Goal: Task Accomplishment & Management: Complete application form

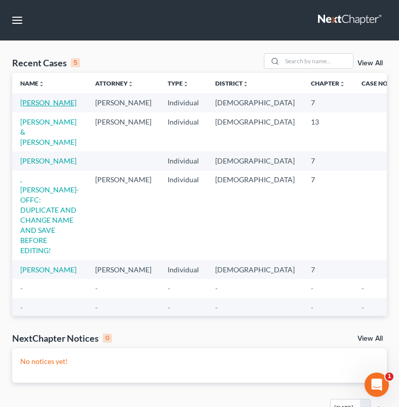
click at [37, 105] on link "[PERSON_NAME]" at bounding box center [48, 102] width 56 height 9
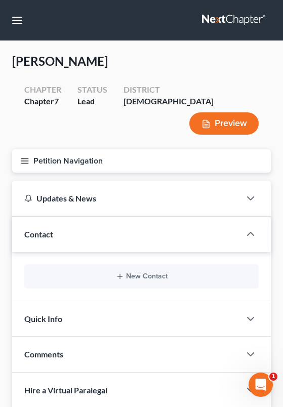
click at [46, 149] on button "Petition Navigation" at bounding box center [141, 160] width 259 height 23
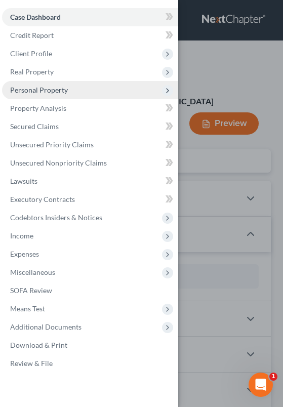
click at [73, 93] on span "Personal Property" at bounding box center [90, 90] width 176 height 18
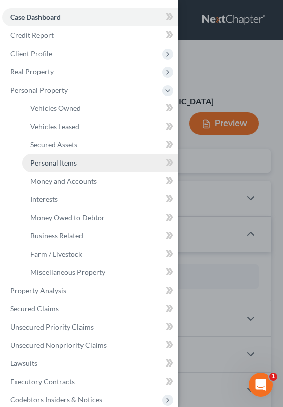
click at [73, 162] on span "Personal Items" at bounding box center [53, 163] width 47 height 9
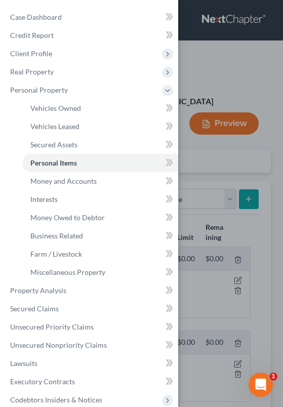
click at [226, 239] on div "Case Dashboard Payments Invoices Payments Payments Credit Report Client Profile" at bounding box center [141, 203] width 283 height 407
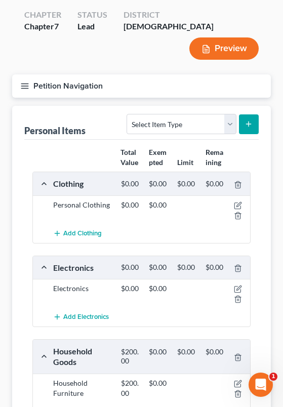
scroll to position [155, 0]
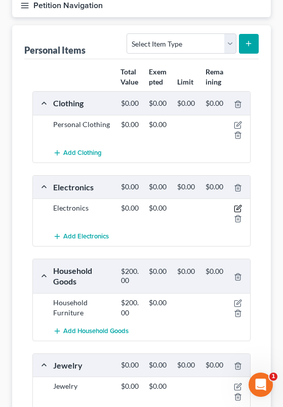
click at [241, 206] on icon "button" at bounding box center [237, 209] width 6 height 6
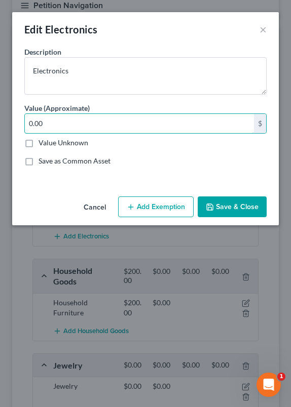
drag, startPoint x: 91, startPoint y: 124, endPoint x: -3, endPoint y: 111, distance: 95.1
click at [0, 111] on html "Home New Case Client Portal DebtorCC [PERSON_NAME] Law Firm [PERSON_NAME][EMAIL…" at bounding box center [145, 183] width 291 height 676
type input "800.00"
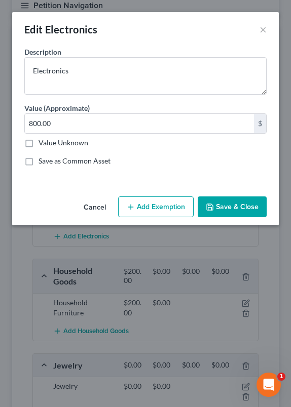
click at [244, 204] on button "Save & Close" at bounding box center [232, 207] width 69 height 21
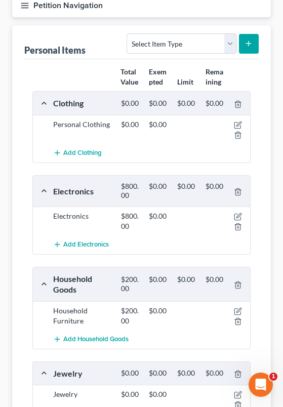
scroll to position [158, 0]
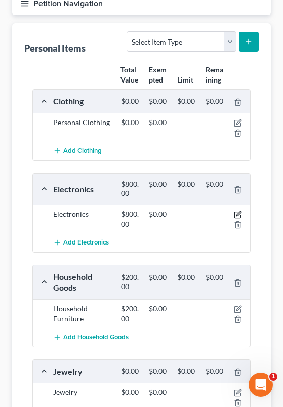
click at [241, 211] on icon "button" at bounding box center [238, 215] width 8 height 8
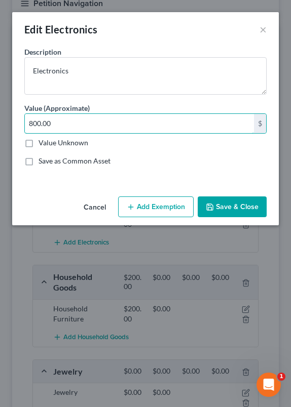
drag, startPoint x: 39, startPoint y: 121, endPoint x: 2, endPoint y: 118, distance: 37.6
click at [2, 118] on div "Edit Electronics × An exemption set must first be selected from the Filing Info…" at bounding box center [145, 203] width 291 height 407
type input "1,600"
click at [247, 217] on button "Save & Close" at bounding box center [232, 207] width 69 height 21
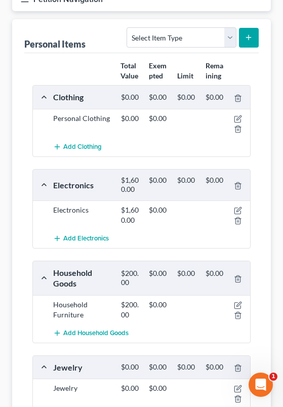
scroll to position [160, 0]
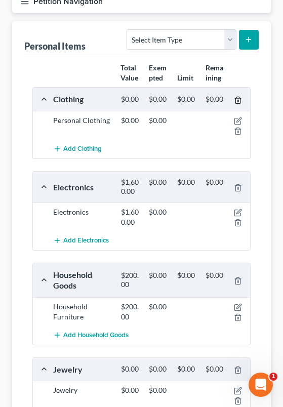
click at [239, 100] on line "button" at bounding box center [239, 101] width 0 height 2
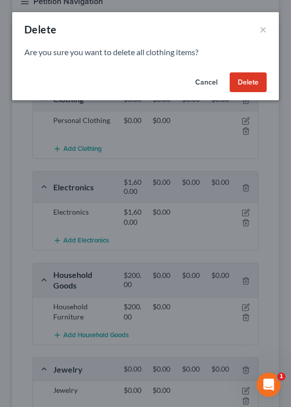
click at [251, 88] on button "Delete" at bounding box center [247, 82] width 37 height 20
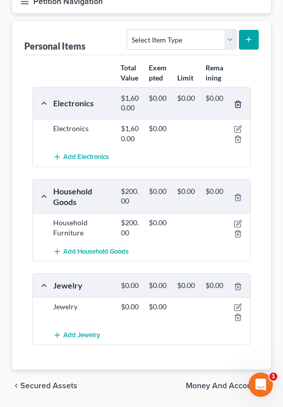
click at [242, 100] on icon "button" at bounding box center [238, 104] width 8 height 8
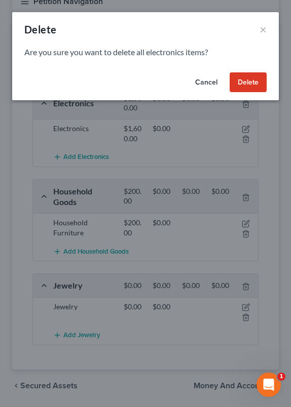
click at [245, 70] on div "Cancel Delete" at bounding box center [145, 84] width 266 height 32
click at [246, 83] on button "Delete" at bounding box center [247, 82] width 37 height 20
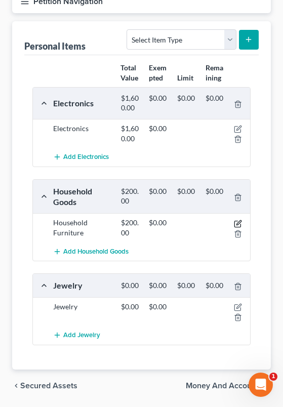
scroll to position [72, 0]
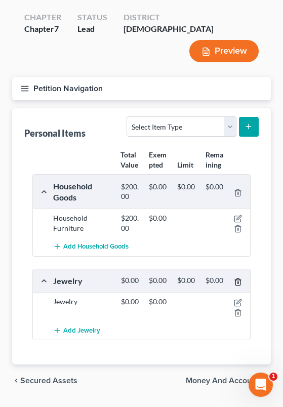
click at [240, 279] on icon "button" at bounding box center [238, 282] width 5 height 7
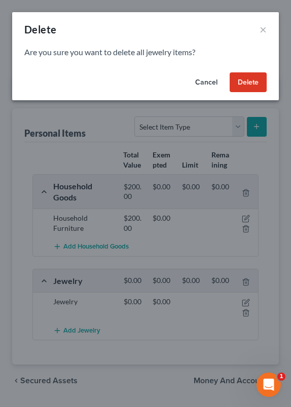
click at [251, 87] on button "Delete" at bounding box center [247, 82] width 37 height 20
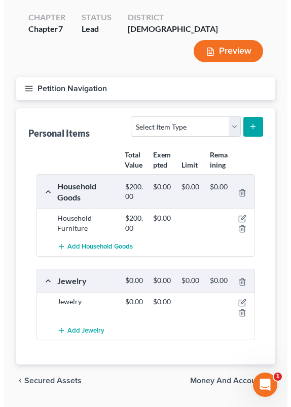
scroll to position [0, 0]
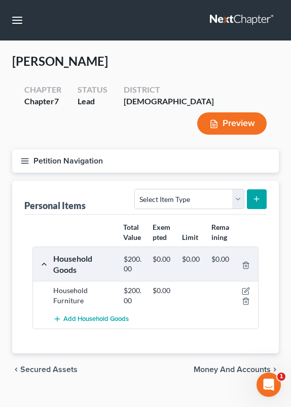
click at [35, 149] on button "Petition Navigation" at bounding box center [145, 160] width 266 height 23
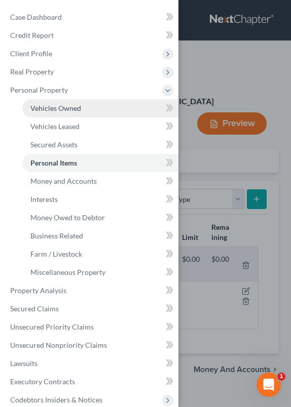
click at [70, 108] on span "Vehicles Owned" at bounding box center [55, 108] width 51 height 9
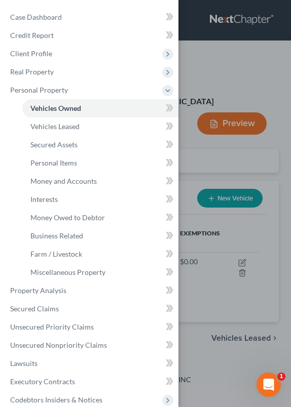
click at [241, 212] on div "Case Dashboard Payments Invoices Payments Payments Credit Report Client Profile" at bounding box center [145, 203] width 291 height 407
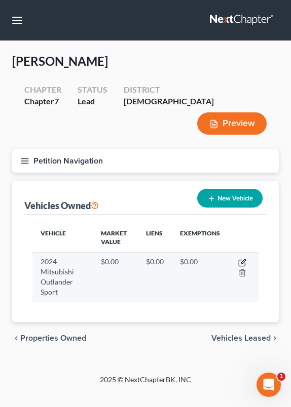
click at [241, 259] on icon "button" at bounding box center [242, 263] width 8 height 8
select select "0"
select select "2"
select select "1"
select select "3"
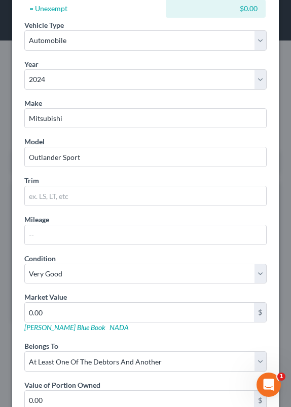
scroll to position [204, 0]
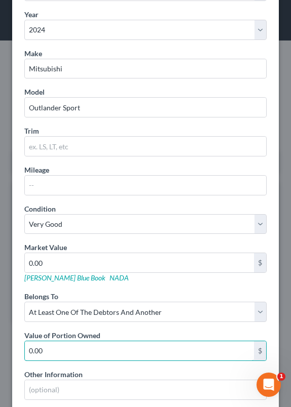
drag, startPoint x: 104, startPoint y: 351, endPoint x: -3, endPoint y: 349, distance: 106.9
click at [0, 349] on html "Home New Case Client Portal DebtorCC [PERSON_NAME] Law Firm [PERSON_NAME][EMAIL…" at bounding box center [145, 203] width 291 height 407
click at [76, 358] on input "27" at bounding box center [139, 350] width 229 height 19
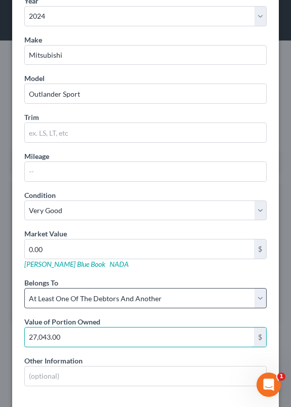
scroll to position [260, 0]
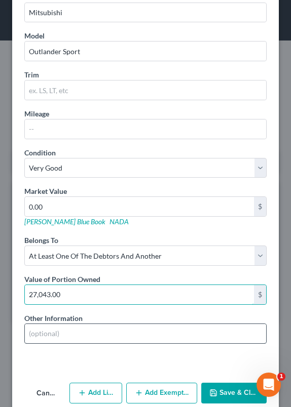
type input "27,043.00"
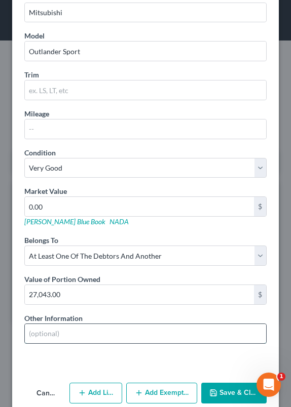
click at [91, 328] on input "text" at bounding box center [145, 333] width 241 height 19
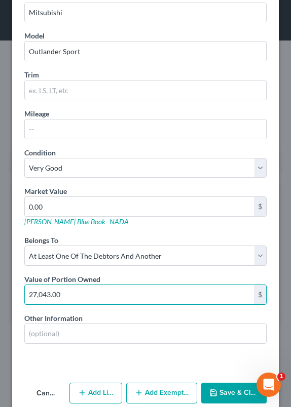
drag, startPoint x: 90, startPoint y: 294, endPoint x: -19, endPoint y: 291, distance: 109.4
click at [0, 291] on html "Home New Case Client Portal DebtorCC [PERSON_NAME] Law Firm [PERSON_NAME][EMAIL…" at bounding box center [145, 203] width 291 height 407
type input "0"
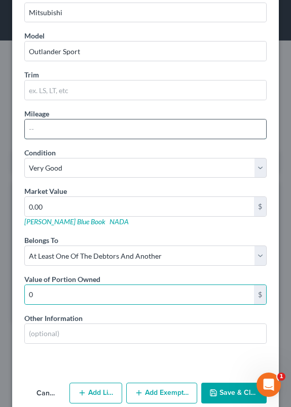
click at [54, 135] on input "text" at bounding box center [145, 129] width 241 height 19
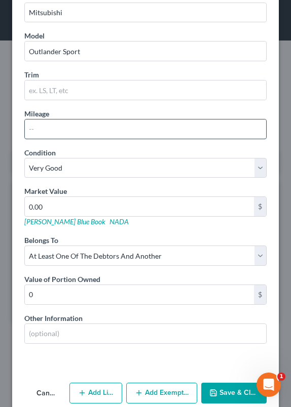
paste input "27,043.00"
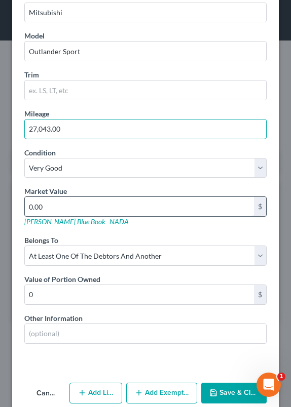
type input "27,043.00"
click at [116, 212] on input "0.00" at bounding box center [139, 206] width 229 height 19
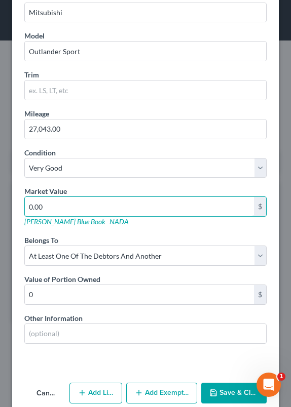
drag, startPoint x: 34, startPoint y: 204, endPoint x: 11, endPoint y: 201, distance: 23.4
click at [11, 201] on div "Edit Vehicle × Vehicle Type Select Automobile Truck Trailer Watercraft Aircraft…" at bounding box center [145, 203] width 291 height 407
type input "1"
type input "1.00"
type input "17"
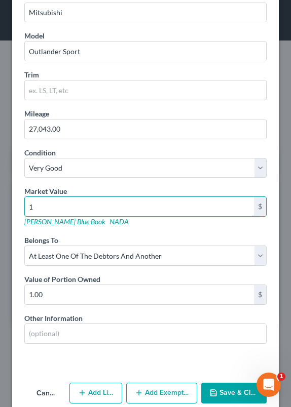
type input "17.00"
type input "178"
type input "178.00"
type input "1785"
type input "1,785.00"
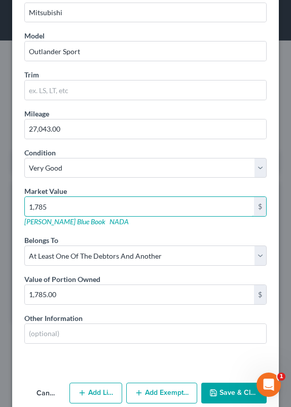
type input "1,7853"
type input "17,853.00"
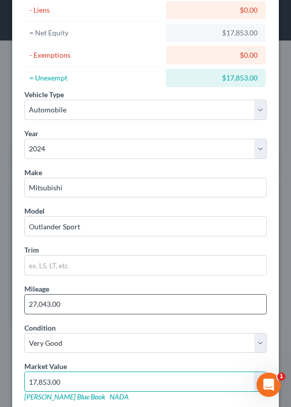
scroll to position [277, 0]
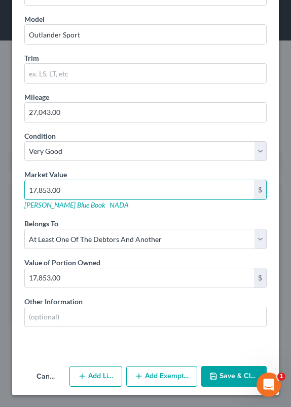
type input "17,853.00"
click at [232, 380] on button "Save & Close" at bounding box center [233, 376] width 65 height 21
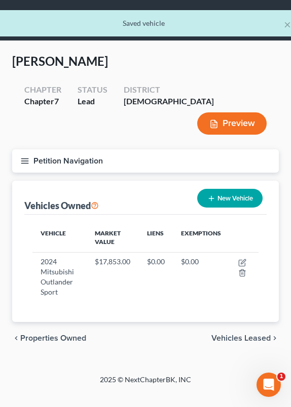
click at [252, 334] on span "Vehicles Leased" at bounding box center [240, 338] width 59 height 8
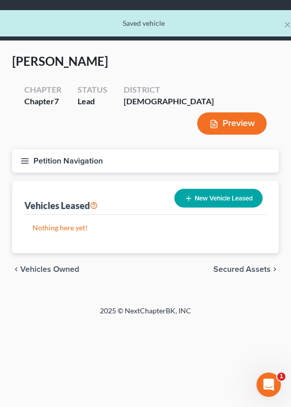
click at [250, 265] on span "Secured Assets" at bounding box center [241, 269] width 57 height 8
click at [250, 265] on span "Personal Items" at bounding box center [243, 269] width 54 height 8
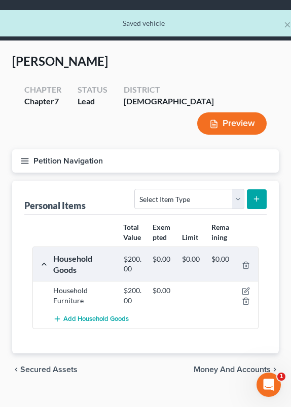
click at [39, 366] on span "Secured Assets" at bounding box center [48, 370] width 57 height 8
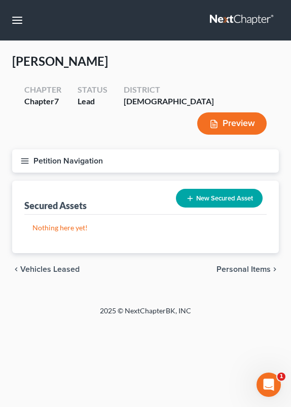
click at [64, 265] on span "Vehicles Leased" at bounding box center [49, 269] width 59 height 8
click at [65, 265] on span "Vehicles Owned" at bounding box center [49, 269] width 59 height 8
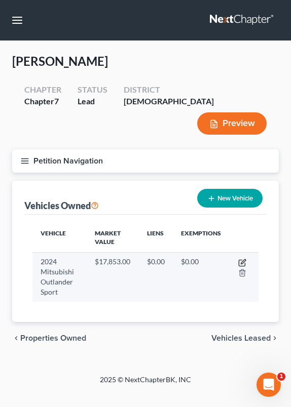
click at [241, 259] on icon "button" at bounding box center [242, 263] width 8 height 8
select select "0"
select select "2"
select select "1"
select select "3"
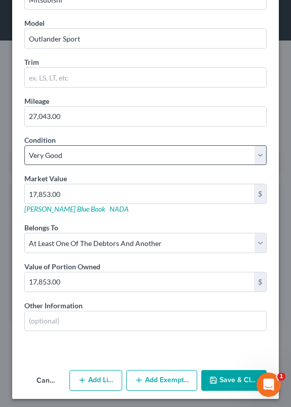
scroll to position [277, 0]
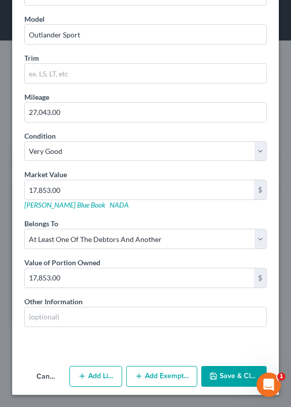
click at [139, 381] on button "Add Exemption" at bounding box center [161, 376] width 71 height 21
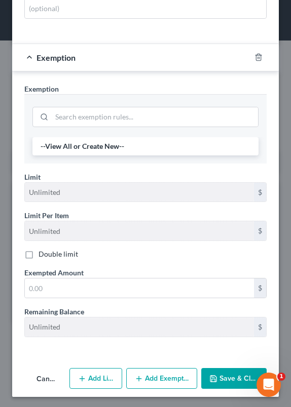
scroll to position [580, 0]
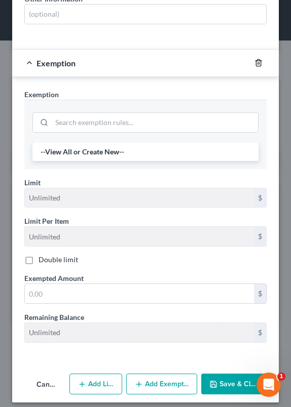
click at [258, 63] on line "button" at bounding box center [258, 64] width 0 height 2
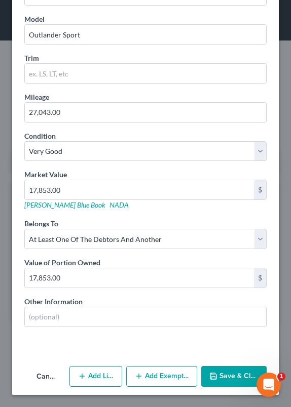
click at [95, 383] on button "Add Lien" at bounding box center [95, 376] width 53 height 21
select select "3"
select select "0"
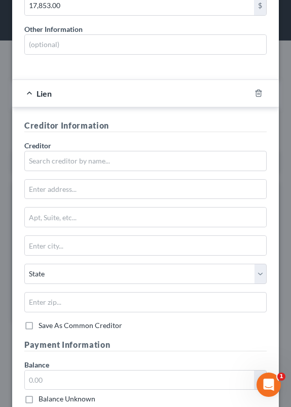
scroll to position [550, 0]
click at [254, 94] on icon "button" at bounding box center [258, 93] width 8 height 8
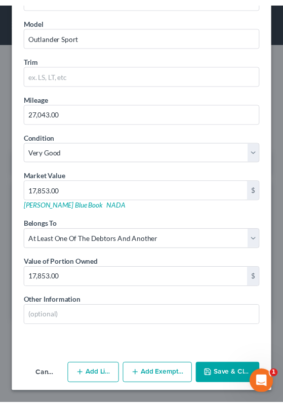
scroll to position [277, 0]
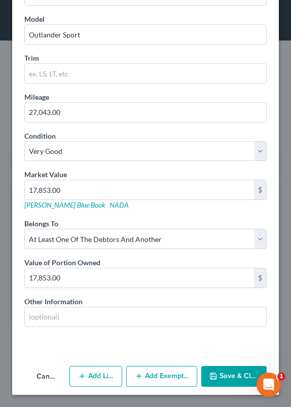
click at [221, 374] on button "Save & Close" at bounding box center [233, 376] width 65 height 21
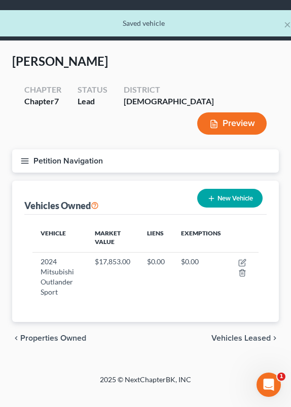
click at [77, 149] on button "Petition Navigation" at bounding box center [145, 160] width 266 height 23
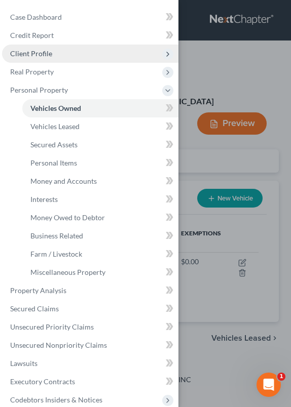
click at [50, 54] on span "Client Profile" at bounding box center [31, 53] width 42 height 9
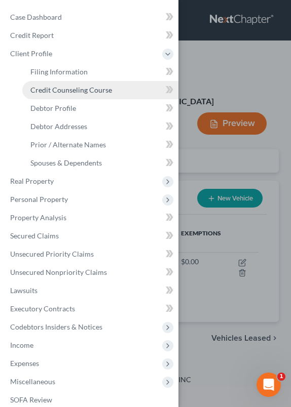
click at [83, 89] on span "Credit Counseling Course" at bounding box center [71, 90] width 82 height 9
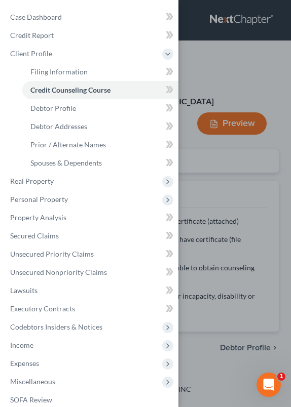
click at [228, 156] on div "Case Dashboard Payments Invoices Payments Payments Credit Report Client Profile" at bounding box center [145, 203] width 291 height 407
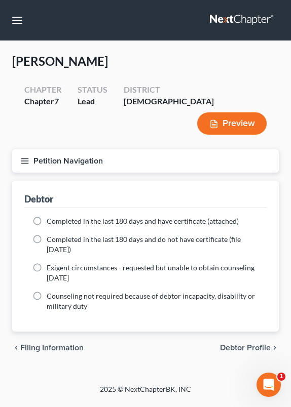
click at [171, 217] on span "Completed in the last 180 days and have certificate (attached)" at bounding box center [143, 221] width 192 height 9
click at [57, 216] on input "Completed in the last 180 days and have certificate (attached)" at bounding box center [54, 219] width 7 height 7
radio input "true"
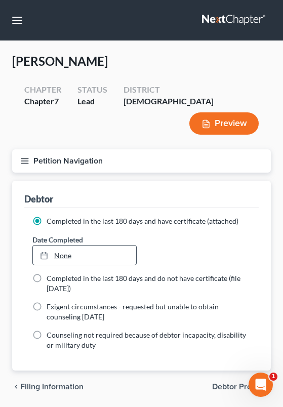
click at [86, 246] on link "None" at bounding box center [84, 255] width 103 height 19
click at [225, 383] on span "Debtor Profile" at bounding box center [237, 387] width 51 height 8
select select "0"
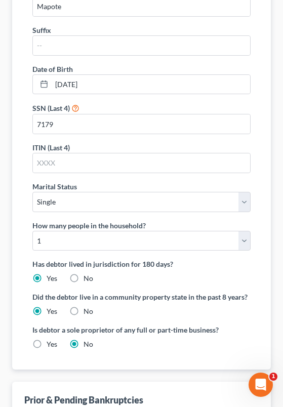
scroll to position [409, 0]
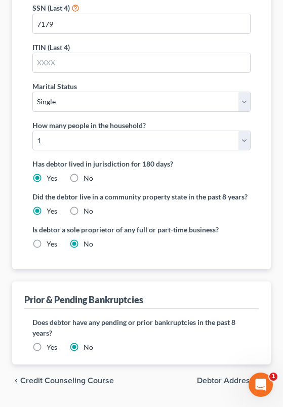
click at [56, 377] on span "Credit Counseling Course" at bounding box center [67, 381] width 94 height 8
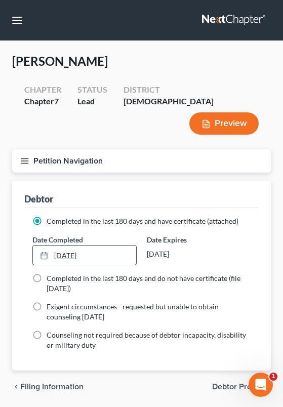
click at [108, 246] on link "[DATE]" at bounding box center [84, 255] width 103 height 19
click at [236, 383] on span "Debtor Profile" at bounding box center [237, 387] width 51 height 8
select select "0"
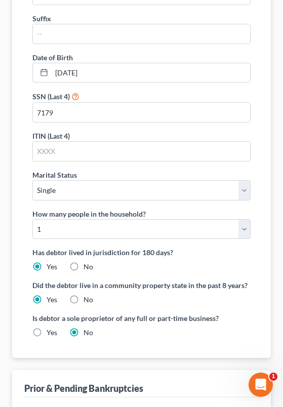
scroll to position [409, 0]
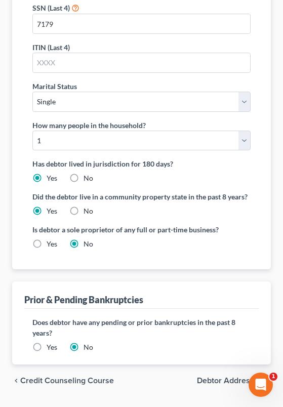
click at [98, 377] on span "Credit Counseling Course" at bounding box center [67, 381] width 94 height 8
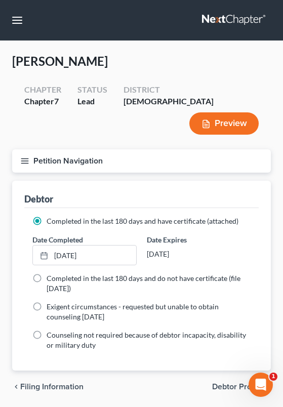
click at [236, 383] on span "Debtor Profile" at bounding box center [237, 387] width 51 height 8
select select "0"
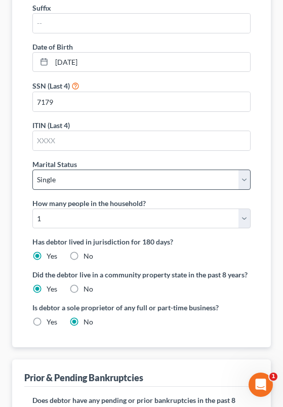
scroll to position [409, 0]
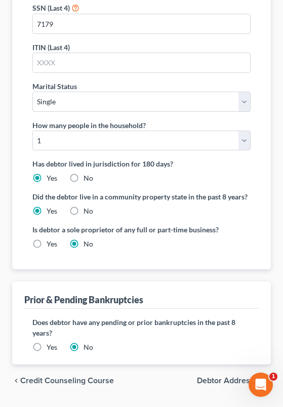
click at [216, 377] on span "Debtor Addresses" at bounding box center [230, 381] width 66 height 8
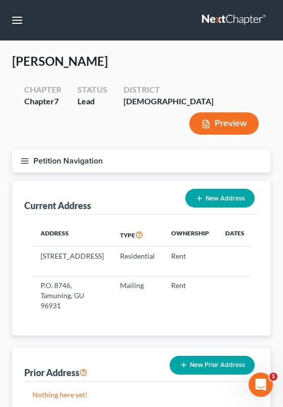
scroll to position [96, 0]
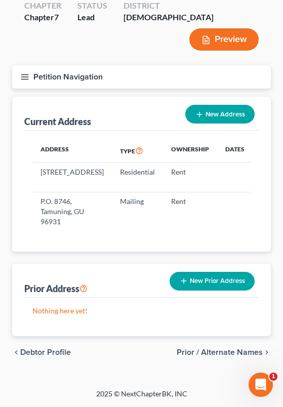
click at [203, 348] on span "Prior / Alternate Names" at bounding box center [220, 352] width 86 height 8
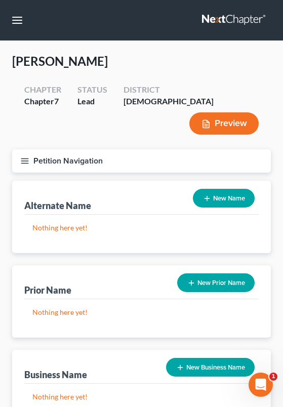
scroll to position [143, 0]
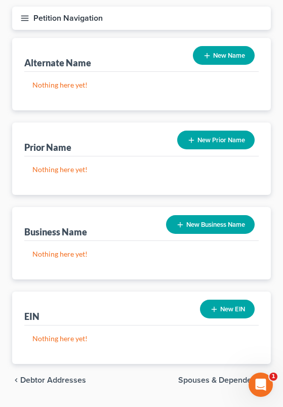
click at [218, 215] on button "New Business Name" at bounding box center [210, 224] width 89 height 19
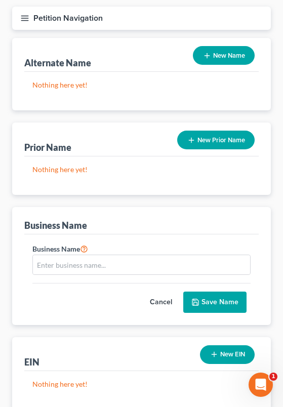
scroll to position [188, 0]
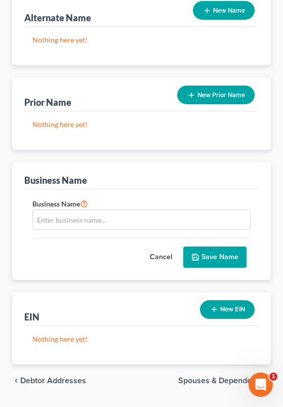
click at [207, 377] on span "Spouses & Dependents" at bounding box center [220, 381] width 85 height 8
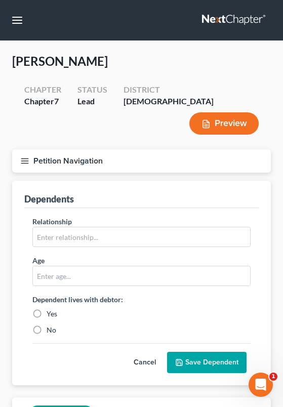
scroll to position [118, 0]
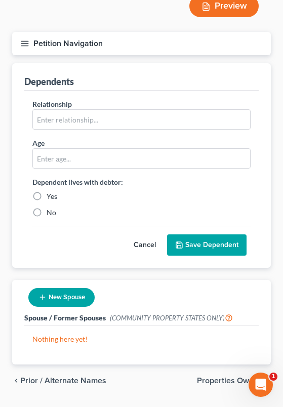
click at [223, 377] on span "Properties Owned" at bounding box center [230, 381] width 66 height 8
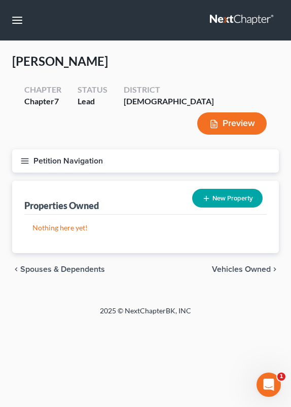
click at [237, 265] on span "Vehicles Owned" at bounding box center [241, 269] width 59 height 8
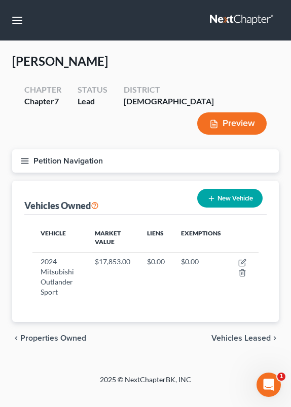
click at [238, 334] on span "Vehicles Leased" at bounding box center [240, 338] width 59 height 8
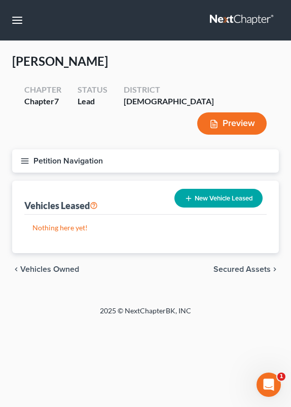
click at [59, 265] on span "Vehicles Owned" at bounding box center [49, 269] width 59 height 8
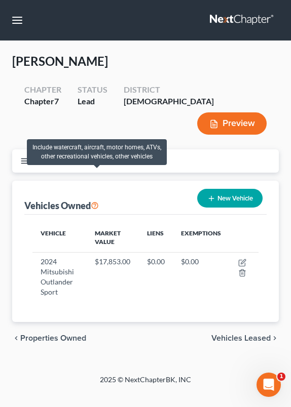
click at [98, 200] on icon at bounding box center [95, 205] width 8 height 10
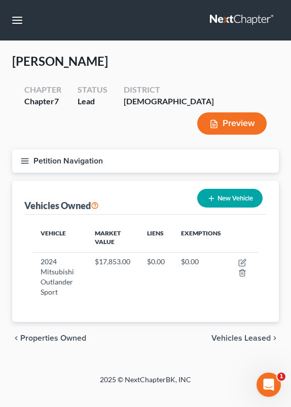
click at [234, 334] on span "Vehicles Leased" at bounding box center [240, 338] width 59 height 8
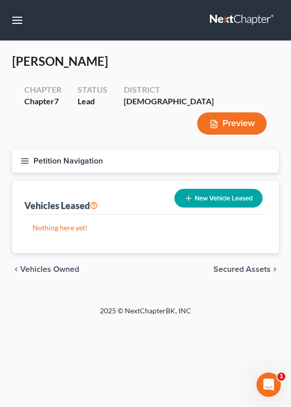
click at [245, 265] on span "Secured Assets" at bounding box center [241, 269] width 57 height 8
click at [245, 265] on span "Personal Items" at bounding box center [243, 269] width 54 height 8
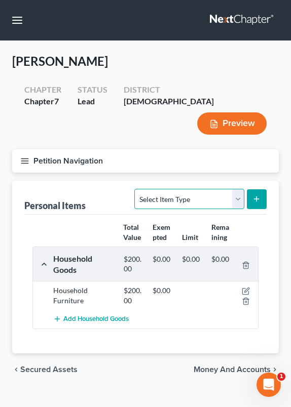
select select "electronics"
click at [260, 195] on icon "submit" at bounding box center [256, 199] width 8 height 8
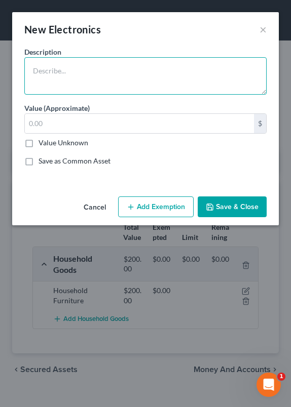
click at [126, 79] on textarea at bounding box center [145, 75] width 242 height 37
type textarea "e"
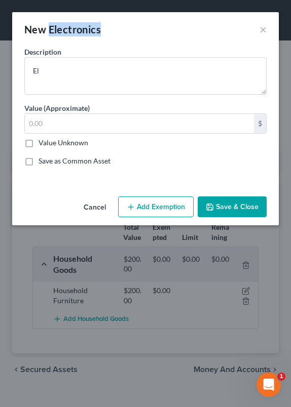
drag, startPoint x: 48, startPoint y: 26, endPoint x: 136, endPoint y: 42, distance: 89.0
click at [136, 42] on div "New Electronics ×" at bounding box center [145, 29] width 266 height 34
copy div "Electronics"
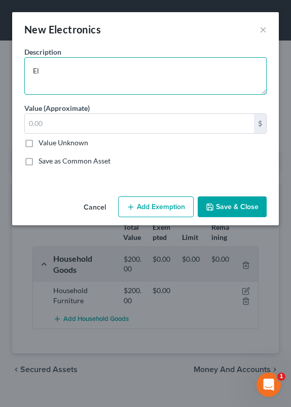
drag, startPoint x: 58, startPoint y: 72, endPoint x: 6, endPoint y: 67, distance: 52.9
click at [6, 67] on div "New Electronics × An exemption set must first be selected from the Filing Infor…" at bounding box center [145, 203] width 291 height 407
paste textarea "ectronics"
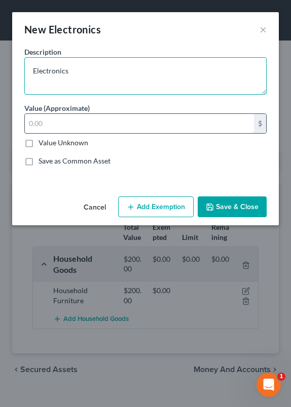
type textarea "Electronics"
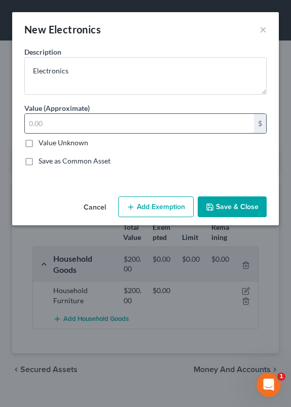
click at [139, 119] on input "text" at bounding box center [139, 123] width 229 height 19
type input "1,600"
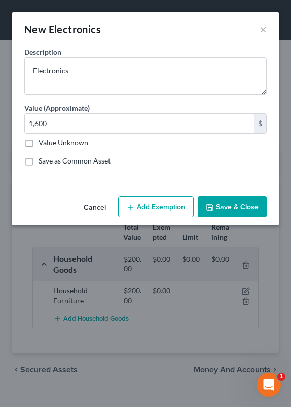
click at [221, 201] on button "Save & Close" at bounding box center [232, 207] width 69 height 21
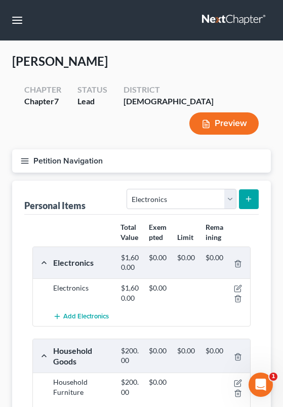
scroll to position [80, 0]
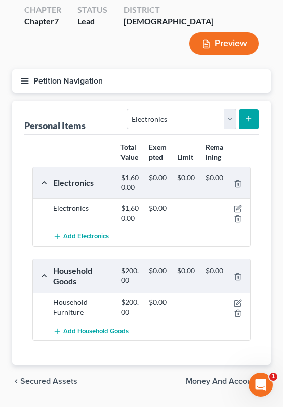
click at [225, 377] on span "Money and Accounts" at bounding box center [224, 381] width 77 height 8
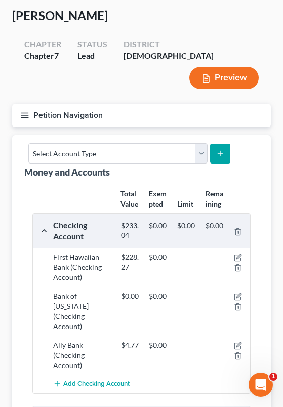
scroll to position [183, 0]
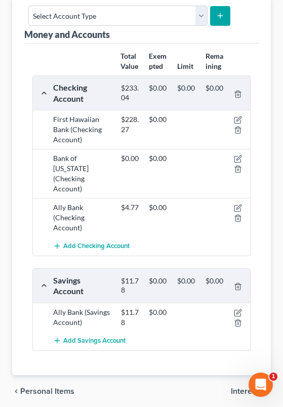
click at [246, 387] on span "Interests" at bounding box center [247, 391] width 32 height 8
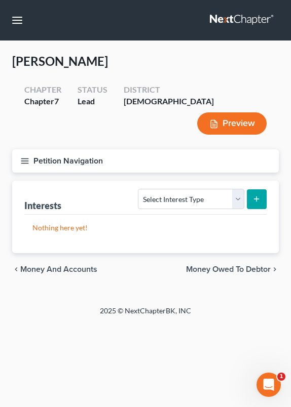
click at [198, 265] on span "Money Owed to Debtor" at bounding box center [228, 269] width 85 height 8
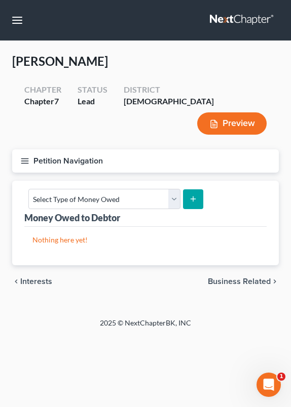
click at [248, 278] on span "Business Related" at bounding box center [239, 282] width 63 height 8
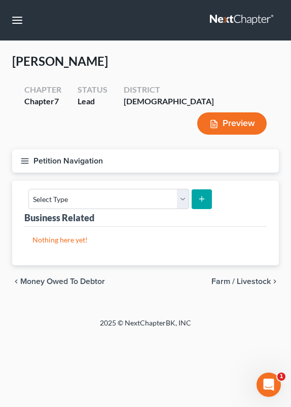
click at [243, 278] on span "Farm / Livestock" at bounding box center [240, 282] width 59 height 8
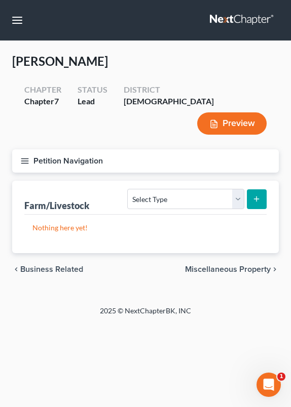
click at [234, 265] on span "Miscellaneous Property" at bounding box center [228, 269] width 86 height 8
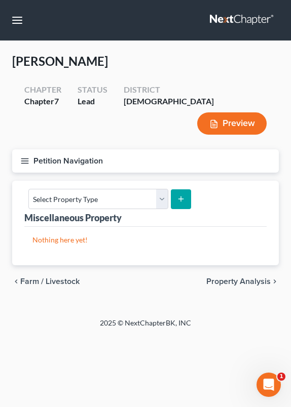
click at [230, 278] on span "Property Analysis" at bounding box center [238, 282] width 64 height 8
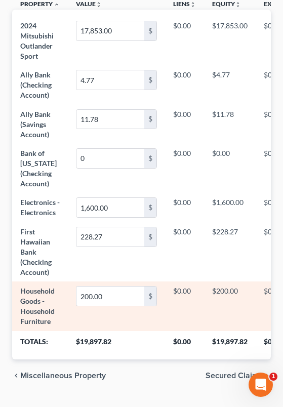
scroll to position [550, 0]
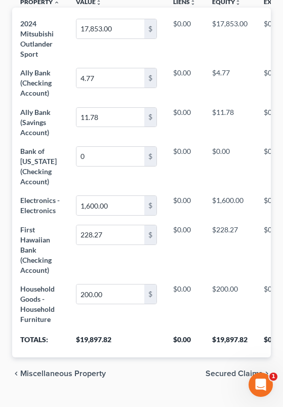
click at [236, 370] on span "Secured Claims" at bounding box center [234, 374] width 57 height 8
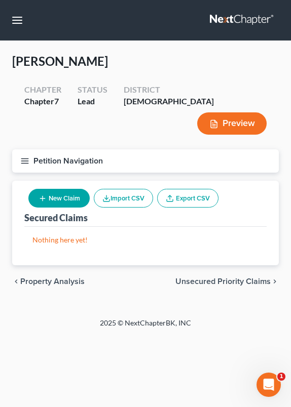
click at [201, 278] on span "Unsecured Priority Claims" at bounding box center [222, 282] width 95 height 8
click at [201, 278] on span "Unsecured Nonpriority Claims" at bounding box center [216, 282] width 110 height 8
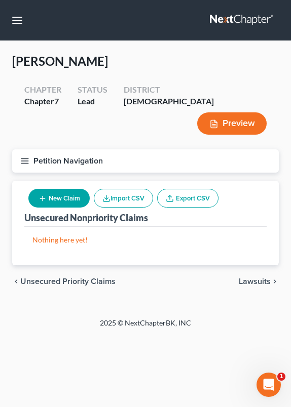
click at [266, 278] on span "Lawsuits" at bounding box center [255, 282] width 32 height 8
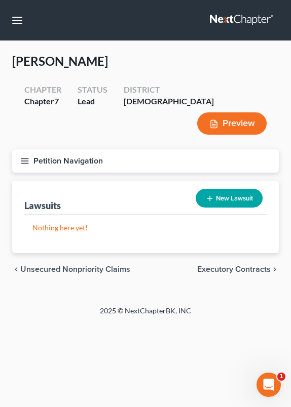
click at [83, 265] on span "Unsecured Nonpriority Claims" at bounding box center [75, 269] width 110 height 8
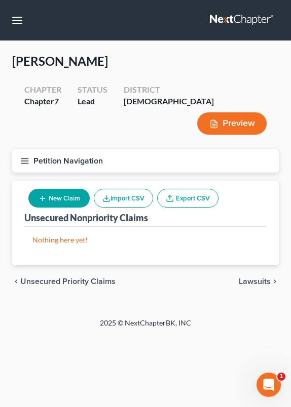
click at [44, 149] on button "Petition Navigation" at bounding box center [145, 160] width 266 height 23
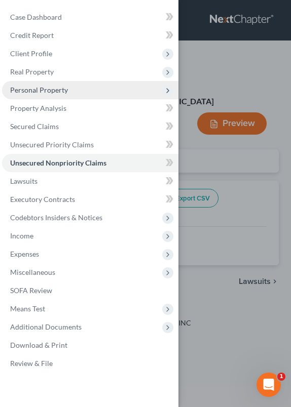
click at [61, 89] on span "Personal Property" at bounding box center [39, 90] width 58 height 9
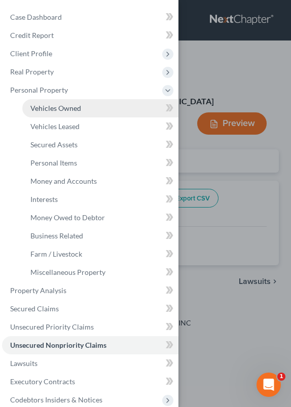
click at [74, 113] on link "Vehicles Owned" at bounding box center [100, 108] width 156 height 18
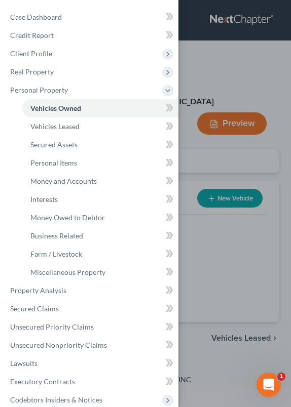
click at [216, 209] on div "Case Dashboard Payments Invoices Payments Payments Credit Report Client Profile" at bounding box center [145, 203] width 291 height 407
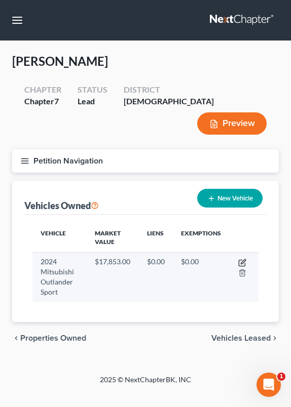
click at [245, 260] on icon "button" at bounding box center [242, 263] width 6 height 6
select select "0"
select select "2"
select select "1"
select select "3"
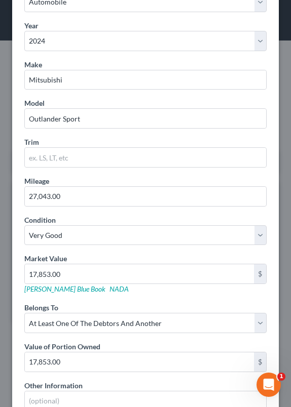
scroll to position [277, 0]
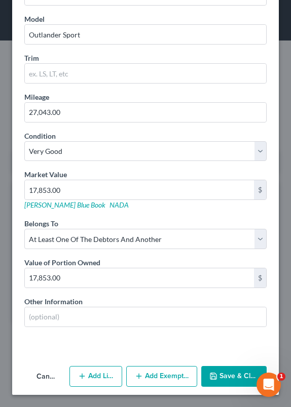
click at [103, 367] on button "Add Lien" at bounding box center [95, 376] width 53 height 21
select select "3"
select select "0"
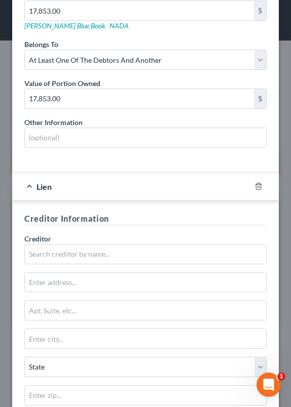
scroll to position [537, 0]
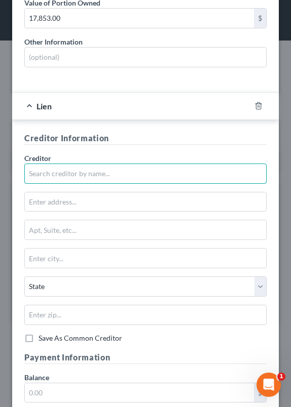
click at [93, 177] on input "text" at bounding box center [145, 174] width 242 height 20
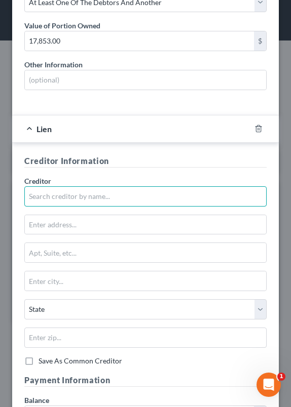
scroll to position [395, 0]
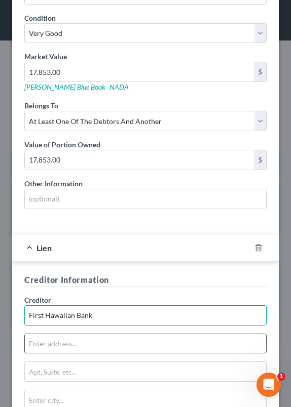
type input "First Hawaiian Bank"
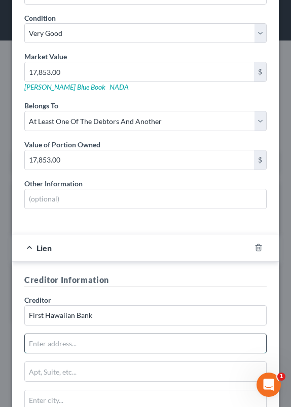
paste input "[STREET_ADDRESS]"
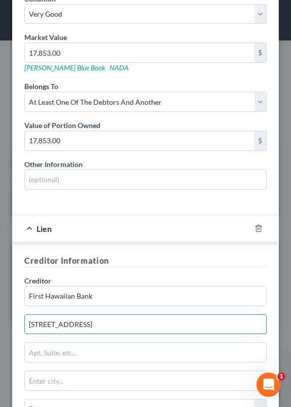
scroll to position [445, 0]
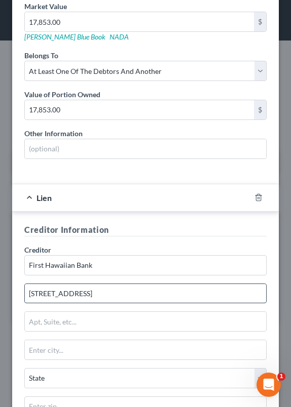
drag, startPoint x: 165, startPoint y: 292, endPoint x: 75, endPoint y: 294, distance: 89.2
click at [75, 294] on input "[STREET_ADDRESS]" at bounding box center [145, 293] width 241 height 19
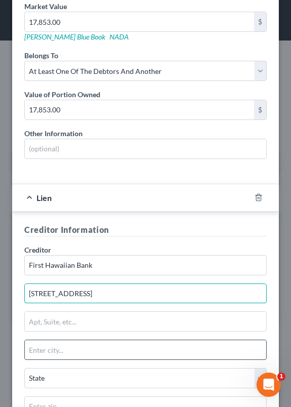
type input "[STREET_ADDRESS]"
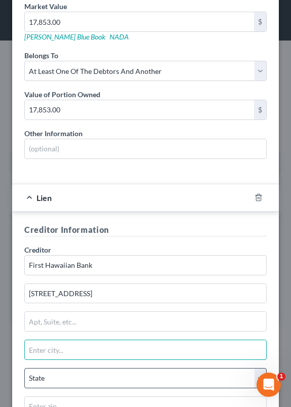
paste input "MONGMONG-TOTO-MAITE"
type input "MONGMONG-TOTO-MAITE"
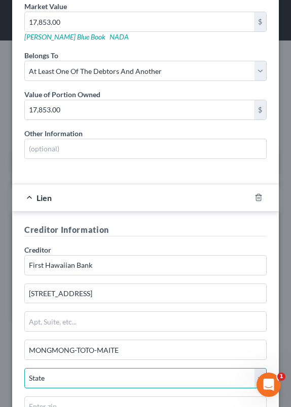
select select "11"
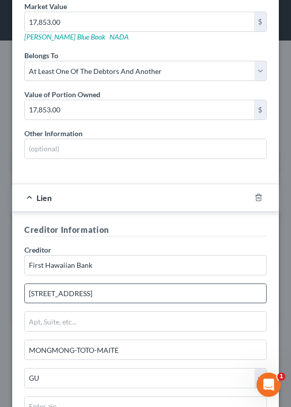
drag, startPoint x: 180, startPoint y: 294, endPoint x: 225, endPoint y: 294, distance: 45.1
click at [225, 294] on input "[STREET_ADDRESS]" at bounding box center [145, 293] width 241 height 19
click at [205, 285] on input "[STREET_ADDRESS]" at bounding box center [145, 293] width 241 height 19
drag, startPoint x: 217, startPoint y: 294, endPoint x: 83, endPoint y: 296, distance: 134.2
click at [72, 297] on input "[STREET_ADDRESS]" at bounding box center [145, 293] width 241 height 19
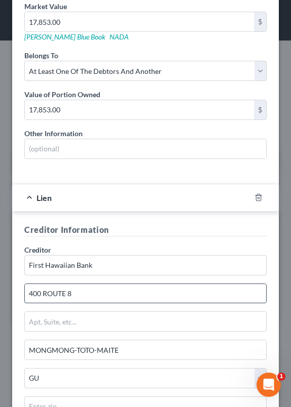
scroll to position [516, 0]
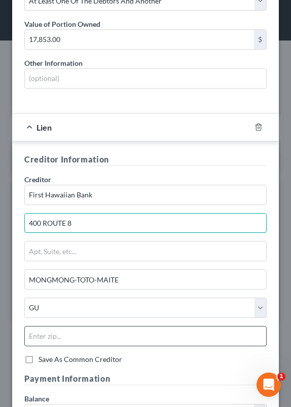
type input "400 ROUTE 8"
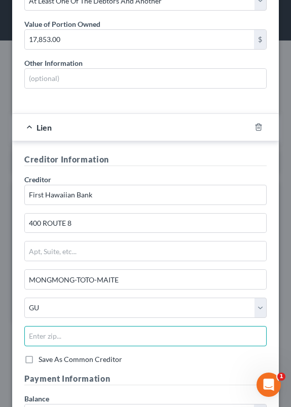
paste input "96910"
type input "96910"
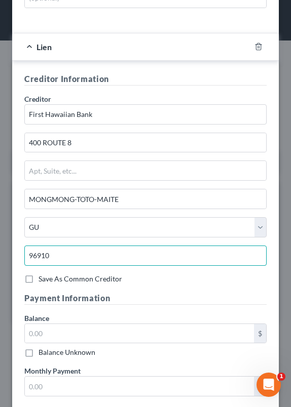
scroll to position [641, 0]
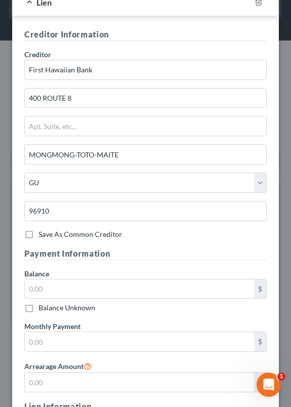
type input "Hagatna"
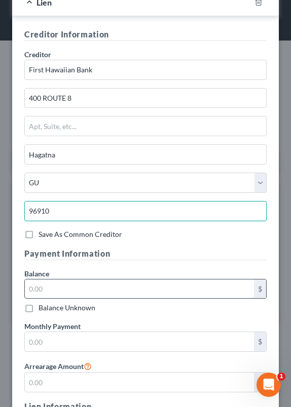
type input "96910"
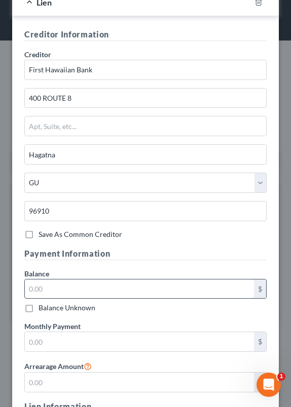
click at [133, 291] on input "text" at bounding box center [139, 289] width 229 height 19
paste input "$24,749.19"
type input "24,749.19"
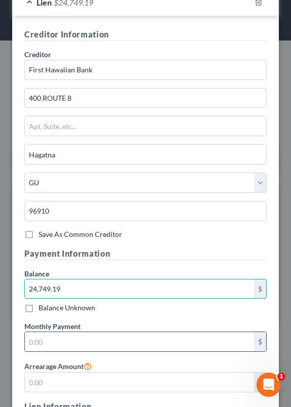
click at [71, 343] on input "text" at bounding box center [139, 341] width 229 height 19
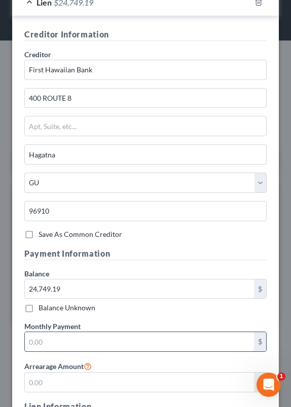
paste input "$499.92"
type input "499.92"
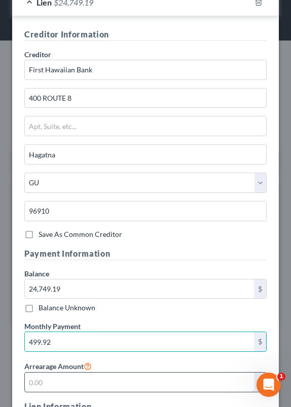
click at [56, 378] on input "text" at bounding box center [139, 382] width 229 height 19
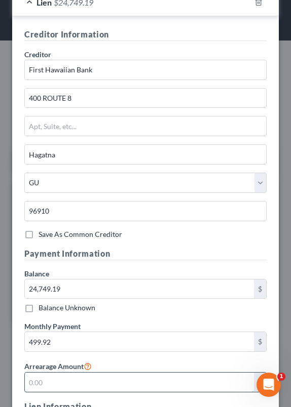
paste input "$499.92"
type input "499.92"
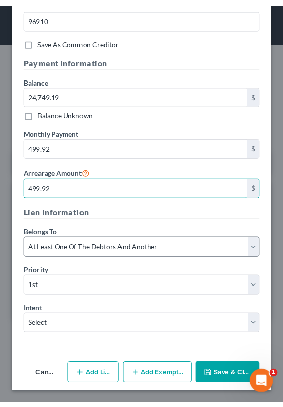
scroll to position [835, 0]
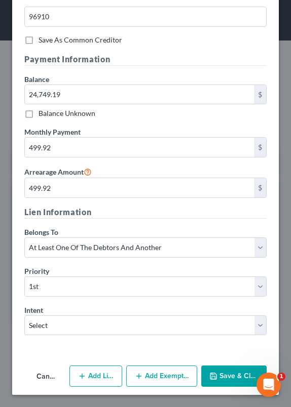
click at [233, 373] on button "Save & Close" at bounding box center [233, 376] width 65 height 21
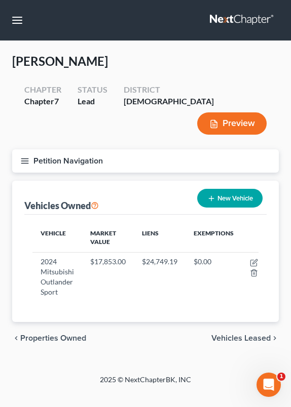
click at [256, 334] on span "Vehicles Leased" at bounding box center [240, 338] width 59 height 8
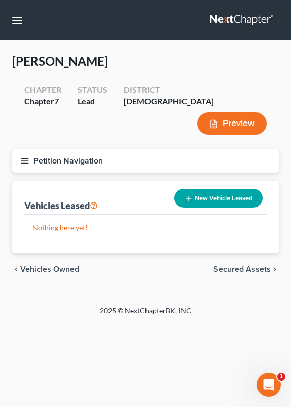
click at [237, 265] on span "Secured Assets" at bounding box center [241, 269] width 57 height 8
click at [237, 265] on span "Personal Items" at bounding box center [243, 269] width 54 height 8
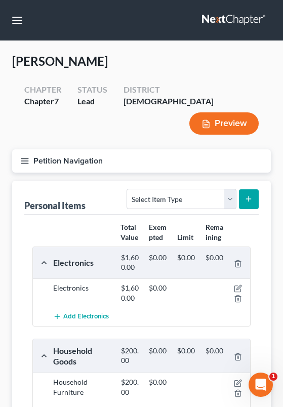
scroll to position [80, 0]
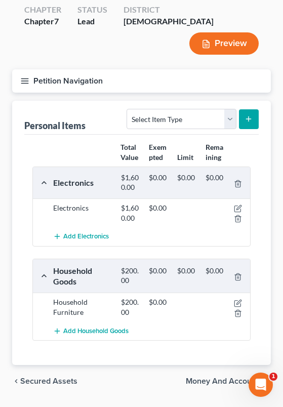
click at [237, 377] on span "Money and Accounts" at bounding box center [224, 381] width 77 height 8
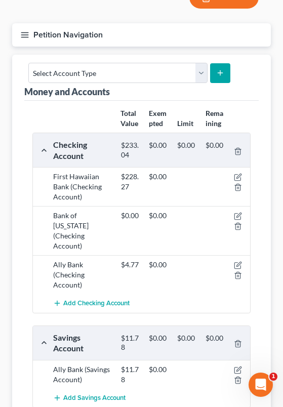
scroll to position [183, 0]
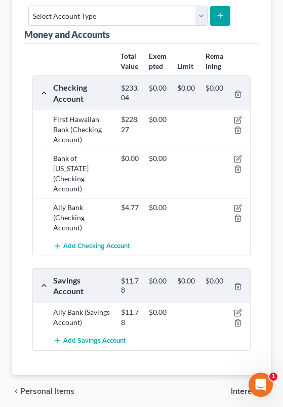
click at [242, 387] on span "Interests" at bounding box center [247, 391] width 32 height 8
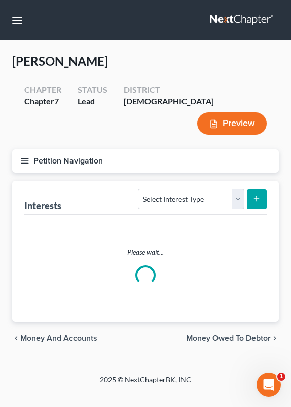
click at [217, 334] on span "Money Owed to Debtor" at bounding box center [228, 338] width 85 height 8
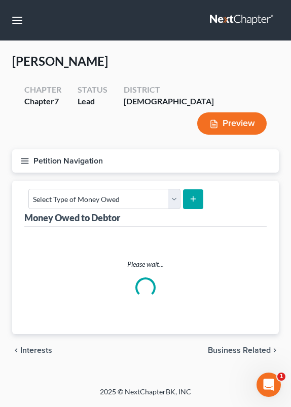
click at [234, 324] on div "Home New Case Client Portal DebtorCC [PERSON_NAME] Law Firm [PERSON_NAME][EMAIL…" at bounding box center [145, 203] width 291 height 407
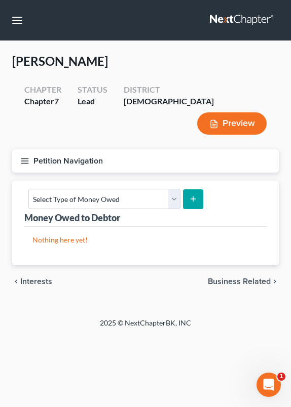
click at [239, 278] on span "Business Related" at bounding box center [239, 282] width 63 height 8
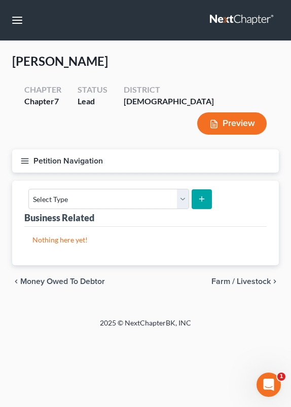
click at [246, 278] on span "Farm / Livestock" at bounding box center [240, 282] width 59 height 8
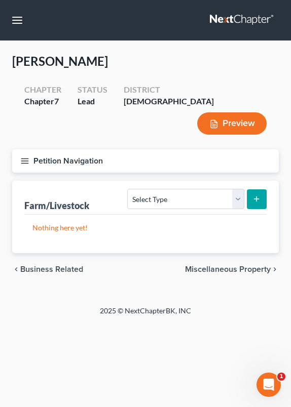
click at [248, 265] on span "Miscellaneous Property" at bounding box center [228, 269] width 86 height 8
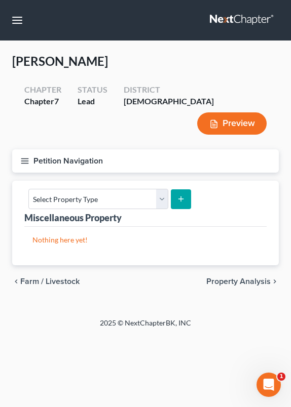
click at [247, 278] on span "Property Analysis" at bounding box center [238, 282] width 64 height 8
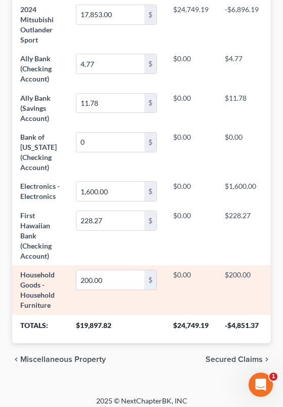
scroll to position [547, 0]
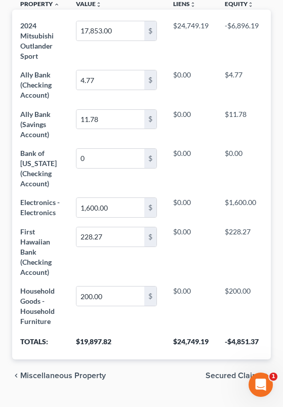
click at [238, 372] on span "Secured Claims" at bounding box center [234, 376] width 57 height 8
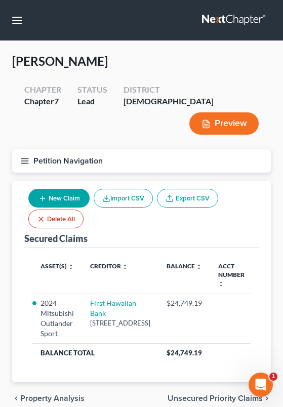
scroll to position [52, 0]
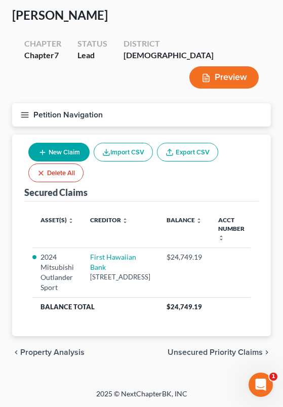
click at [204, 348] on span "Unsecured Priority Claims" at bounding box center [215, 352] width 95 height 8
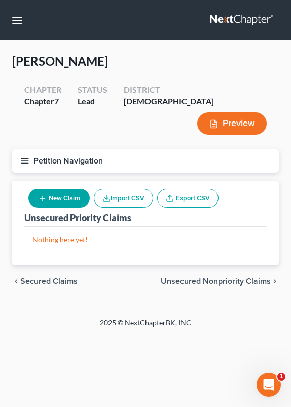
click at [210, 265] on div "chevron_left Secured Claims Unsecured Nonpriority Claims chevron_right" at bounding box center [145, 281] width 266 height 32
click at [210, 278] on span "Unsecured Nonpriority Claims" at bounding box center [216, 282] width 110 height 8
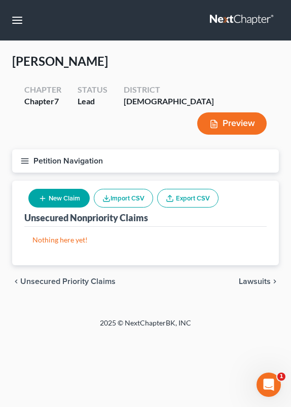
click at [248, 278] on span "Lawsuits" at bounding box center [255, 282] width 32 height 8
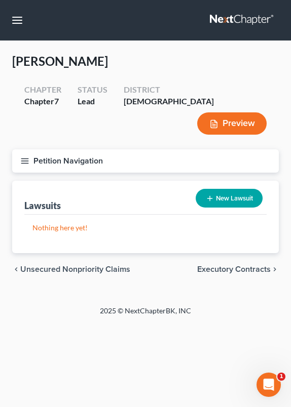
click at [249, 265] on span "Executory Contracts" at bounding box center [233, 269] width 73 height 8
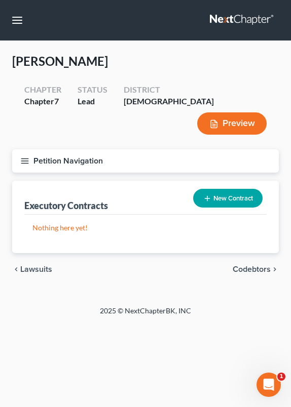
click at [251, 265] on span "Codebtors" at bounding box center [251, 269] width 38 height 8
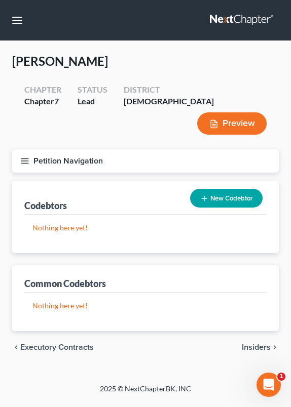
click at [263, 331] on div "chevron_left Executory Contracts Insiders chevron_right" at bounding box center [145, 347] width 266 height 32
click at [260, 343] on span "Insiders" at bounding box center [256, 347] width 29 height 8
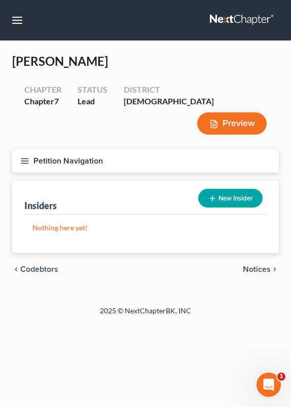
click at [263, 265] on span "Notices" at bounding box center [257, 269] width 28 height 8
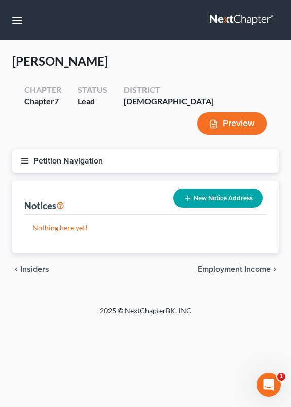
click at [251, 253] on div "chevron_left Insiders Employment Income chevron_right" at bounding box center [145, 269] width 266 height 32
click at [250, 265] on span "Employment Income" at bounding box center [234, 269] width 73 height 8
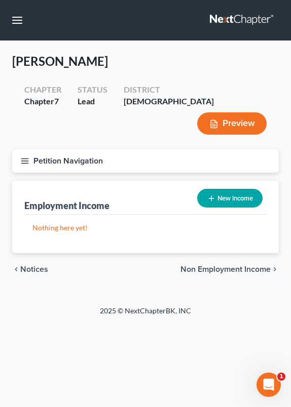
click at [224, 189] on button "New Income" at bounding box center [229, 198] width 65 height 19
select select "0"
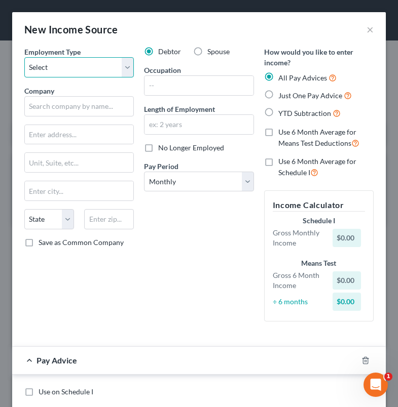
select select "0"
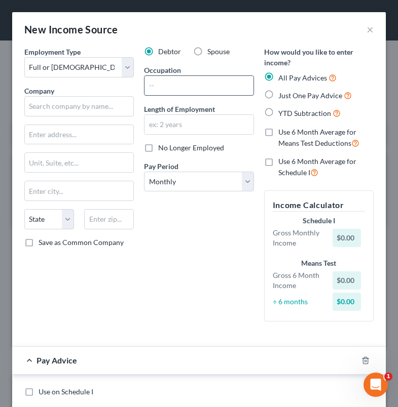
click at [159, 89] on input "text" at bounding box center [198, 85] width 108 height 19
type input "Claims Examiner"
drag, startPoint x: 217, startPoint y: 90, endPoint x: 82, endPoint y: 80, distance: 135.6
click at [82, 80] on div "Employment Type * Select Full or [DEMOGRAPHIC_DATA] Employment Self Employment …" at bounding box center [198, 193] width 359 height 292
type input "HR Coordinator"
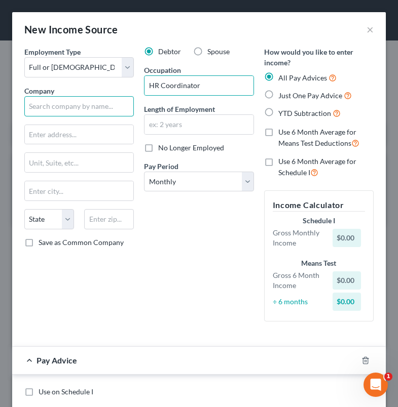
click at [64, 111] on input "text" at bounding box center [78, 106] width 109 height 20
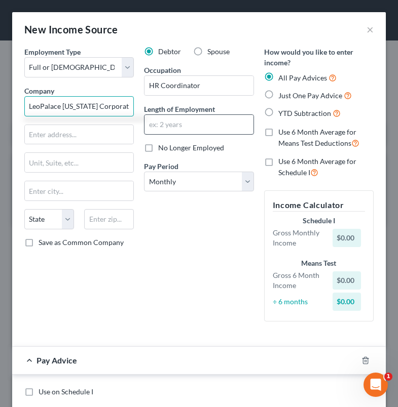
type input "LeoPalace [US_STATE] Corporation"
click at [195, 122] on input "text" at bounding box center [198, 124] width 108 height 19
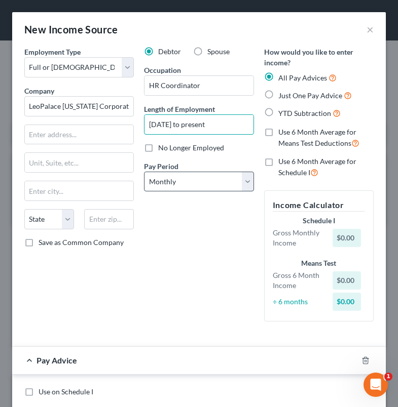
type input "[DATE] to present"
select select "1"
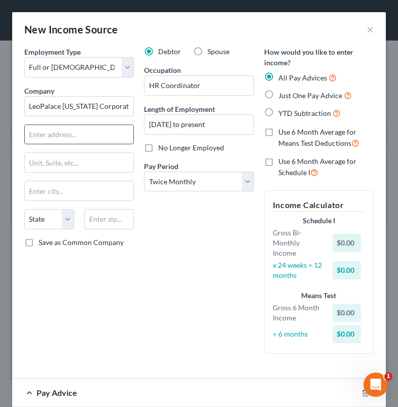
paste input "[STREET_ADDRESS][US_STATE]"
drag, startPoint x: 49, startPoint y: 136, endPoint x: 160, endPoint y: 149, distance: 111.2
click at [160, 149] on div "Employment Type * Select Full or [DEMOGRAPHIC_DATA] Employment Self Employment …" at bounding box center [198, 209] width 359 height 324
click at [81, 135] on input "[STREET_ADDRESS][US_STATE]" at bounding box center [79, 134] width 108 height 19
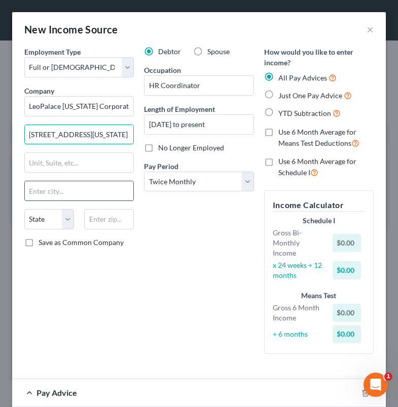
type input "[STREET_ADDRESS][US_STATE]"
type input "Yona"
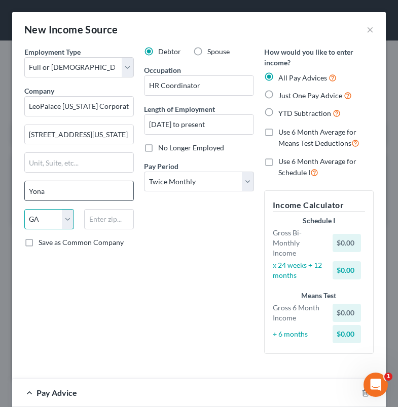
select select "11"
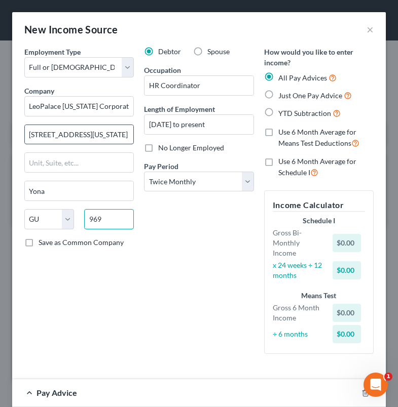
type input "969"
drag, startPoint x: 94, startPoint y: 136, endPoint x: 158, endPoint y: 145, distance: 64.5
click at [158, 145] on div "Employment Type * Select Full or [DEMOGRAPHIC_DATA] Employment Self Employment …" at bounding box center [198, 209] width 359 height 324
type input "[STREET_ADDRESS]"
click at [113, 219] on input "969" at bounding box center [109, 219] width 50 height 20
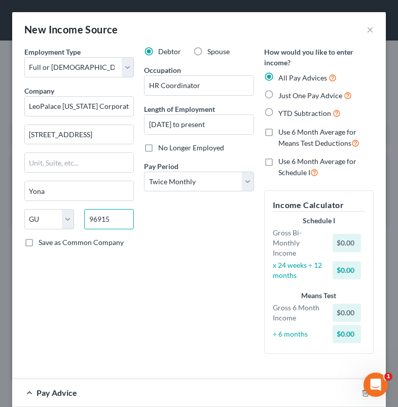
type input "96915"
click at [234, 285] on div "Debtor Spouse Occupation HR Coordinator Length of Employment [DATE] to present …" at bounding box center [199, 205] width 120 height 316
type input "Santa [PERSON_NAME]"
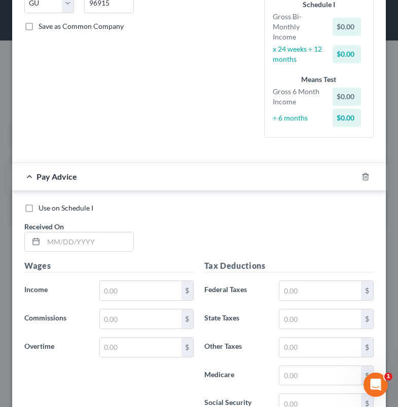
scroll to position [341, 0]
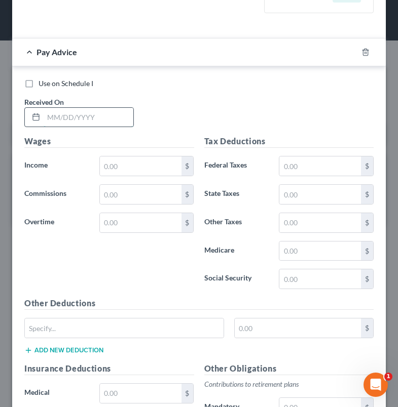
click at [86, 118] on input "text" at bounding box center [89, 117] width 90 height 19
type input "[DATE]"
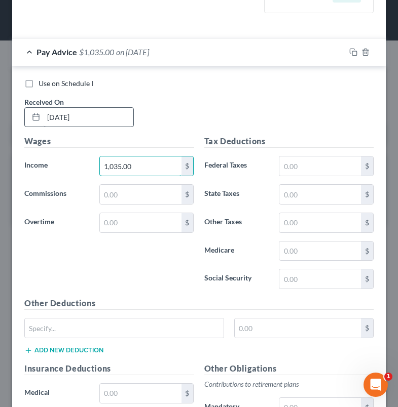
type input "1,035.00"
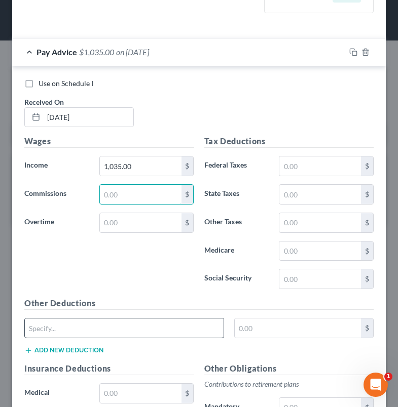
scroll to position [524, 0]
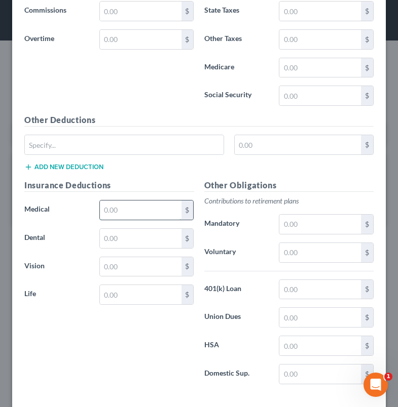
click at [143, 209] on input "text" at bounding box center [141, 210] width 82 height 19
click at [315, 68] on input "text" at bounding box center [320, 67] width 82 height 19
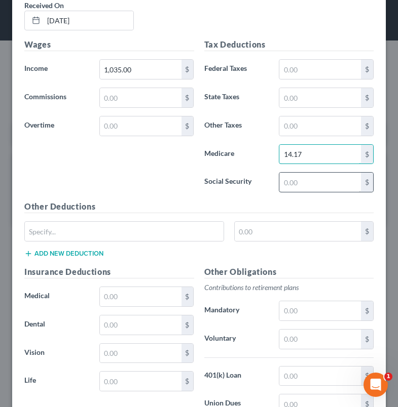
type input "14.17"
click at [307, 182] on input "text" at bounding box center [320, 182] width 82 height 19
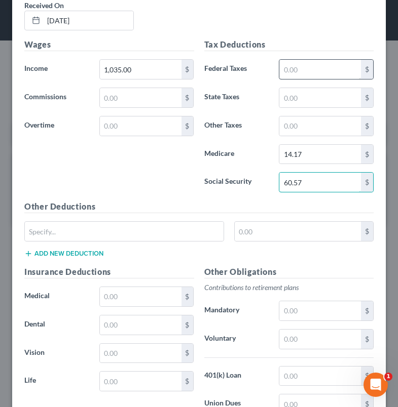
type input "60.57"
click at [344, 69] on input "text" at bounding box center [320, 69] width 82 height 19
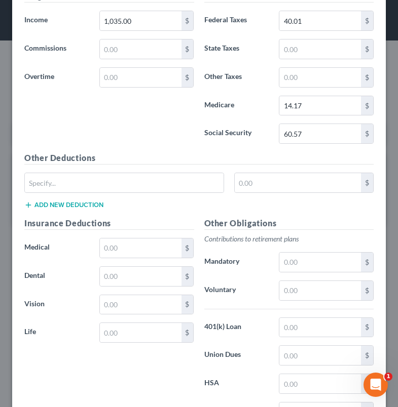
scroll to position [488, 0]
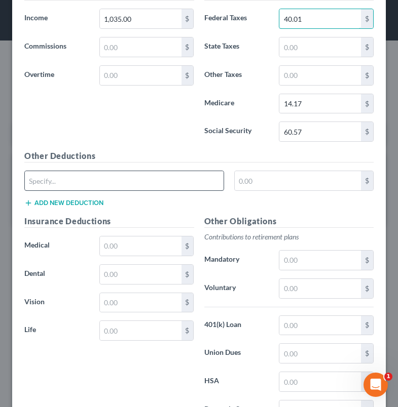
type input "40.01"
type input "MEDHP"
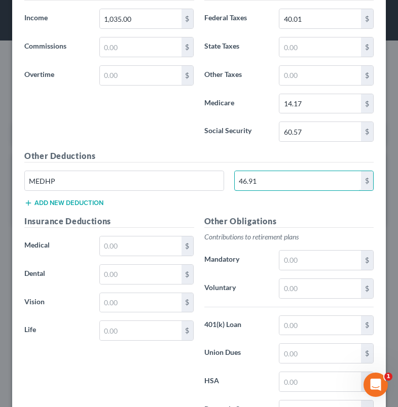
type input "46.91"
click at [85, 199] on button "Add new deduction" at bounding box center [63, 203] width 79 height 8
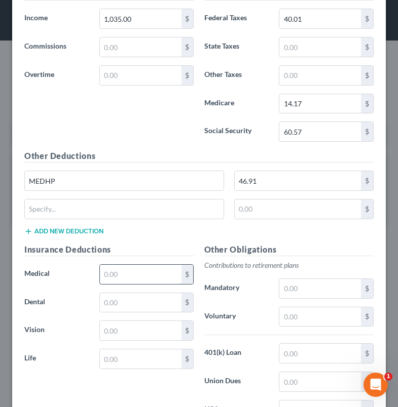
click at [143, 276] on input "text" at bounding box center [141, 274] width 82 height 19
type input "46.91"
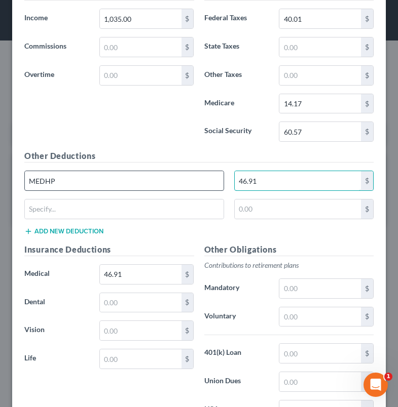
drag, startPoint x: 271, startPoint y: 178, endPoint x: 162, endPoint y: 175, distance: 109.4
click at [162, 175] on div "MEDHP 46.91 $" at bounding box center [198, 185] width 359 height 28
type input "0"
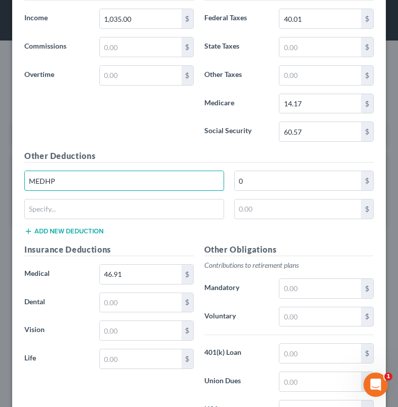
drag, startPoint x: 22, startPoint y: 170, endPoint x: -28, endPoint y: 166, distance: 49.8
click at [0, 166] on html "Home New Case Client Portal DebtorCC [PERSON_NAME] Law Firm [PERSON_NAME][EMAIL…" at bounding box center [199, 203] width 398 height 407
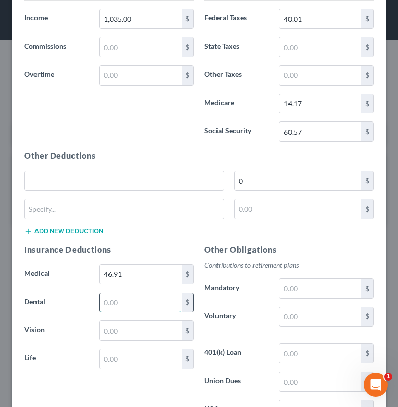
click at [147, 304] on input "text" at bounding box center [141, 302] width 82 height 19
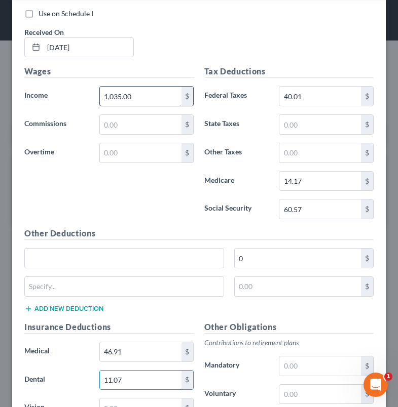
scroll to position [330, 0]
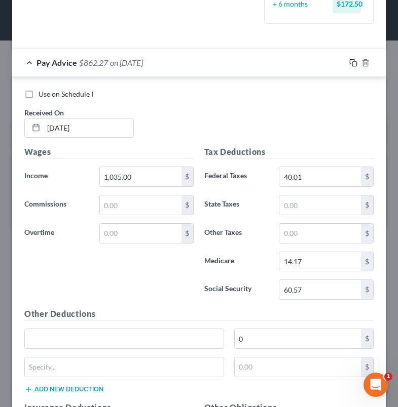
type input "11.07"
click at [352, 62] on rect "button" at bounding box center [354, 64] width 5 height 5
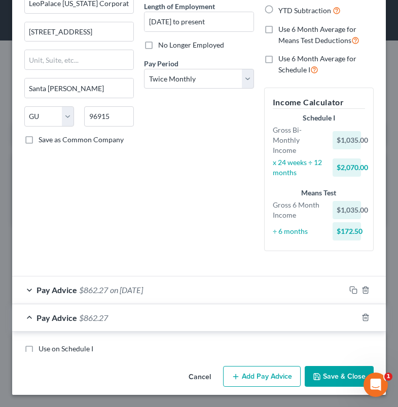
scroll to position [100, 0]
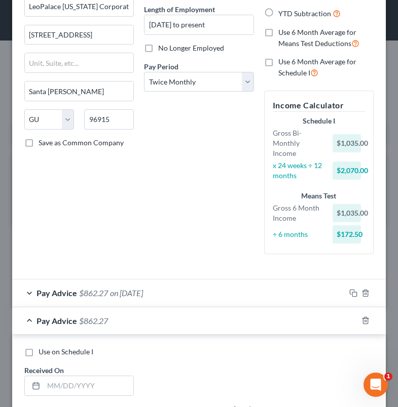
click at [147, 285] on div "Pay Advice $862.27 on [DATE]" at bounding box center [178, 293] width 333 height 27
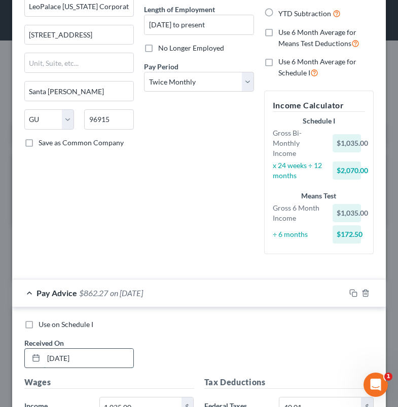
click at [64, 357] on input "[DATE]" at bounding box center [89, 358] width 90 height 19
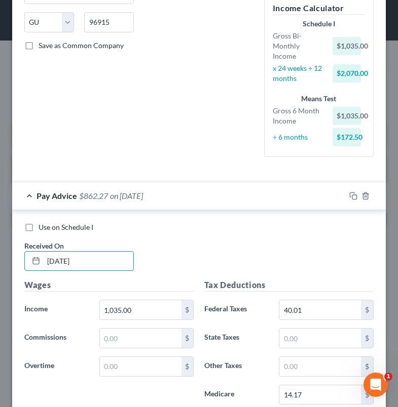
scroll to position [316, 0]
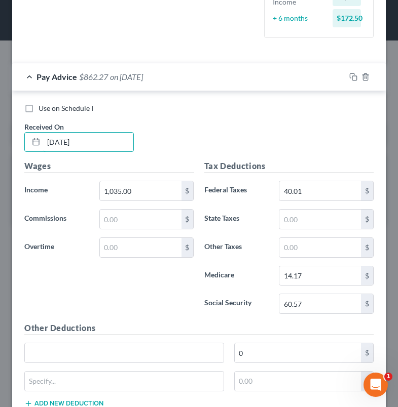
type input "[DATE]"
click at [192, 71] on div "Pay Advice $862.27 on [DATE]" at bounding box center [178, 76] width 333 height 27
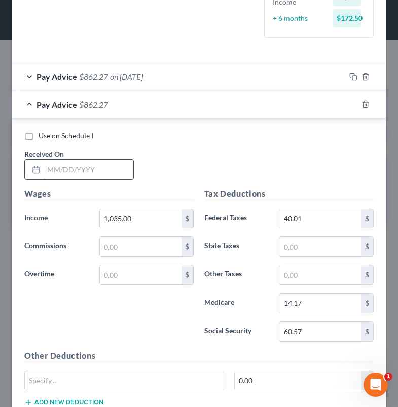
click at [83, 165] on input "text" at bounding box center [89, 169] width 90 height 19
type input "[DATE]"
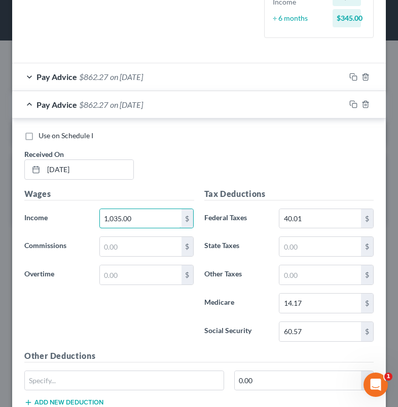
drag, startPoint x: 164, startPoint y: 221, endPoint x: 61, endPoint y: 216, distance: 103.5
click at [61, 216] on div "Income * 1,035.00 $" at bounding box center [109, 219] width 180 height 20
type input "1,061.25"
drag, startPoint x: 318, startPoint y: 333, endPoint x: 238, endPoint y: 328, distance: 80.2
click at [242, 329] on div "Social Security 60.57 $" at bounding box center [289, 332] width 180 height 20
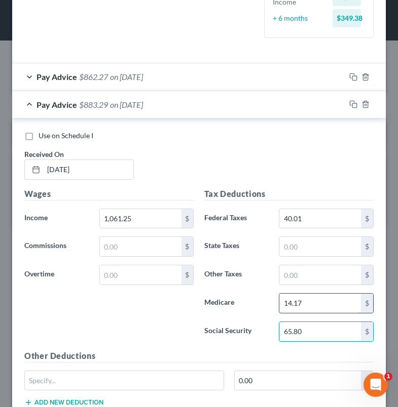
type input "65.80"
drag, startPoint x: 319, startPoint y: 305, endPoint x: 240, endPoint y: 301, distance: 79.1
click at [242, 301] on div "Medicare 14.17 $" at bounding box center [289, 303] width 180 height 20
type input "15.39"
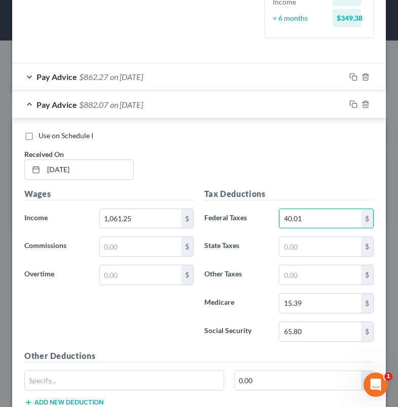
drag, startPoint x: 322, startPoint y: 213, endPoint x: 245, endPoint y: 210, distance: 77.5
click at [245, 210] on div "Federal Taxes 40.01 $" at bounding box center [289, 219] width 180 height 20
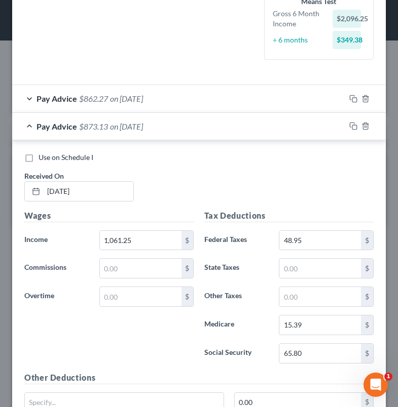
scroll to position [497, 0]
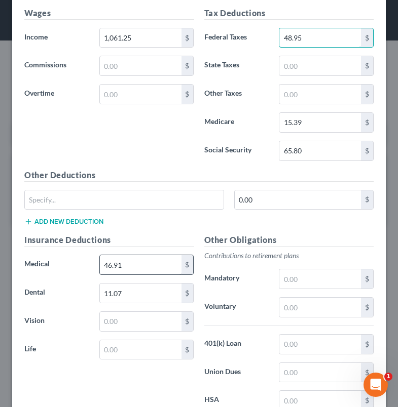
type input "48.95"
click at [149, 266] on input "46.91" at bounding box center [141, 264] width 82 height 19
drag, startPoint x: 149, startPoint y: 266, endPoint x: 64, endPoint y: 264, distance: 85.6
click at [64, 264] on div "Medical 46.91 $" at bounding box center [109, 265] width 180 height 20
type input "0"
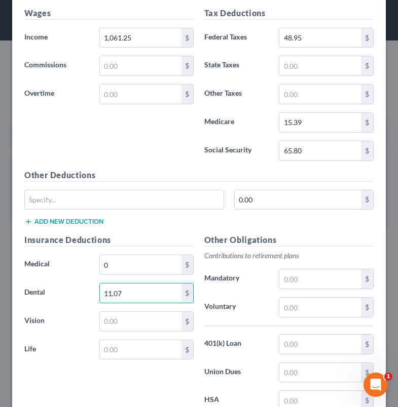
drag, startPoint x: 140, startPoint y: 289, endPoint x: 48, endPoint y: 282, distance: 92.4
click at [60, 283] on div "Dental 11.07 $" at bounding box center [109, 293] width 180 height 20
type input "0"
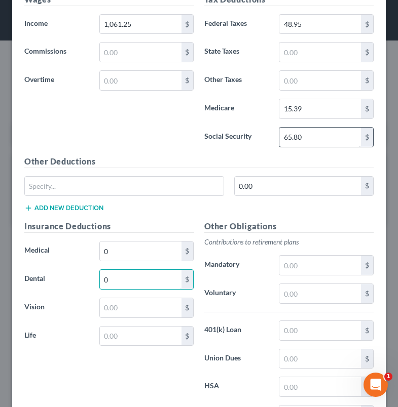
scroll to position [416, 0]
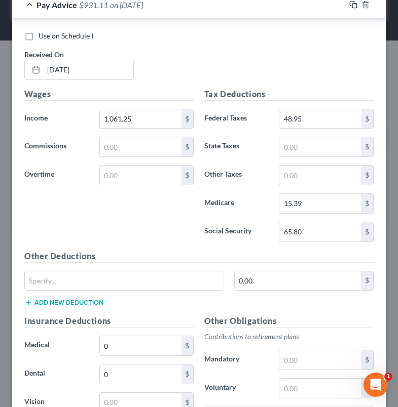
click at [349, 4] on icon "button" at bounding box center [353, 5] width 8 height 8
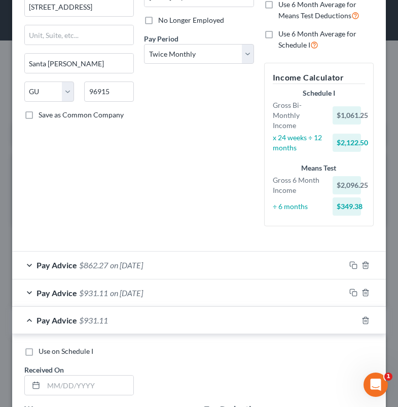
scroll to position [107, 0]
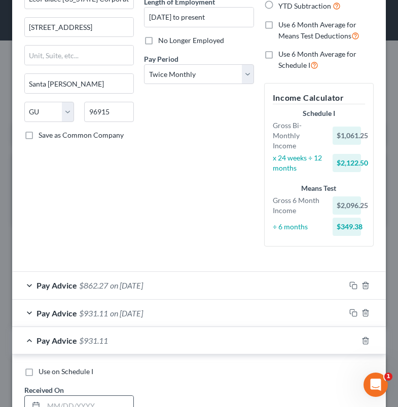
click at [97, 402] on input "text" at bounding box center [89, 405] width 90 height 19
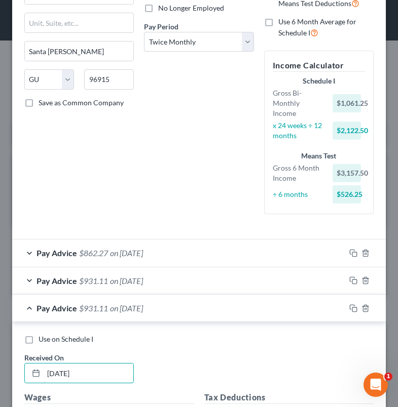
scroll to position [266, 0]
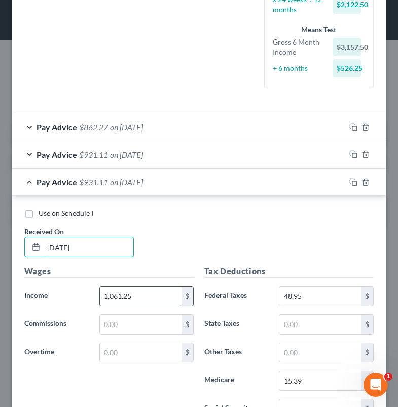
type input "[DATE]"
drag, startPoint x: 141, startPoint y: 296, endPoint x: -3, endPoint y: 297, distance: 144.3
click at [0, 297] on html "Home New Case Client Portal DebtorCC [PERSON_NAME] Law Firm [PERSON_NAME][EMAIL…" at bounding box center [199, 203] width 398 height 407
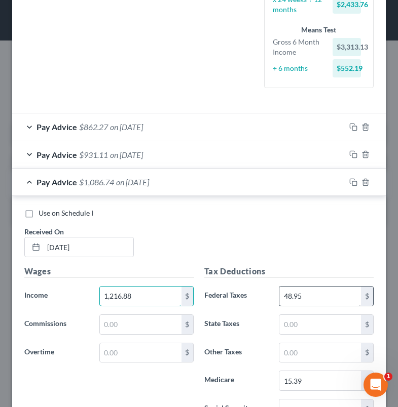
type input "1,216.88"
type input "60.66"
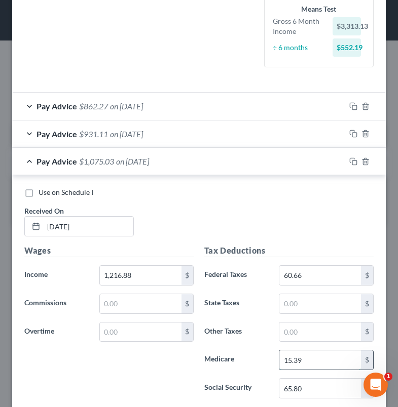
scroll to position [289, 0]
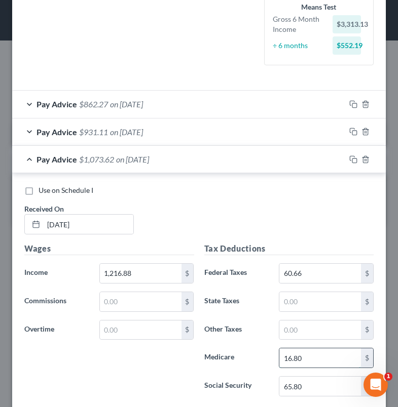
type input "16.80"
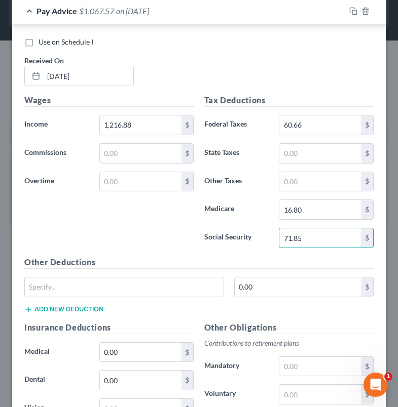
scroll to position [508, 0]
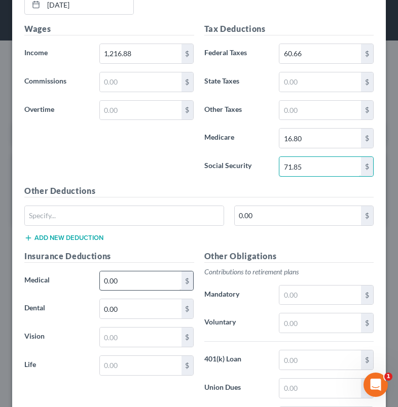
type input "71.85"
drag, startPoint x: 135, startPoint y: 281, endPoint x: 93, endPoint y: 280, distance: 41.5
click at [94, 280] on div "0.00 $" at bounding box center [146, 281] width 105 height 20
type input "46.91"
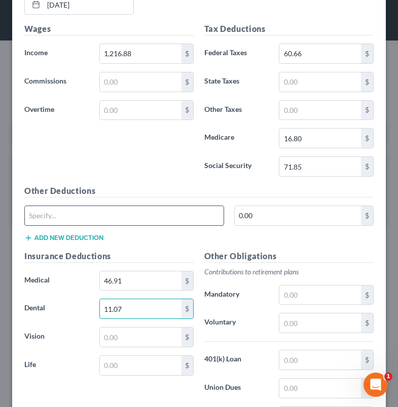
type input "11.07"
type input "BOG"
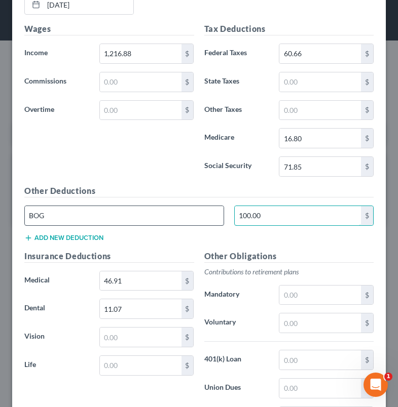
type input "100.00"
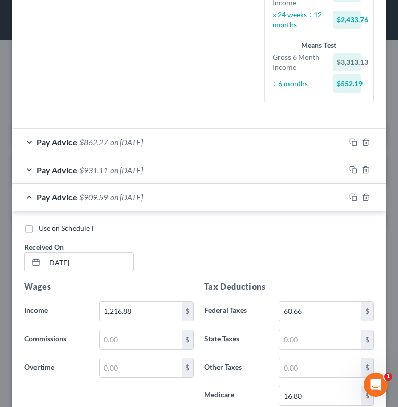
scroll to position [251, 0]
click at [349, 196] on icon "button" at bounding box center [353, 197] width 8 height 8
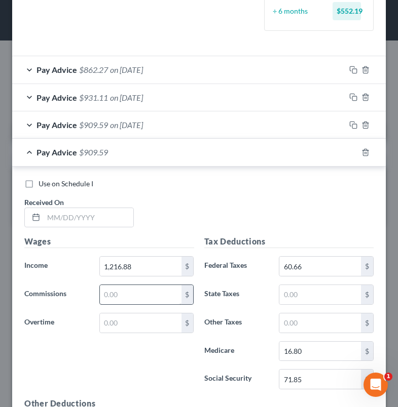
scroll to position [325, 0]
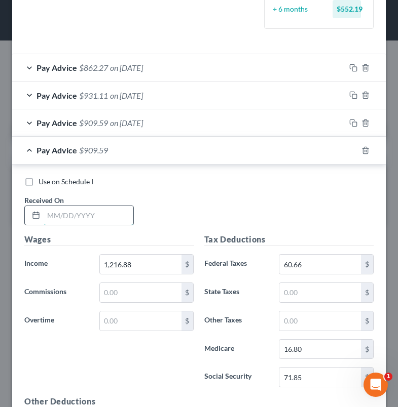
click at [112, 218] on input "text" at bounding box center [89, 215] width 90 height 19
type input "[DATE]"
drag, startPoint x: 153, startPoint y: 263, endPoint x: 46, endPoint y: 245, distance: 108.3
click at [46, 245] on div "Wages Income * 1,216.88 $ Commissions $ Overtime $" at bounding box center [109, 314] width 180 height 162
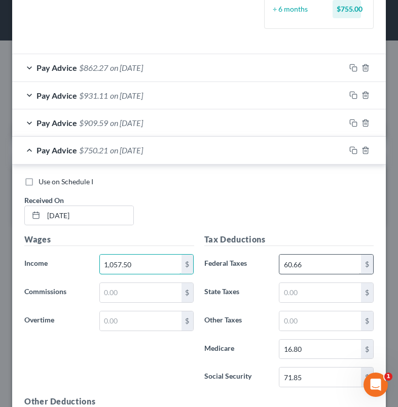
type input "1,057.50"
type input "42.26"
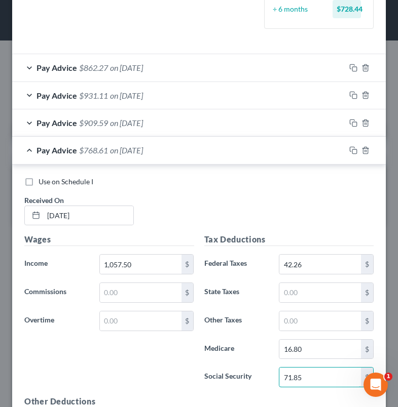
drag, startPoint x: 311, startPoint y: 376, endPoint x: 267, endPoint y: 374, distance: 43.6
click at [273, 374] on div "71.85 $" at bounding box center [325, 377] width 105 height 20
type input "61.97"
drag, startPoint x: 311, startPoint y: 348, endPoint x: 239, endPoint y: 348, distance: 72.4
click at [241, 349] on div "Medicare 16.80 $" at bounding box center [289, 349] width 180 height 20
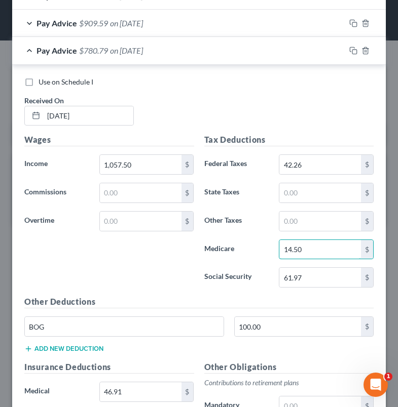
scroll to position [488, 0]
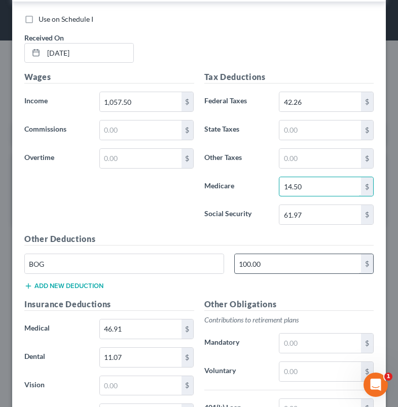
type input "14.50"
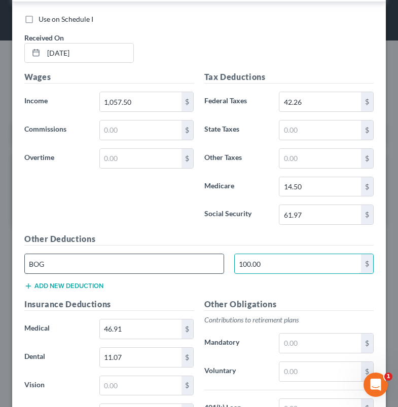
drag, startPoint x: 298, startPoint y: 265, endPoint x: 168, endPoint y: 266, distance: 130.7
click at [171, 266] on div "BOG 100.00 $" at bounding box center [198, 268] width 359 height 28
type input "1"
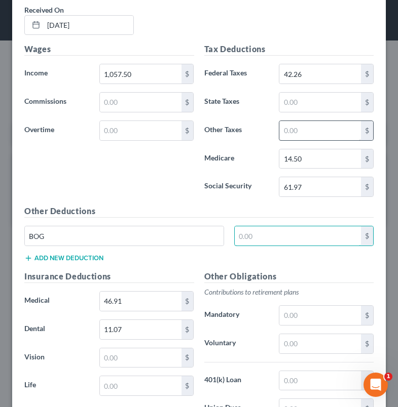
scroll to position [430, 0]
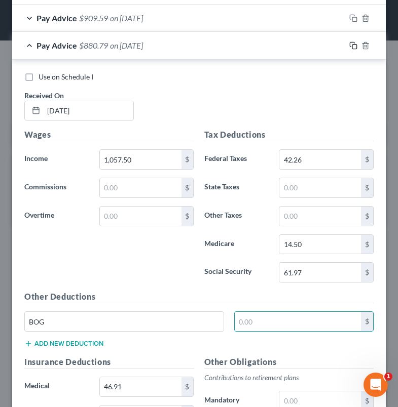
click at [349, 43] on icon "button" at bounding box center [353, 46] width 8 height 8
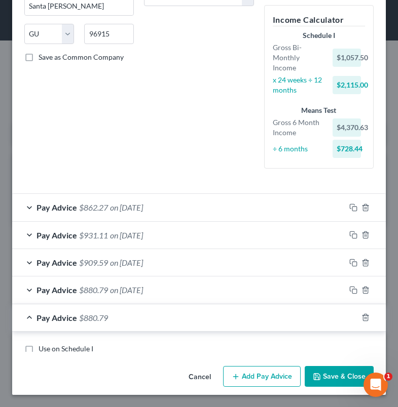
scroll to position [182, 0]
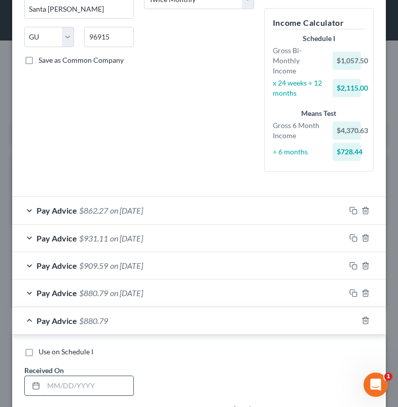
click at [99, 381] on input "text" at bounding box center [89, 385] width 90 height 19
type input "[DATE]"
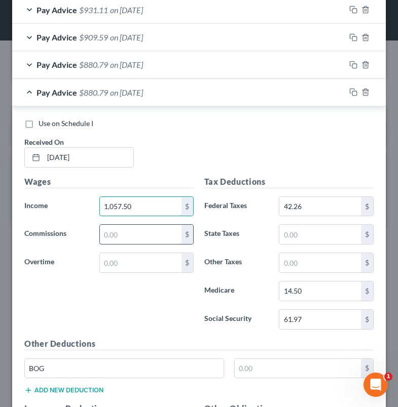
scroll to position [411, 0]
type input "1,162.50"
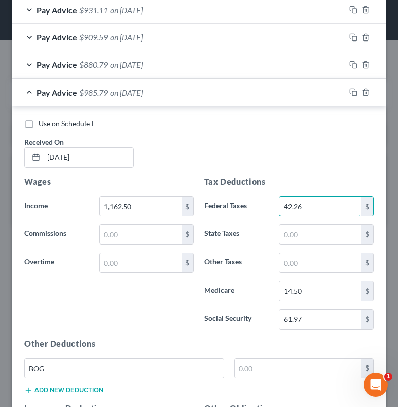
drag, startPoint x: 317, startPoint y: 207, endPoint x: 268, endPoint y: 207, distance: 48.1
click at [273, 207] on div "42.26 $" at bounding box center [325, 207] width 105 height 20
type input "54.14"
drag, startPoint x: 326, startPoint y: 321, endPoint x: 224, endPoint y: 321, distance: 101.8
click at [224, 321] on div "Social Security 61.97 $" at bounding box center [289, 319] width 180 height 20
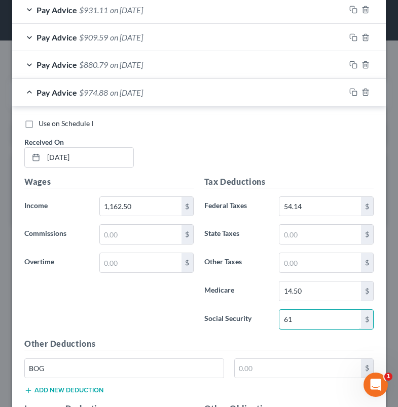
type input "6"
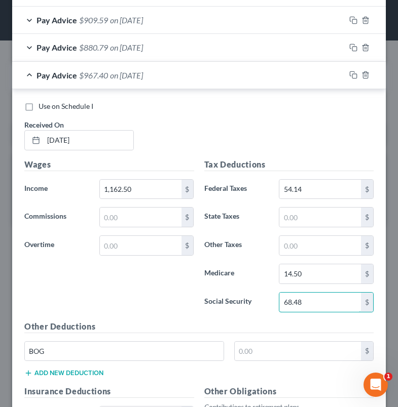
scroll to position [578, 0]
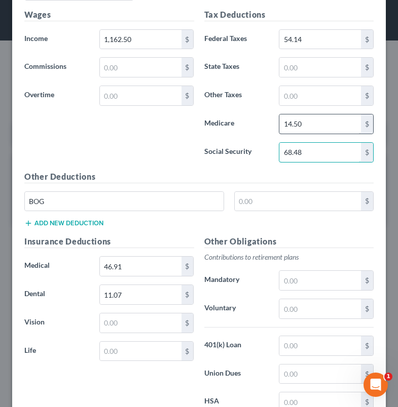
type input "68.48"
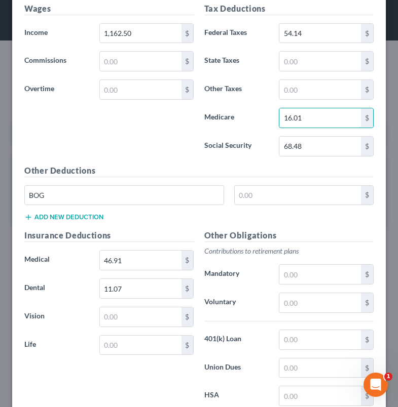
scroll to position [679, 0]
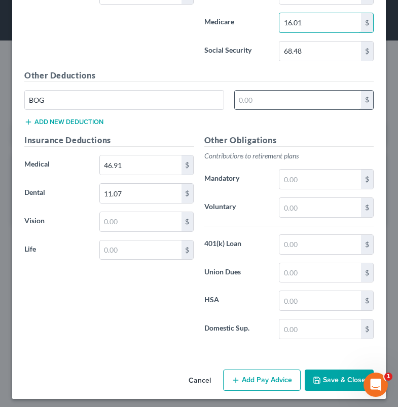
type input "16.01"
click at [262, 97] on input "text" at bounding box center [297, 100] width 126 height 19
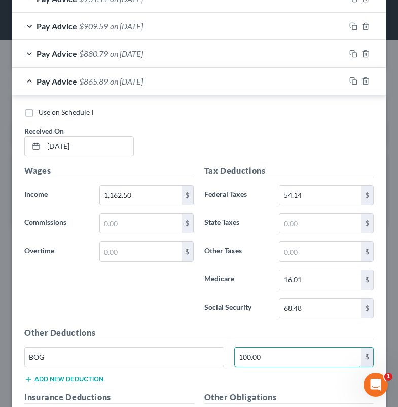
scroll to position [424, 0]
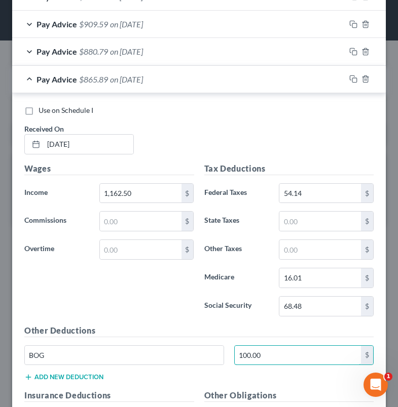
type input "100.00"
click at [154, 318] on div "Wages Income * 1,162.50 $ Commissions $ Overtime $" at bounding box center [109, 244] width 180 height 162
click at [318, 268] on input "16.01" at bounding box center [320, 277] width 82 height 19
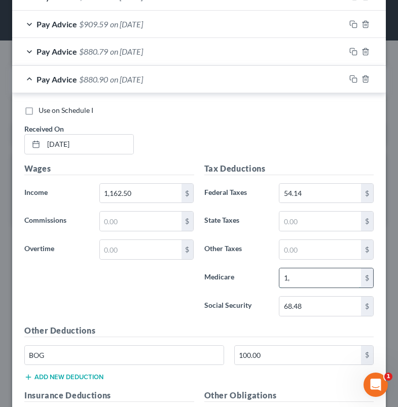
type input "1"
type input "16.29"
drag, startPoint x: 309, startPoint y: 189, endPoint x: 264, endPoint y: 184, distance: 44.9
click at [264, 184] on div "Federal Taxes 54.14 $" at bounding box center [289, 193] width 180 height 20
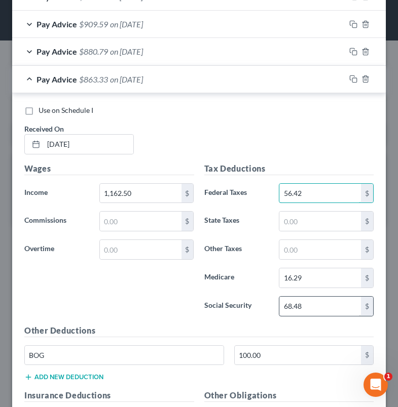
type input "56.42"
drag, startPoint x: 300, startPoint y: 300, endPoint x: 215, endPoint y: 282, distance: 87.0
click at [255, 290] on div "Tax Deductions Federal Taxes 56.42 $ State Taxes $ Other Taxes $ Medicare 16.29…" at bounding box center [289, 244] width 180 height 162
type input "69.66"
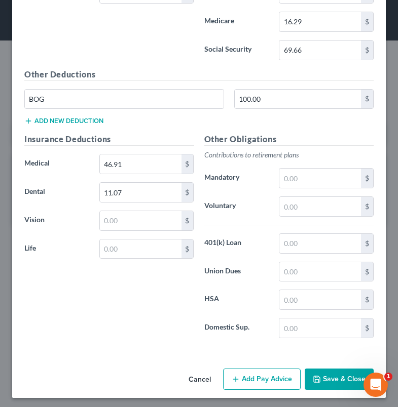
scroll to position [381, 0]
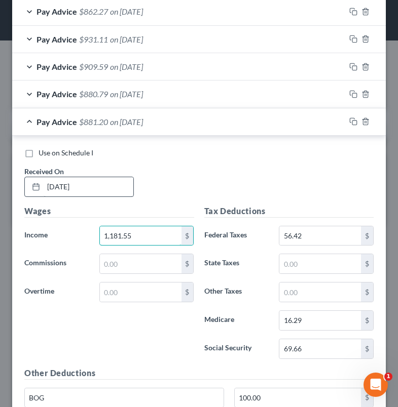
type input "1,181.55"
click at [65, 183] on input "[DATE]" at bounding box center [89, 186] width 90 height 19
type input "[DATE]"
click at [349, 94] on icon "button" at bounding box center [353, 94] width 8 height 8
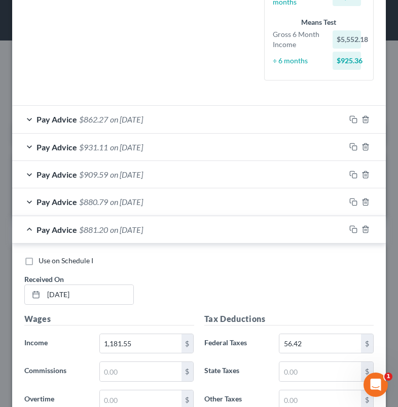
scroll to position [366, 0]
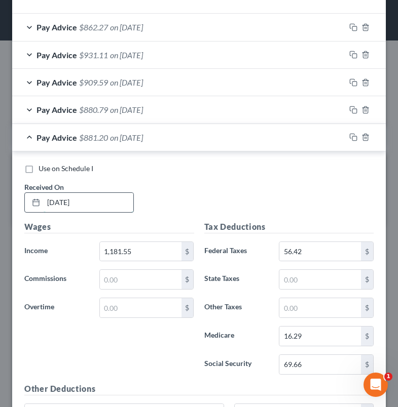
click at [66, 204] on input "[DATE]" at bounding box center [89, 202] width 90 height 19
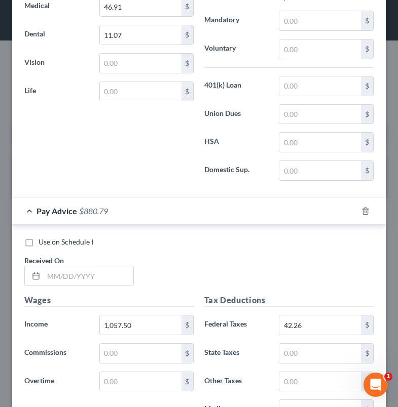
scroll to position [840, 0]
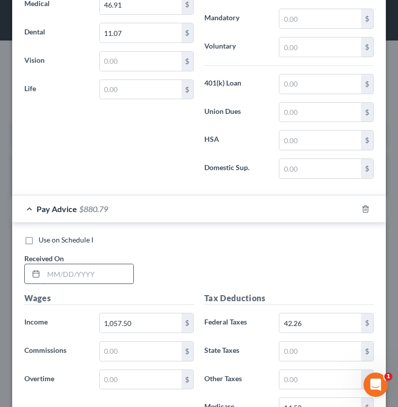
click at [95, 276] on input "text" at bounding box center [89, 273] width 90 height 19
type input "[DATE]"
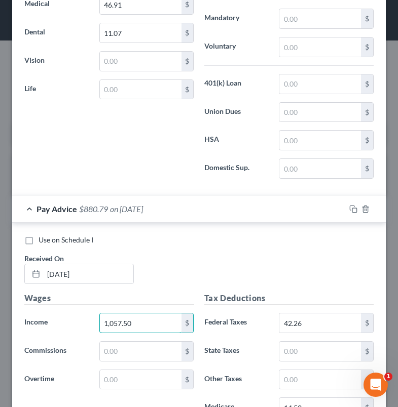
drag, startPoint x: 151, startPoint y: 321, endPoint x: 10, endPoint y: 311, distance: 141.1
click at [33, 307] on div "Wages Income * 1,057.50 $ Commissions $ Overtime $" at bounding box center [109, 373] width 180 height 162
type input "1,162.50"
drag, startPoint x: 317, startPoint y: 325, endPoint x: 231, endPoint y: 313, distance: 86.0
click at [232, 313] on div "Federal Taxes 42.26 $" at bounding box center [289, 323] width 180 height 20
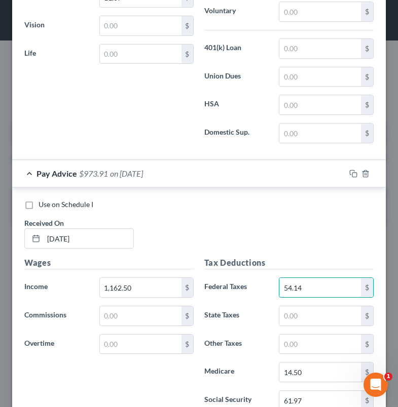
scroll to position [920, 0]
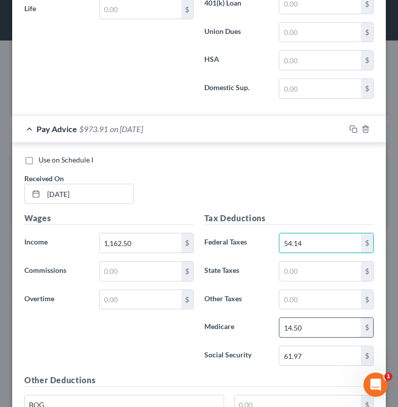
type input "54.14"
drag, startPoint x: 316, startPoint y: 327, endPoint x: 276, endPoint y: 319, distance: 40.2
click at [279, 319] on input "14.50" at bounding box center [320, 327] width 82 height 19
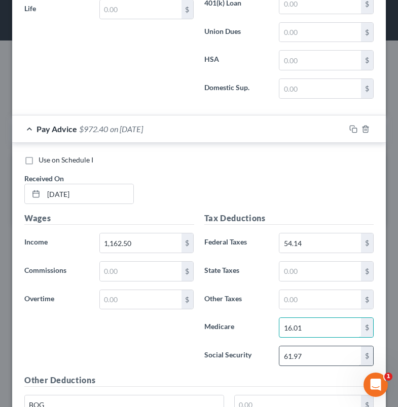
type input "16.01"
drag, startPoint x: 310, startPoint y: 359, endPoint x: 212, endPoint y: 343, distance: 99.5
click at [214, 342] on div "Tax Deductions Federal Taxes 54.14 $ State Taxes $ Other Taxes $ Medicare 16.01…" at bounding box center [289, 293] width 180 height 162
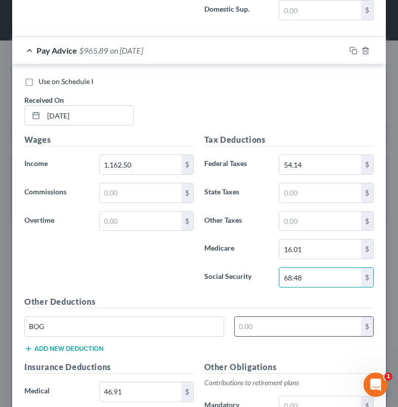
type input "68.48"
click at [269, 327] on input "text" at bounding box center [297, 326] width 126 height 19
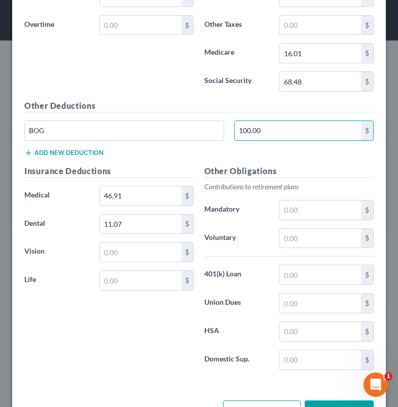
scroll to position [1226, 0]
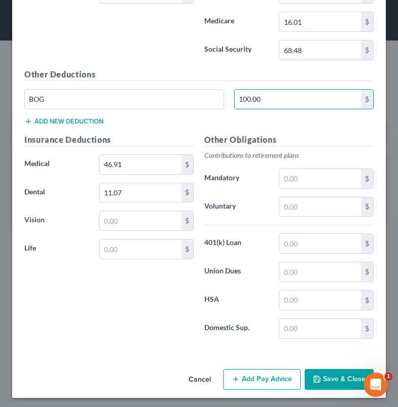
type input "100.00"
click at [320, 380] on button "Save & Close" at bounding box center [338, 379] width 69 height 21
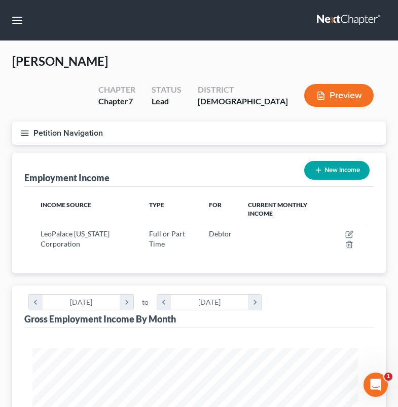
scroll to position [506305, 506122]
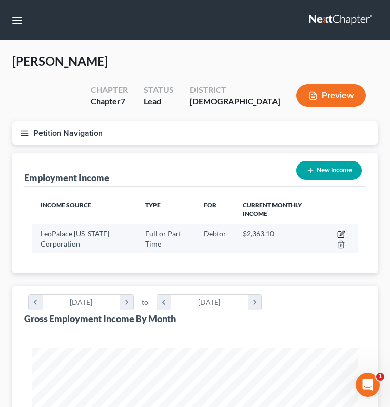
click at [341, 231] on icon "button" at bounding box center [342, 233] width 5 height 5
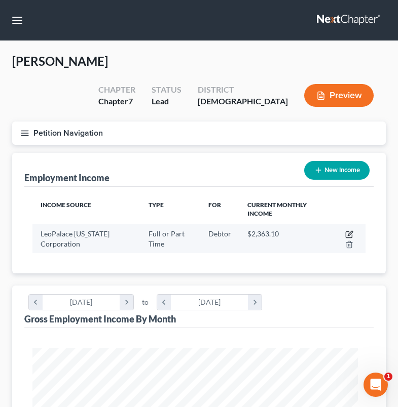
select select "0"
select select "11"
select select "1"
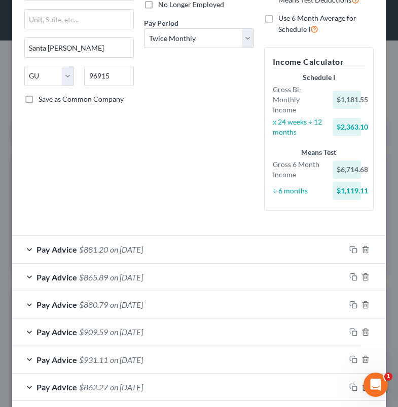
scroll to position [190, 0]
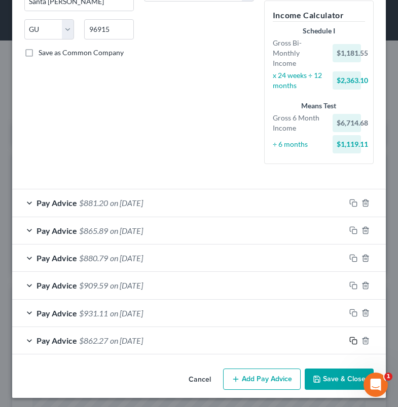
click at [349, 340] on icon "button" at bounding box center [353, 341] width 8 height 8
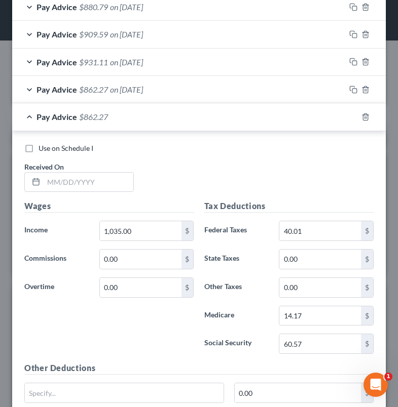
scroll to position [447, 0]
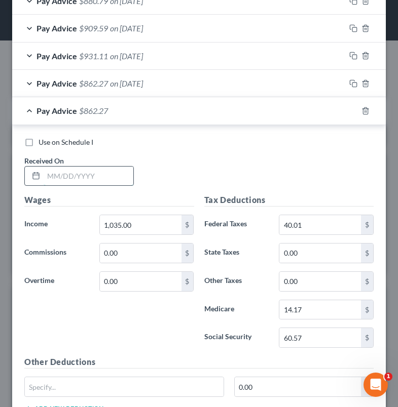
click at [106, 177] on input "text" at bounding box center [89, 176] width 90 height 19
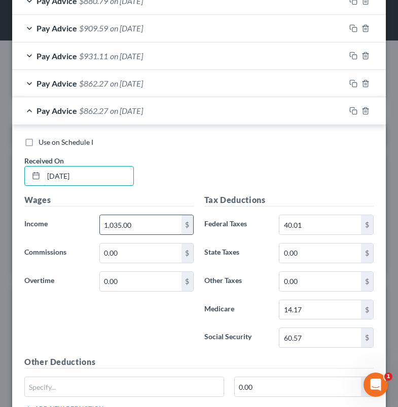
type input "[DATE]"
drag, startPoint x: 149, startPoint y: 230, endPoint x: 60, endPoint y: 218, distance: 90.0
click at [60, 218] on div "Income * 1,035.00 $" at bounding box center [109, 225] width 180 height 20
type input "832.50"
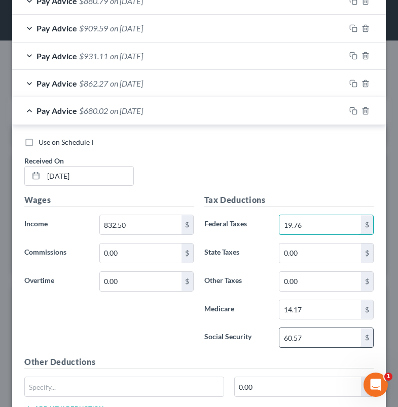
type input "19.76"
drag, startPoint x: 314, startPoint y: 338, endPoint x: 238, endPoint y: 338, distance: 76.0
click at [287, 340] on input "60.57" at bounding box center [320, 337] width 82 height 19
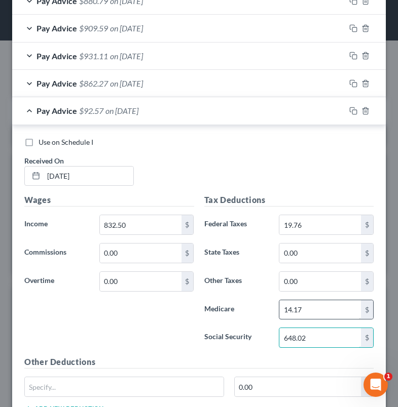
type input "648.02"
drag, startPoint x: 308, startPoint y: 312, endPoint x: 228, endPoint y: 306, distance: 80.3
click at [228, 306] on div "Medicare 14.17 $" at bounding box center [289, 310] width 180 height 20
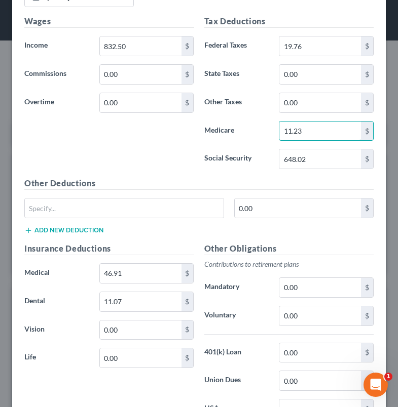
scroll to position [628, 0]
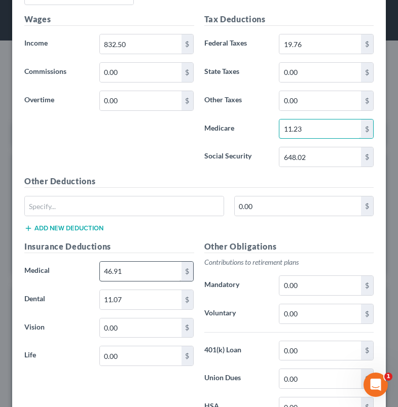
type input "11.23"
drag, startPoint x: 137, startPoint y: 273, endPoint x: 77, endPoint y: 269, distance: 59.4
click at [77, 269] on div "Medical 46.91 $" at bounding box center [109, 271] width 180 height 20
click at [77, 269] on label "Medical" at bounding box center [56, 271] width 75 height 20
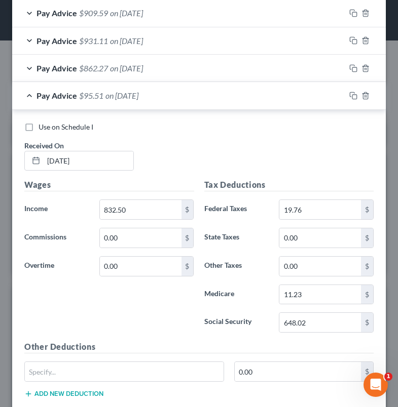
scroll to position [565, 0]
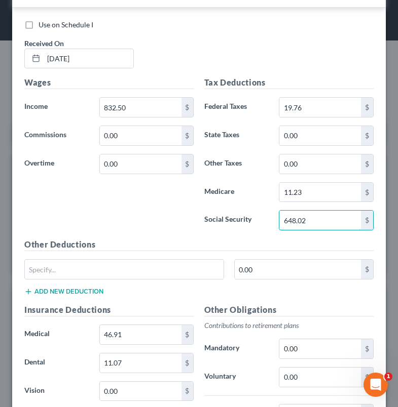
drag, startPoint x: 282, startPoint y: 220, endPoint x: 228, endPoint y: 222, distance: 53.7
click at [255, 222] on div "Social Security 648.02 $" at bounding box center [289, 220] width 180 height 20
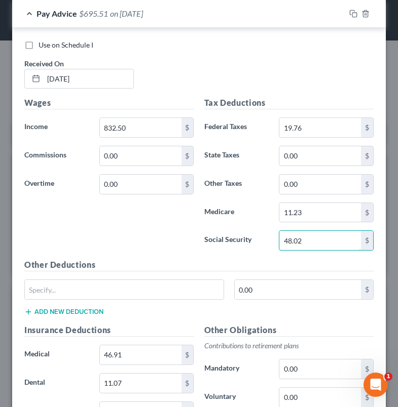
scroll to position [492, 0]
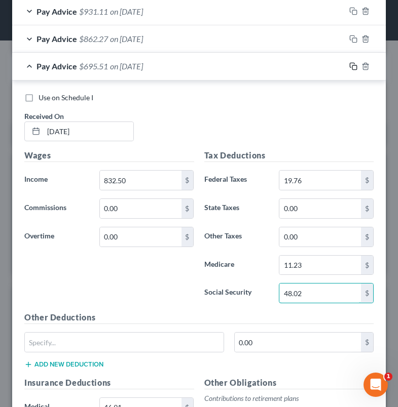
type input "48.02"
click at [349, 65] on icon "button" at bounding box center [353, 66] width 8 height 8
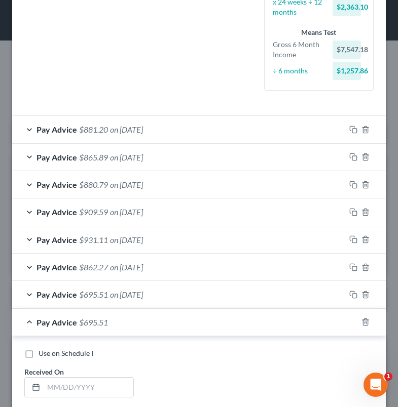
scroll to position [343, 0]
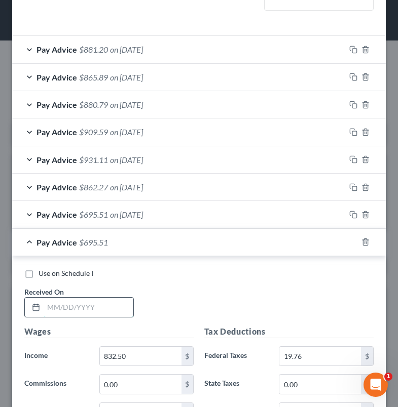
click at [96, 309] on input "text" at bounding box center [89, 307] width 90 height 19
type input "[DATE]"
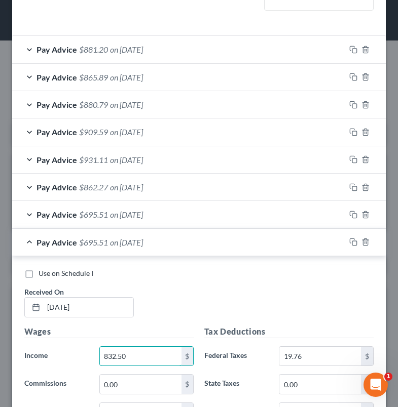
drag, startPoint x: 145, startPoint y: 360, endPoint x: 49, endPoint y: 338, distance: 98.1
click at [50, 338] on div "Wages Income * 832.50 $ Commissions 0.00 $ Overtime 0.00 $" at bounding box center [109, 407] width 180 height 162
type input "1,250.63"
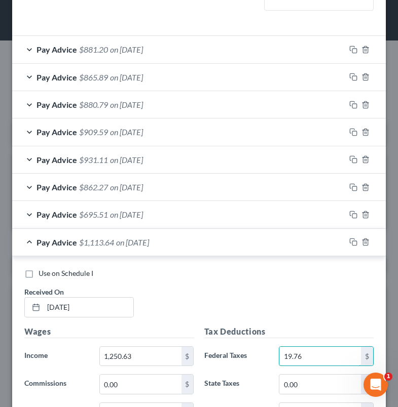
drag, startPoint x: 315, startPoint y: 352, endPoint x: 243, endPoint y: 345, distance: 72.8
click at [243, 346] on div "Federal Taxes 19.76 $" at bounding box center [289, 356] width 180 height 20
type input "64.17"
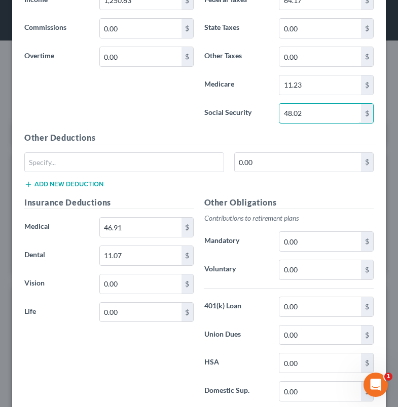
scroll to position [614, 0]
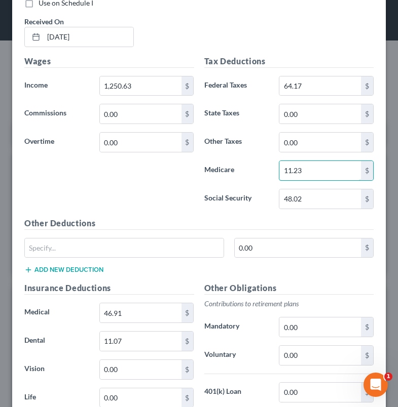
drag, startPoint x: 315, startPoint y: 171, endPoint x: 218, endPoint y: 169, distance: 96.2
click at [218, 169] on div "Medicare 11.23 $" at bounding box center [289, 171] width 180 height 20
type input "17.29"
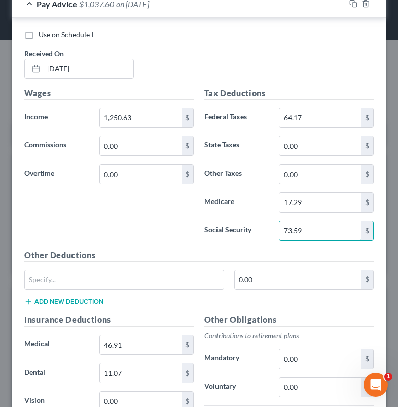
scroll to position [550, 0]
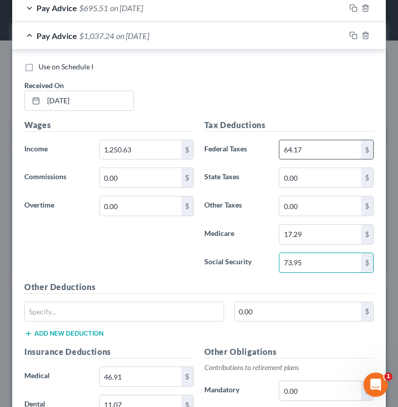
type input "73.95"
click at [308, 149] on input "64.17" at bounding box center [320, 149] width 82 height 19
type input "64.71"
click at [349, 31] on icon "button" at bounding box center [353, 35] width 8 height 8
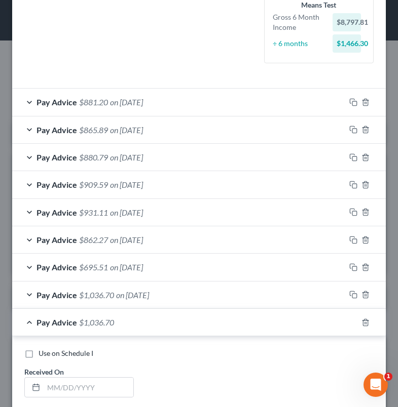
scroll to position [356, 0]
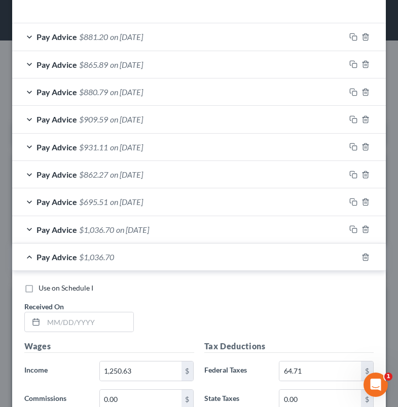
click at [105, 330] on div "Use on Schedule I Received On *" at bounding box center [198, 311] width 359 height 57
click at [105, 320] on input "text" at bounding box center [89, 321] width 90 height 19
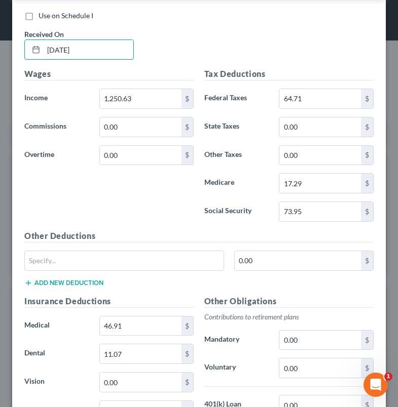
scroll to position [489, 0]
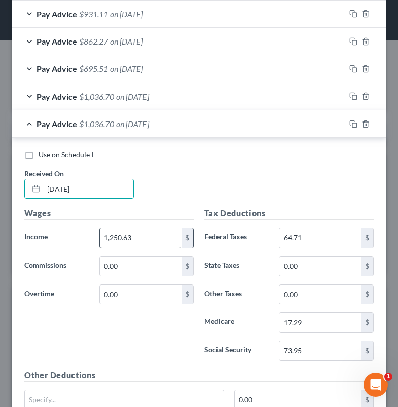
type input "[DATE]"
drag, startPoint x: 163, startPoint y: 239, endPoint x: -18, endPoint y: 226, distance: 181.8
click at [0, 226] on html "Home New Case Client Portal DebtorCC [PERSON_NAME] Law Firm [PERSON_NAME][EMAIL…" at bounding box center [199, 396] width 398 height 792
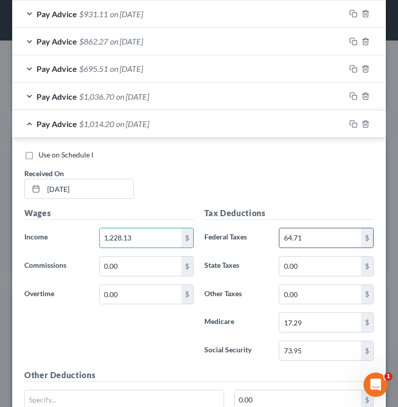
type input "1,228.13"
drag, startPoint x: 314, startPoint y: 240, endPoint x: 211, endPoint y: 231, distance: 103.7
click at [211, 231] on div "Federal Taxes 64.71 $" at bounding box center [289, 238] width 180 height 20
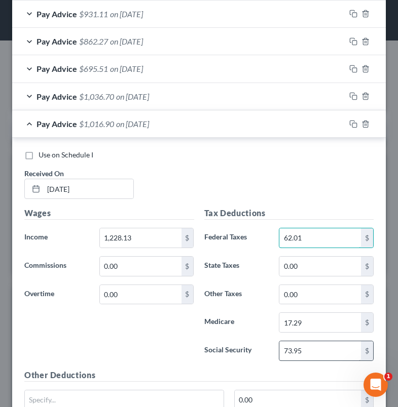
type input "62.01"
drag, startPoint x: 325, startPoint y: 354, endPoint x: 200, endPoint y: 347, distance: 125.2
click at [200, 347] on div "Social Security 73.95 $" at bounding box center [289, 351] width 180 height 20
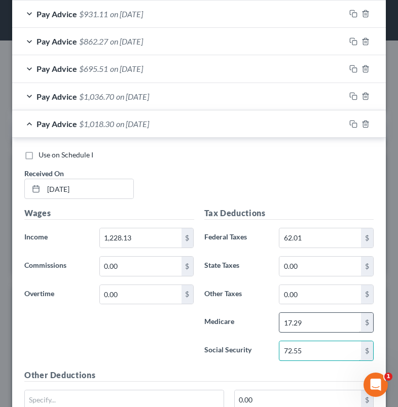
type input "72.55"
drag, startPoint x: 319, startPoint y: 320, endPoint x: 185, endPoint y: 316, distance: 134.3
click at [185, 316] on div "Wages Income * 1,228.13 $ Commissions 0.00 $ Overtime 0.00 $ Tax Deductions Fed…" at bounding box center [198, 320] width 359 height 227
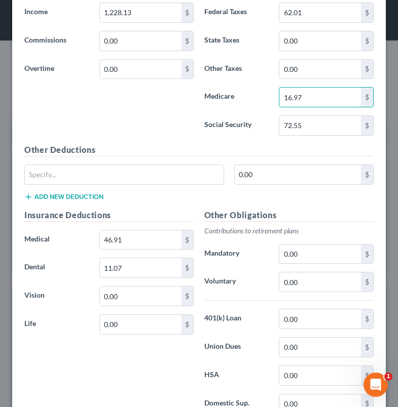
scroll to position [521, 0]
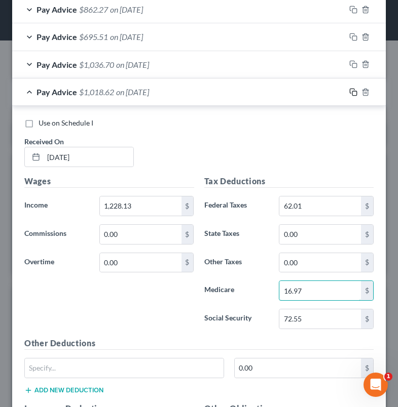
type input "16.97"
click at [349, 88] on icon "button" at bounding box center [353, 92] width 8 height 8
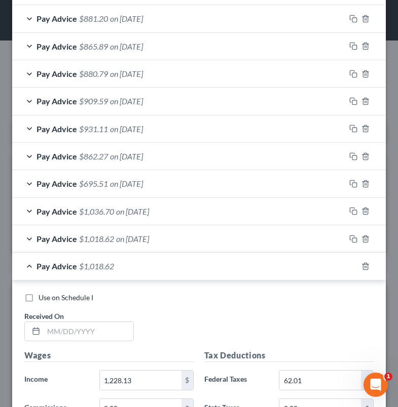
scroll to position [522, 0]
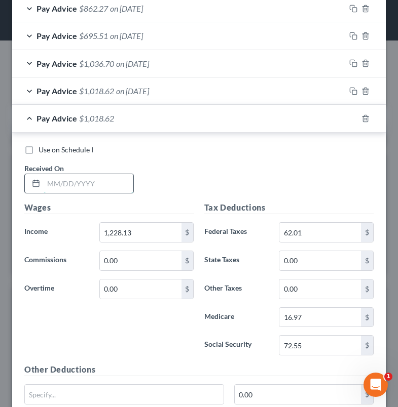
click at [94, 174] on input "text" at bounding box center [89, 183] width 90 height 19
click at [62, 181] on input "[DATE]" at bounding box center [89, 183] width 90 height 19
type input "[DATE]"
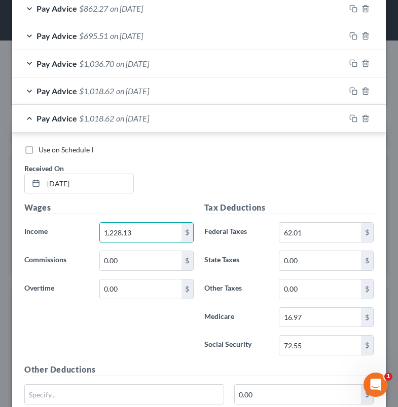
drag, startPoint x: 125, startPoint y: 232, endPoint x: 16, endPoint y: 234, distance: 108.9
click at [16, 234] on div "Use on Schedule I Received On * [DATE] Wages Income * 1,228.13 $ Commissions 0.…" at bounding box center [198, 392] width 373 height 518
type input "1,065.00"
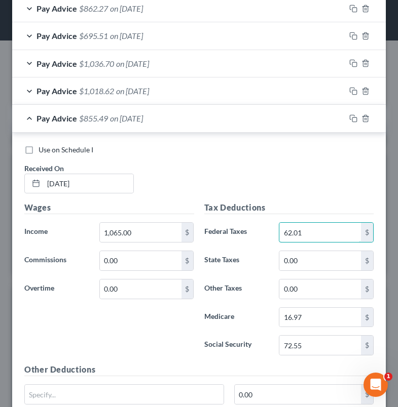
drag, startPoint x: 311, startPoint y: 233, endPoint x: 216, endPoint y: 236, distance: 94.7
click at [216, 236] on div "Federal Taxes 62.01 $" at bounding box center [289, 232] width 180 height 20
type input "6"
type input "43.01"
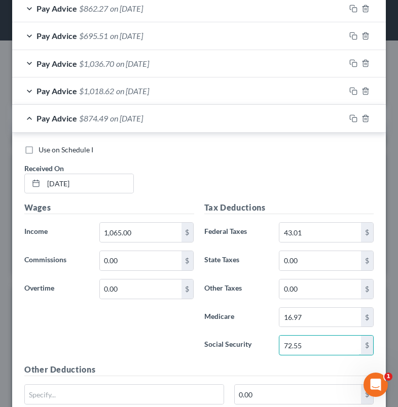
drag, startPoint x: 308, startPoint y: 342, endPoint x: 198, endPoint y: 341, distance: 110.4
click at [199, 341] on div "Social Security 72.55 $" at bounding box center [289, 345] width 180 height 20
type input "62.43"
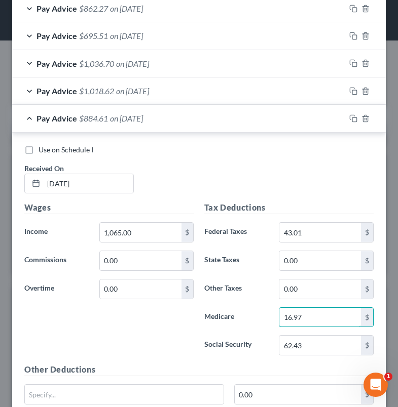
drag, startPoint x: 309, startPoint y: 312, endPoint x: 211, endPoint y: 307, distance: 97.9
click at [215, 307] on div "Medicare 16.97 $" at bounding box center [289, 317] width 180 height 20
type input "14.60"
click at [349, 115] on icon "button" at bounding box center [353, 118] width 8 height 8
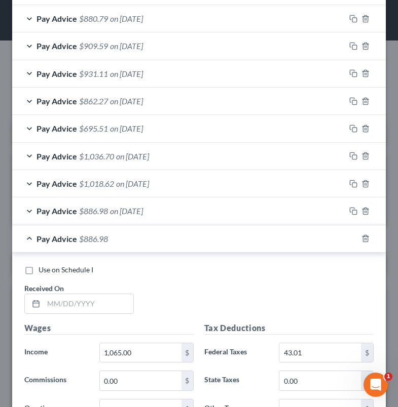
scroll to position [446, 0]
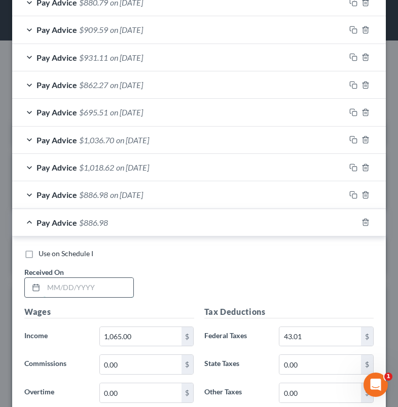
click at [90, 285] on input "text" at bounding box center [89, 287] width 90 height 19
type input "[DATE]"
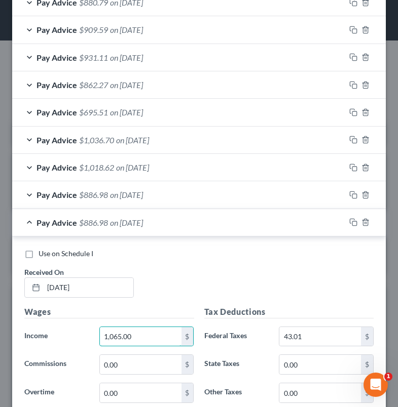
drag, startPoint x: 122, startPoint y: 333, endPoint x: 55, endPoint y: 337, distance: 67.0
click at [55, 337] on div "Income * 1,065.00 $" at bounding box center [109, 337] width 180 height 20
type input "1,065.00"
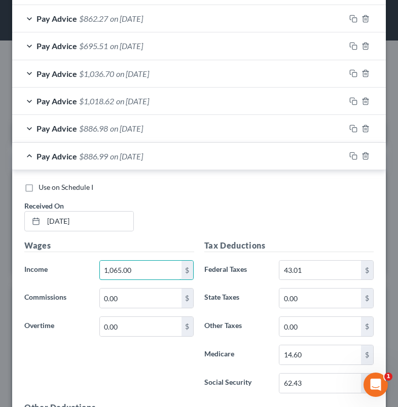
scroll to position [566, 0]
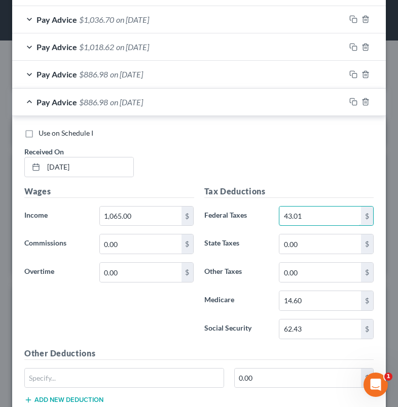
drag, startPoint x: 316, startPoint y: 214, endPoint x: 254, endPoint y: 212, distance: 61.8
click at [255, 211] on div "Federal Taxes 43.01 $" at bounding box center [289, 216] width 180 height 20
type input "47.39"
drag, startPoint x: 308, startPoint y: 299, endPoint x: 224, endPoint y: 296, distance: 84.1
click at [231, 294] on div "Medicare 14.60 $" at bounding box center [289, 301] width 180 height 20
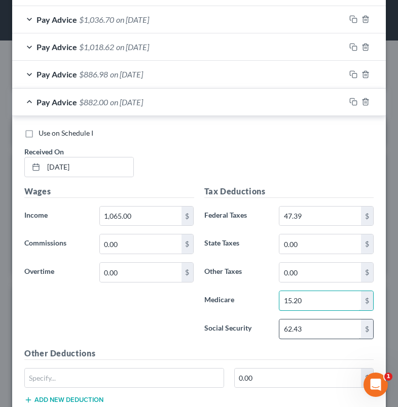
type input "15.20"
drag, startPoint x: 297, startPoint y: 329, endPoint x: 194, endPoint y: 336, distance: 103.6
click at [194, 336] on div "Wages Income * 1,065.00 $ Commissions 0.00 $ Overtime 0.00 $ Tax Deductions Fed…" at bounding box center [198, 298] width 359 height 227
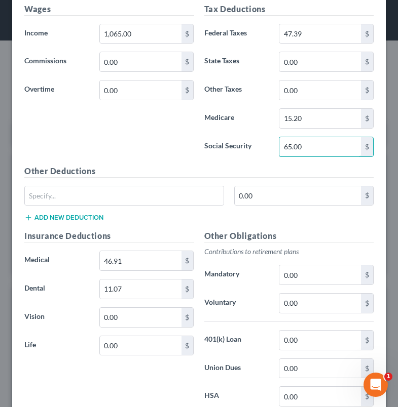
scroll to position [751, 0]
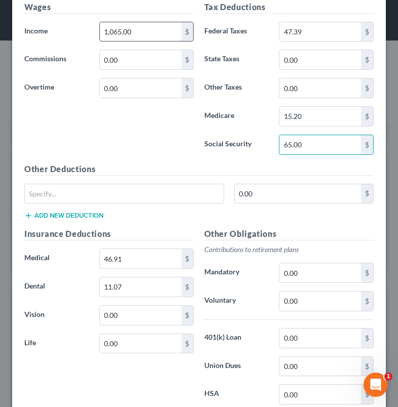
type input "65.00"
drag, startPoint x: 142, startPoint y: 27, endPoint x: 20, endPoint y: 13, distance: 122.9
click at [20, 13] on div "Wages Income * 1,065.00 $ Commissions 0.00 $ Overtime 0.00 $" at bounding box center [109, 82] width 180 height 162
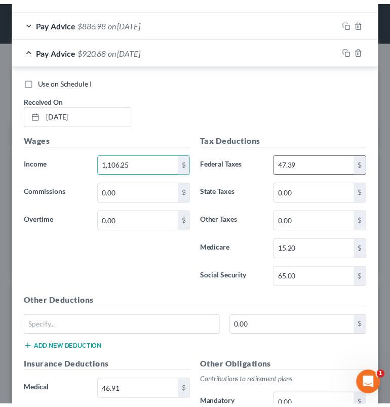
scroll to position [844, 0]
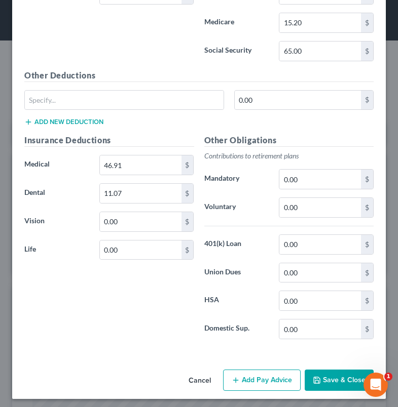
type input "1,106.25"
click at [335, 379] on button "Save & Close" at bounding box center [338, 380] width 69 height 21
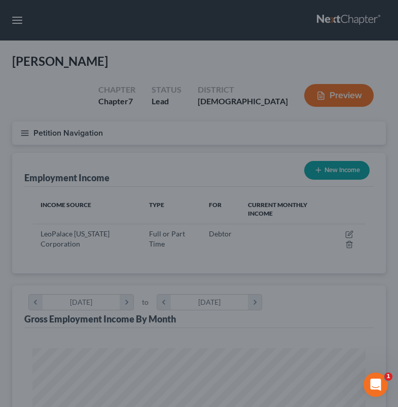
scroll to position [506305, 506122]
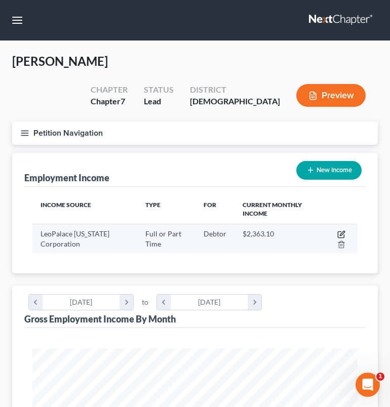
click at [341, 230] on icon "button" at bounding box center [341, 234] width 8 height 8
select select "0"
select select "11"
select select "1"
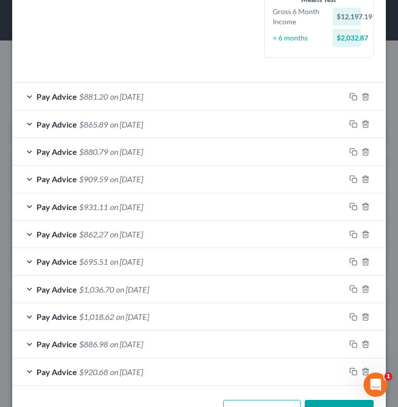
scroll to position [327, 0]
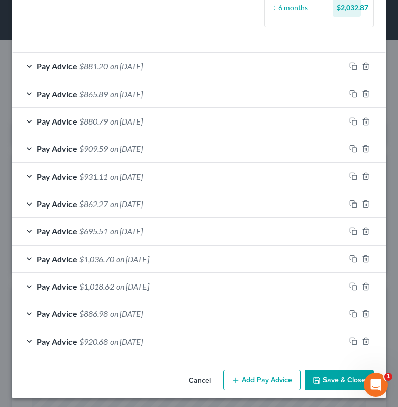
click at [122, 286] on span "on [DATE]" at bounding box center [132, 287] width 33 height 10
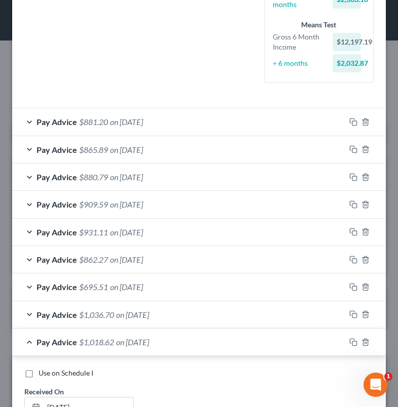
scroll to position [331, 0]
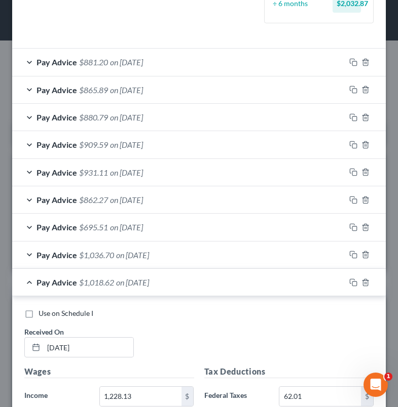
click at [157, 287] on div "Pay Advice $1,018.62 on [DATE]" at bounding box center [178, 282] width 333 height 27
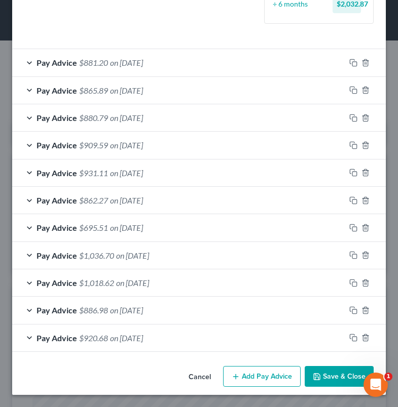
scroll to position [327, 0]
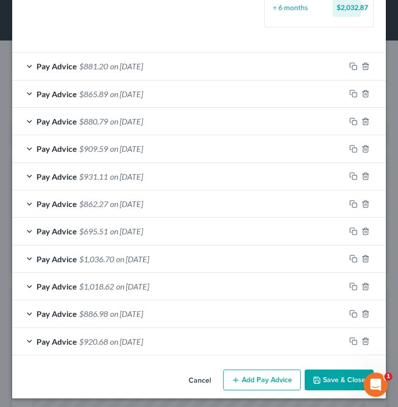
click at [200, 264] on div "Pay Advice $1,036.70 on [DATE]" at bounding box center [178, 259] width 333 height 27
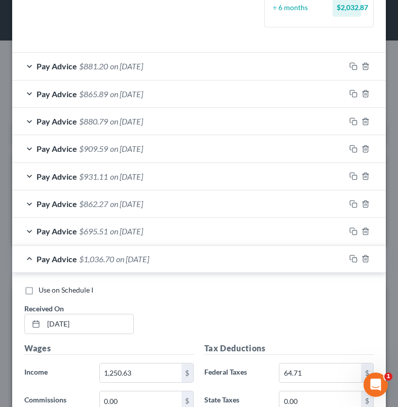
scroll to position [394, 0]
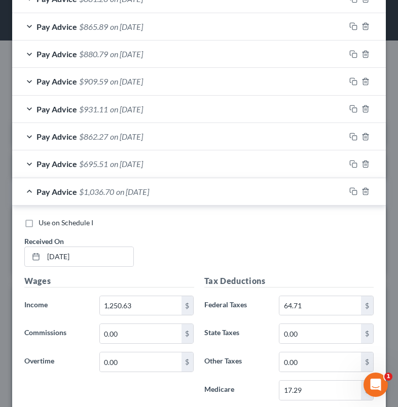
click at [63, 219] on span "Use on Schedule I" at bounding box center [65, 222] width 55 height 9
click at [49, 219] on input "Use on Schedule I" at bounding box center [46, 221] width 7 height 7
checkbox input "true"
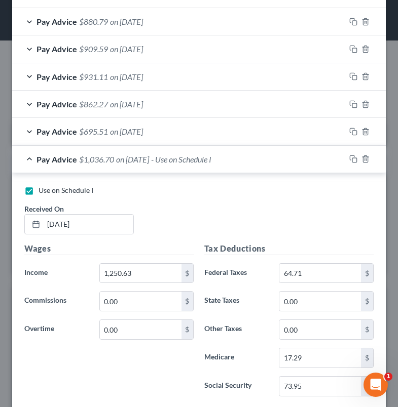
scroll to position [300, 0]
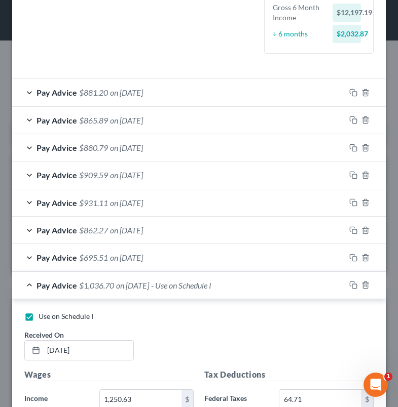
click at [184, 283] on span "- Use on Schedule I" at bounding box center [181, 286] width 60 height 10
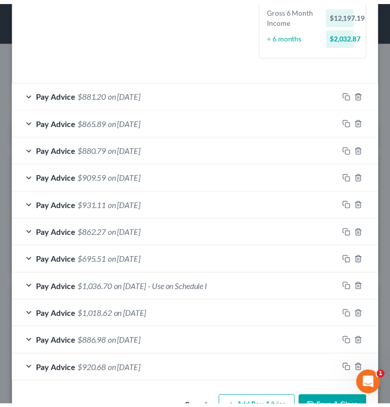
scroll to position [307, 0]
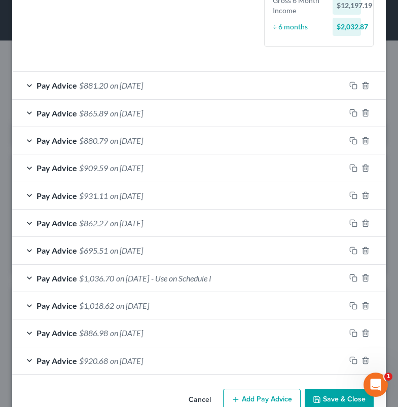
click at [330, 393] on button "Save & Close" at bounding box center [338, 399] width 69 height 21
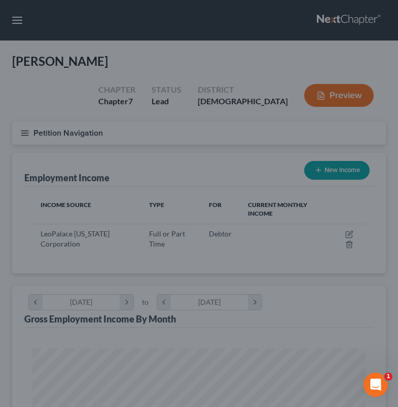
scroll to position [506305, 506122]
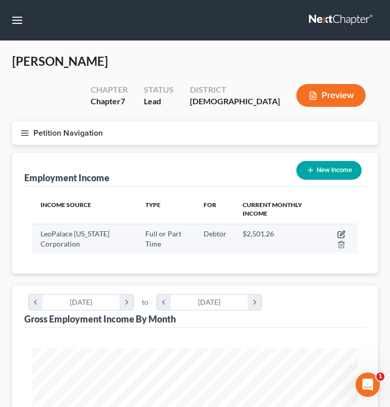
click at [344, 232] on icon "button" at bounding box center [341, 235] width 6 height 6
select select "0"
select select "11"
select select "1"
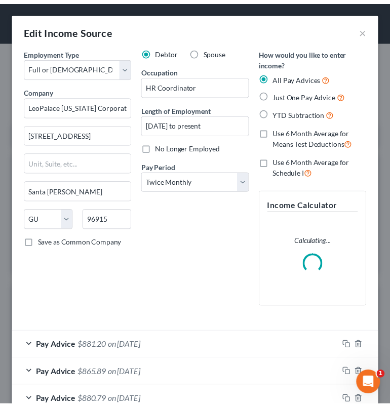
scroll to position [166, 353]
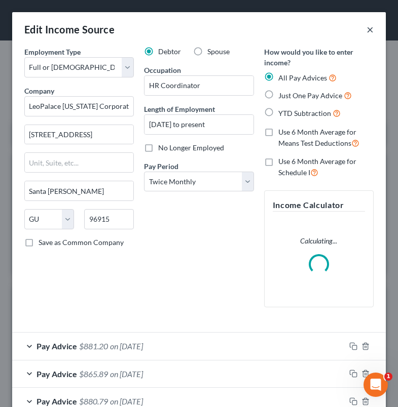
click at [366, 32] on button "×" at bounding box center [369, 29] width 7 height 12
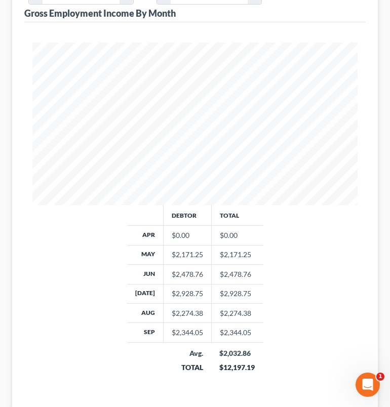
scroll to position [356, 0]
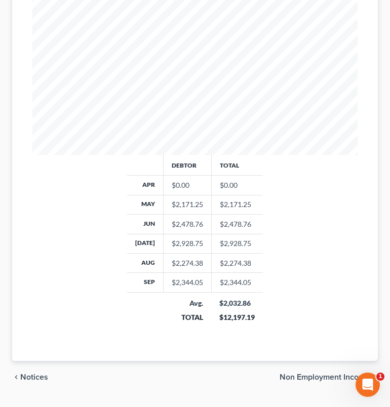
click at [320, 373] on span "Non Employment Income" at bounding box center [325, 377] width 90 height 8
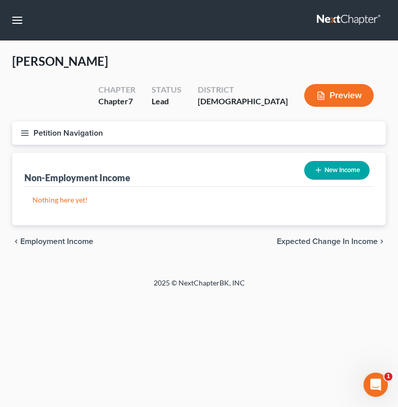
click at [306, 238] on span "Expected Change in Income" at bounding box center [327, 242] width 101 height 8
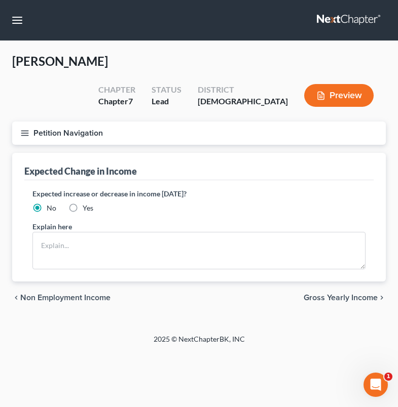
click at [343, 294] on span "Gross Yearly Income" at bounding box center [340, 298] width 74 height 8
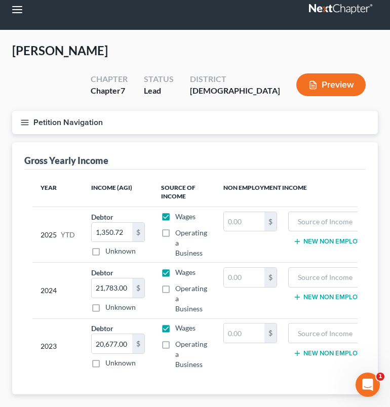
scroll to position [22, 0]
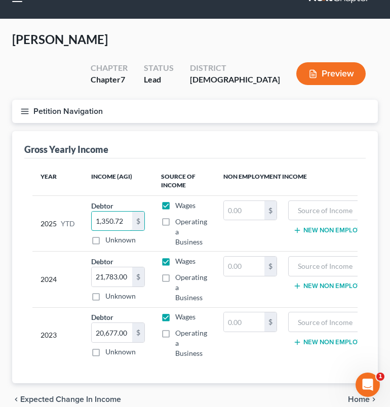
drag, startPoint x: 125, startPoint y: 197, endPoint x: 62, endPoint y: 197, distance: 62.3
click at [62, 197] on tr "2025 YTD Debtor 1,350.72 $ Unknown Balance Undetermined 1,350.72 $ Unknown Wage…" at bounding box center [223, 223] width 382 height 56
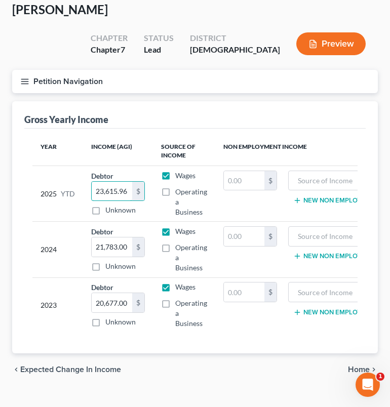
type input "23,615.96"
click at [369, 366] on span "Home" at bounding box center [359, 370] width 22 height 8
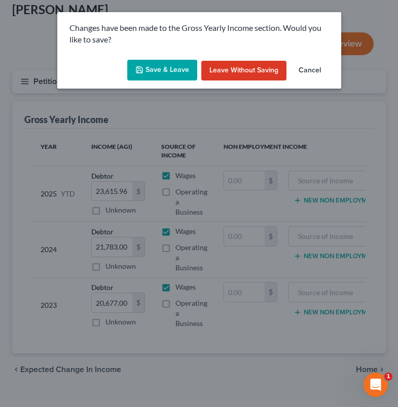
click at [155, 72] on button "Save & Leave" at bounding box center [162, 70] width 70 height 21
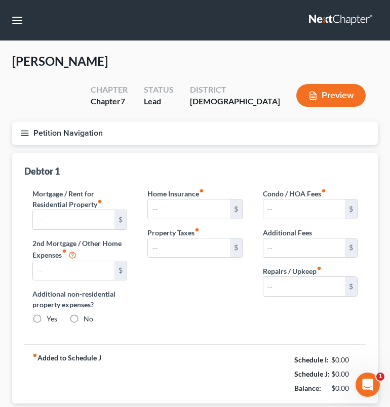
type input "0.00"
radio input "true"
type input "0.00"
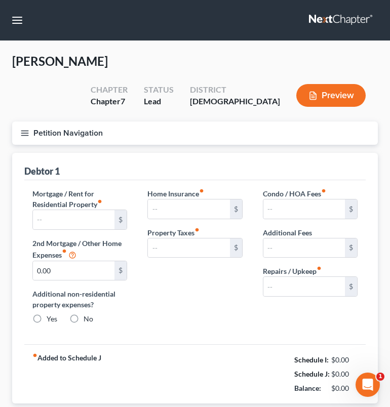
type input "0.00"
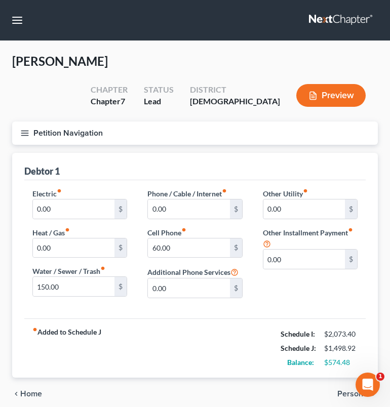
click at [347, 390] on span "Personal" at bounding box center [353, 394] width 32 height 8
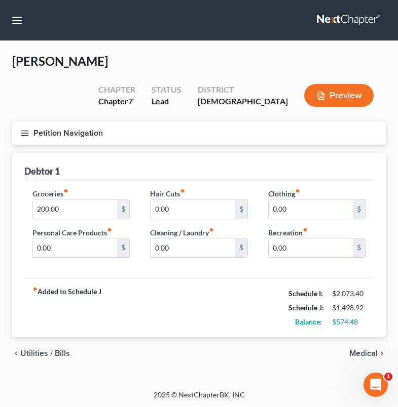
click at [361, 349] on span "Medical" at bounding box center [363, 353] width 28 height 8
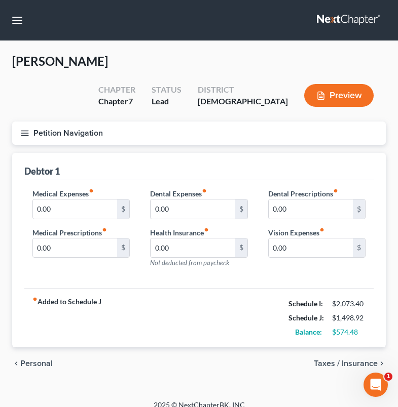
click at [38, 360] on span "Personal" at bounding box center [36, 364] width 32 height 8
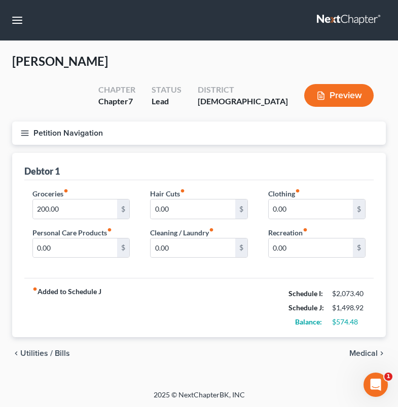
click at [379, 349] on icon "chevron_right" at bounding box center [381, 353] width 8 height 8
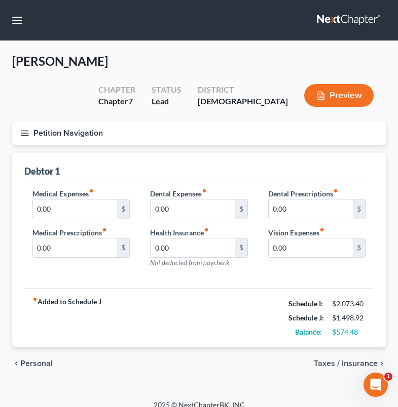
click at [369, 360] on span "Taxes / Insurance" at bounding box center [346, 364] width 64 height 8
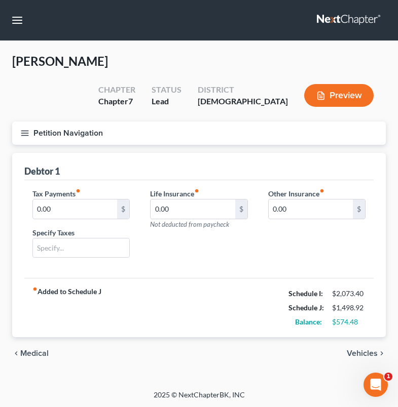
click at [366, 349] on span "Vehicles" at bounding box center [361, 353] width 31 height 8
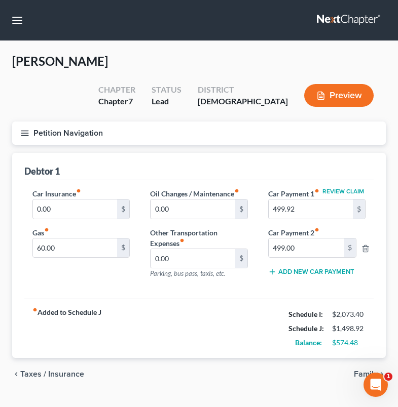
click at [364, 370] on span "Family" at bounding box center [366, 374] width 24 height 8
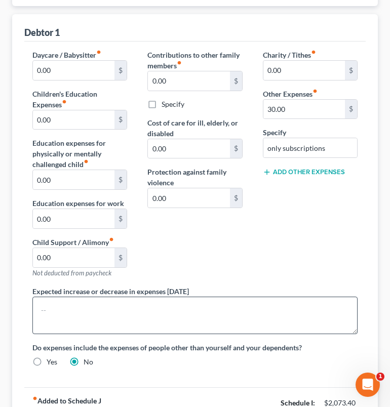
scroll to position [208, 0]
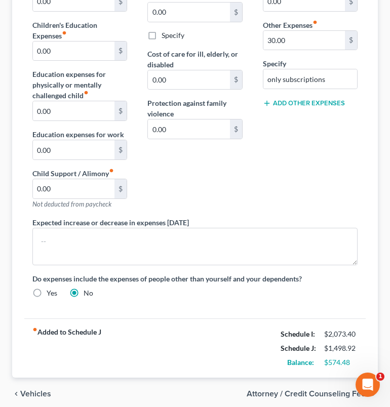
click at [279, 390] on span "Attorney / Credit Counseling Fees" at bounding box center [308, 394] width 123 height 8
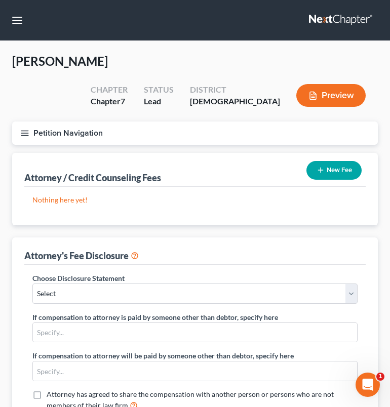
scroll to position [201, 0]
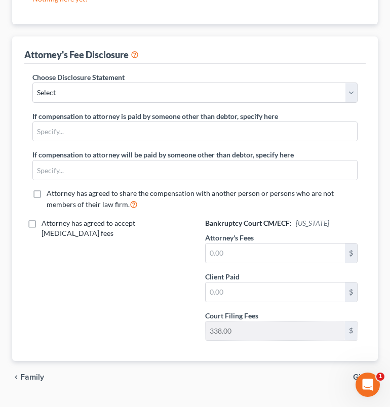
click at [363, 373] on span "Gifts" at bounding box center [361, 377] width 17 height 8
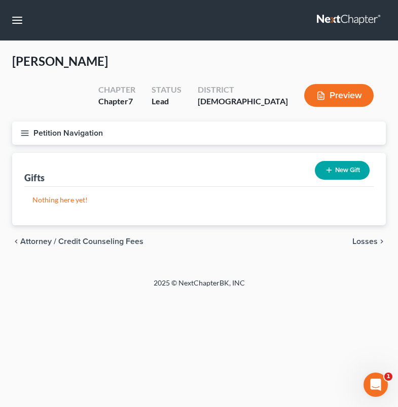
click at [370, 238] on span "Losses" at bounding box center [364, 242] width 25 height 8
click at [364, 238] on span "Environmental Hazards" at bounding box center [334, 242] width 85 height 8
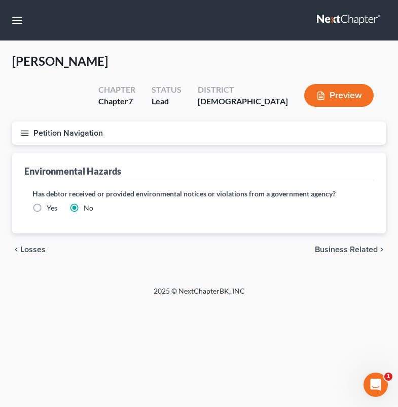
click at [344, 246] on span "Business Related" at bounding box center [346, 250] width 63 height 8
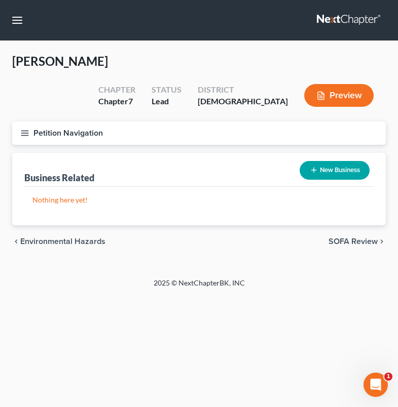
click at [346, 225] on div "chevron_left Environmental Hazards SOFA Review chevron_right" at bounding box center [198, 241] width 373 height 32
click at [344, 238] on span "SOFA Review" at bounding box center [352, 242] width 49 height 8
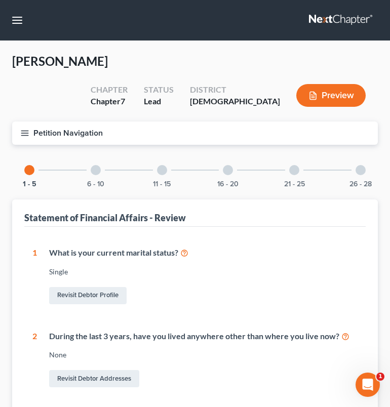
click at [69, 122] on button "Petition Navigation" at bounding box center [195, 133] width 366 height 23
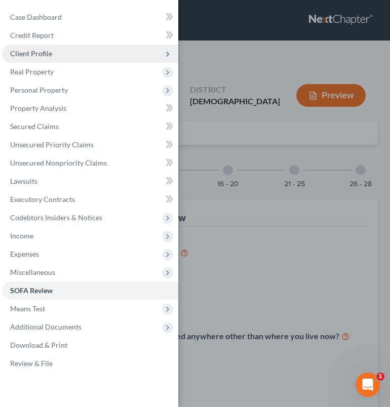
click at [53, 59] on span "Client Profile" at bounding box center [90, 54] width 176 height 18
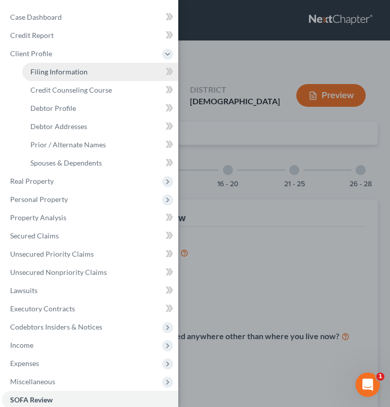
click at [67, 74] on span "Filing Information" at bounding box center [58, 71] width 57 height 9
select select "1"
select select "0"
select select "11"
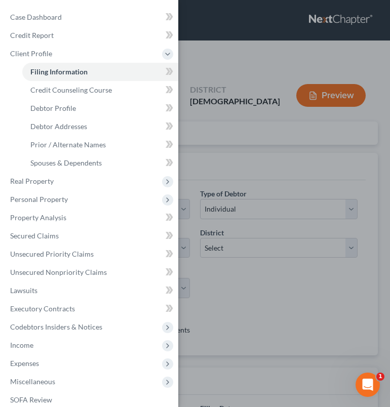
click at [292, 143] on div "Case Dashboard Payments Invoices Payments Payments Credit Report Client Profile" at bounding box center [195, 203] width 390 height 407
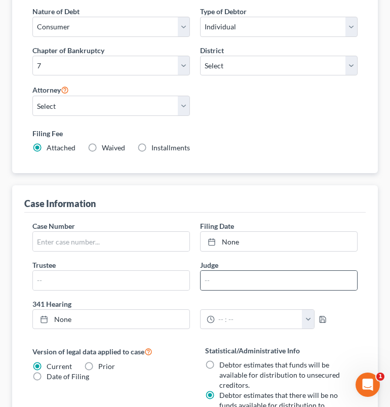
scroll to position [513, 0]
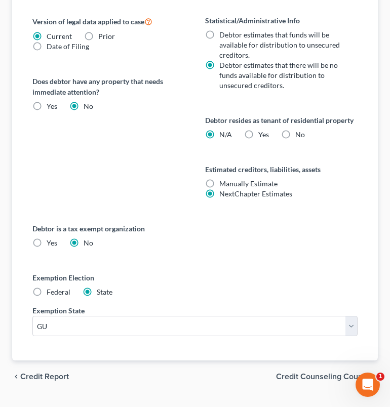
click at [292, 373] on span "Credit Counseling Course" at bounding box center [323, 377] width 94 height 8
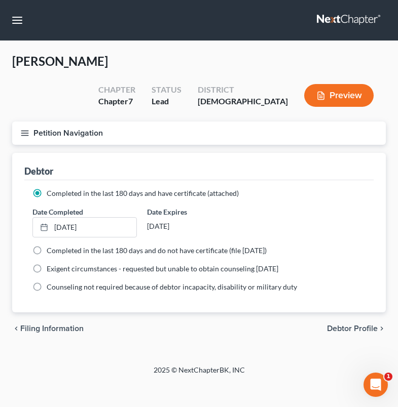
click at [339, 325] on span "Debtor Profile" at bounding box center [352, 329] width 51 height 8
select select "0"
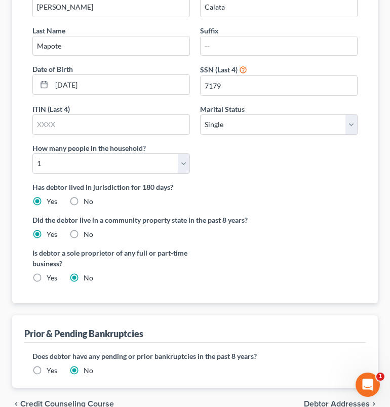
scroll to position [229, 0]
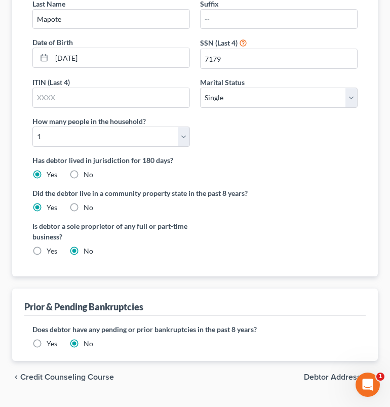
click at [346, 373] on span "Debtor Addresses" at bounding box center [337, 377] width 66 height 8
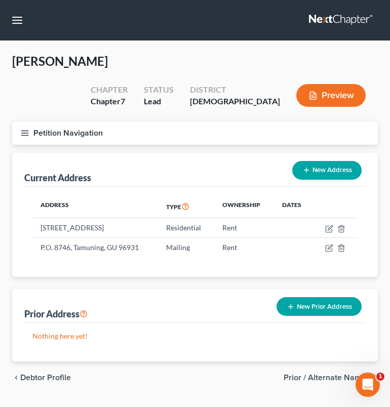
click at [353, 374] on span "Prior / Alternate Names" at bounding box center [327, 378] width 86 height 8
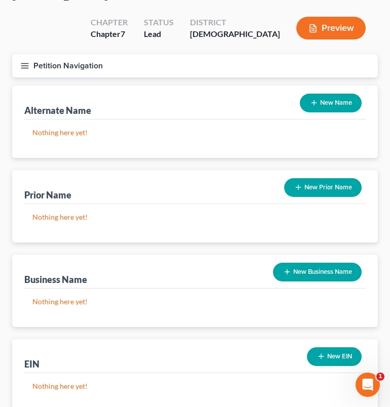
scroll to position [119, 0]
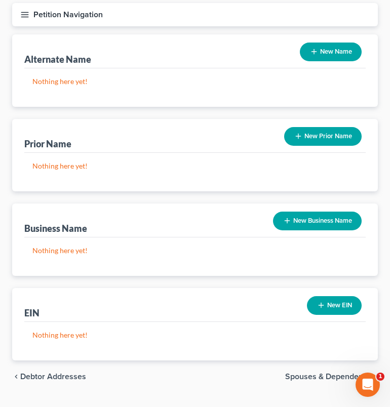
click at [343, 373] on span "Spouses & Dependents" at bounding box center [327, 377] width 85 height 8
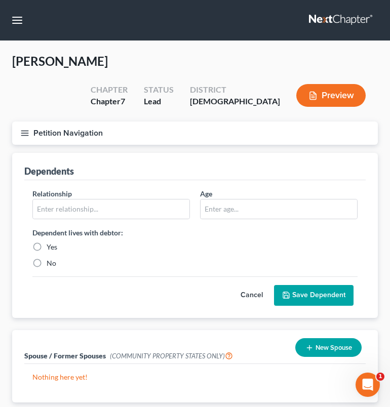
scroll to position [42, 0]
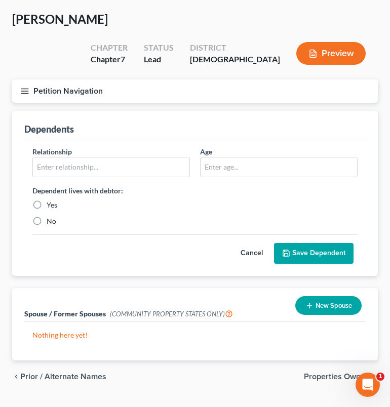
click at [339, 373] on span "Properties Owned" at bounding box center [337, 377] width 66 height 8
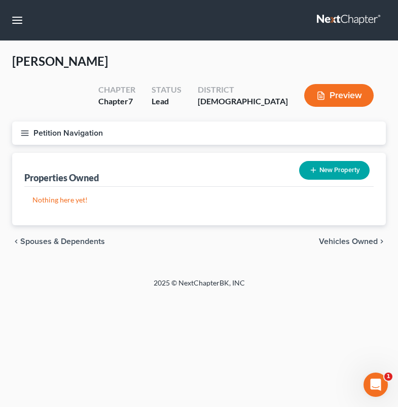
click at [366, 238] on span "Vehicles Owned" at bounding box center [348, 242] width 59 height 8
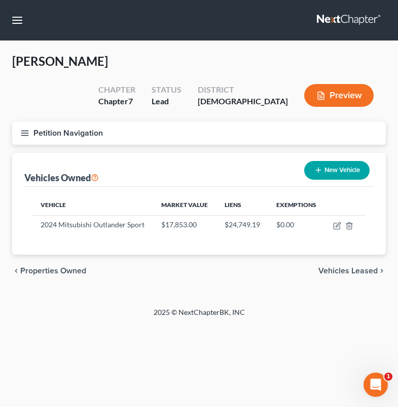
click at [364, 267] on span "Vehicles Leased" at bounding box center [347, 271] width 59 height 8
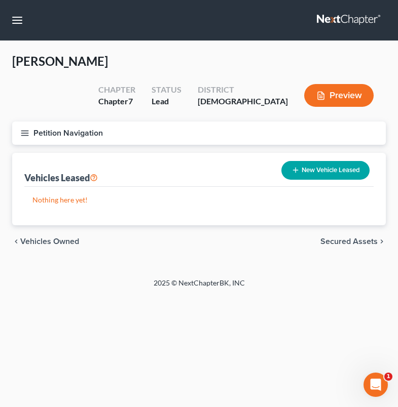
click at [340, 238] on span "Secured Assets" at bounding box center [348, 242] width 57 height 8
click at [341, 238] on span "Personal Items" at bounding box center [350, 242] width 54 height 8
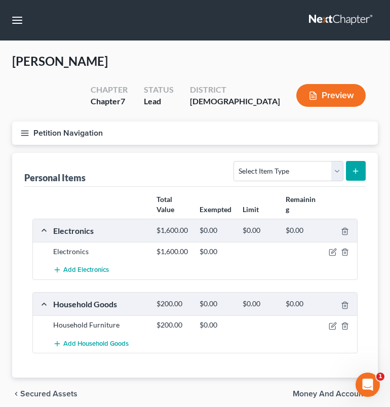
scroll to position [17, 0]
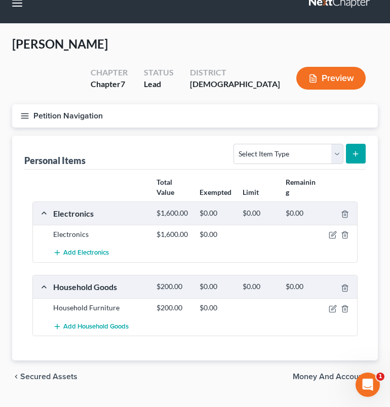
click at [335, 373] on span "Money and Accounts" at bounding box center [331, 377] width 77 height 8
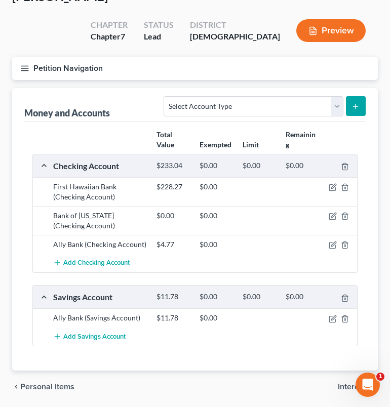
scroll to position [75, 0]
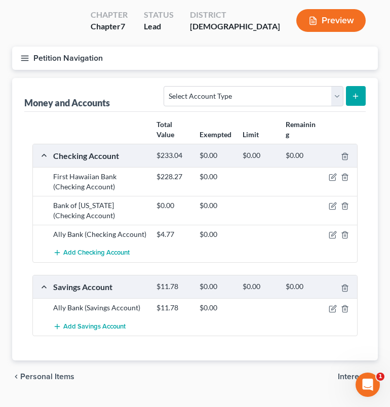
click at [362, 373] on span "Interests" at bounding box center [354, 377] width 32 height 8
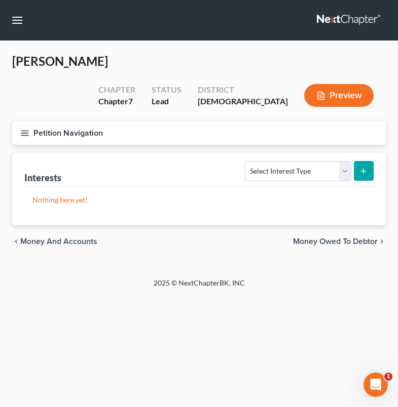
click at [332, 238] on span "Money Owed to Debtor" at bounding box center [335, 242] width 85 height 8
click at [346, 238] on span "Business Related" at bounding box center [346, 242] width 63 height 8
click at [359, 238] on span "Farm / Livestock" at bounding box center [347, 242] width 59 height 8
click at [355, 238] on span "Miscellaneous Property" at bounding box center [335, 242] width 86 height 8
click at [345, 238] on span "Property Analysis" at bounding box center [345, 242] width 64 height 8
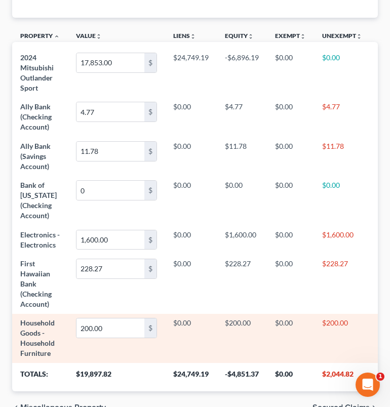
scroll to position [327, 0]
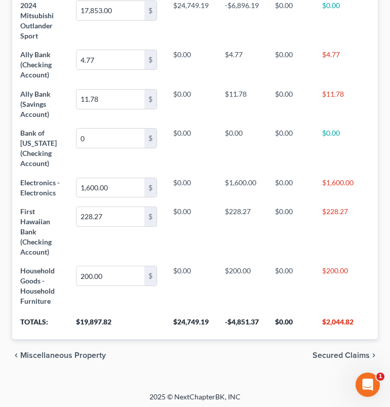
click at [326, 353] on span "Secured Claims" at bounding box center [340, 355] width 57 height 8
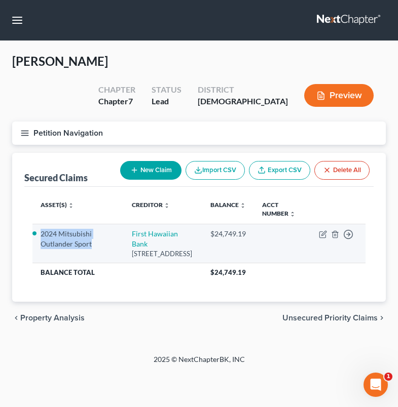
drag, startPoint x: 41, startPoint y: 216, endPoint x: 97, endPoint y: 229, distance: 57.6
click at [97, 229] on li "2024 Mitsubishi Outlander Sport" at bounding box center [78, 239] width 75 height 20
copy li "2024 Mitsubishi Outlander Sport"
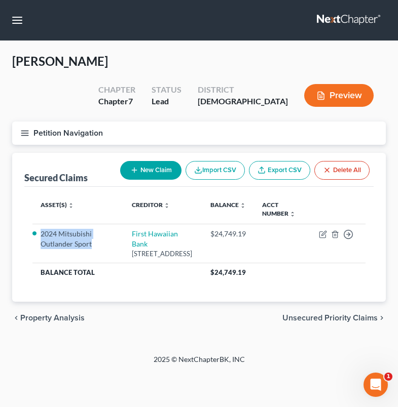
click at [314, 314] on span "Unsecured Priority Claims" at bounding box center [329, 318] width 95 height 8
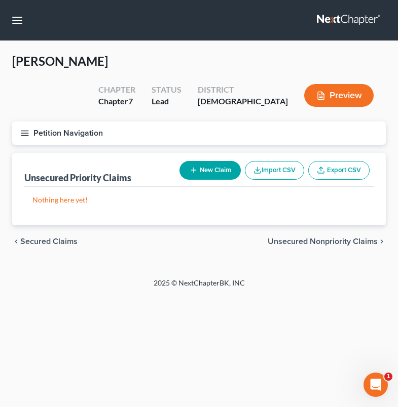
click at [353, 225] on div "chevron_left Secured Claims Unsecured Nonpriority Claims chevron_right" at bounding box center [198, 241] width 373 height 32
click at [347, 238] on span "Unsecured Nonpriority Claims" at bounding box center [322, 242] width 110 height 8
click at [351, 238] on span "Lawsuits" at bounding box center [361, 242] width 32 height 8
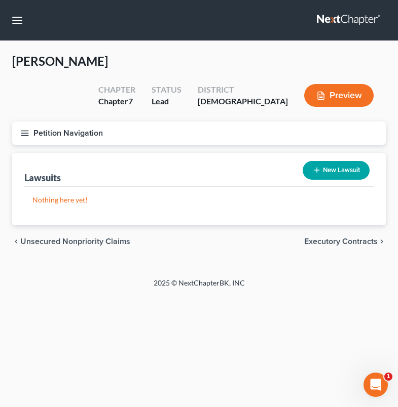
click at [351, 238] on span "Executory Contracts" at bounding box center [340, 242] width 73 height 8
click at [351, 238] on span "Codebtors" at bounding box center [358, 242] width 38 height 8
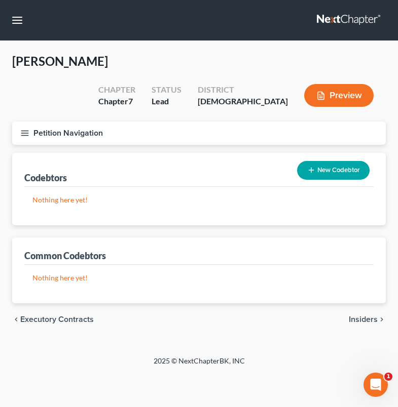
click at [371, 316] on span "Insiders" at bounding box center [362, 320] width 29 height 8
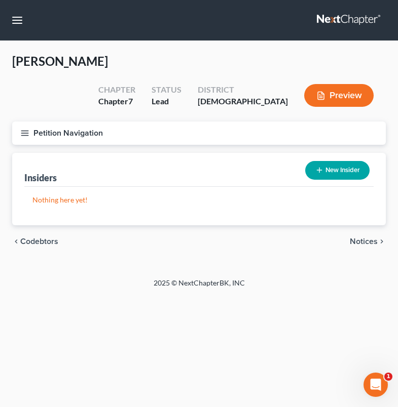
click at [369, 238] on span "Notices" at bounding box center [363, 242] width 28 height 8
click at [361, 238] on span "Employment Income" at bounding box center [340, 242] width 73 height 8
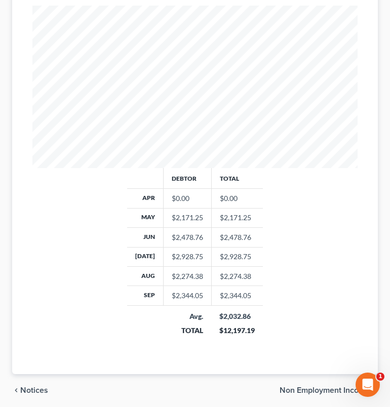
scroll to position [356, 0]
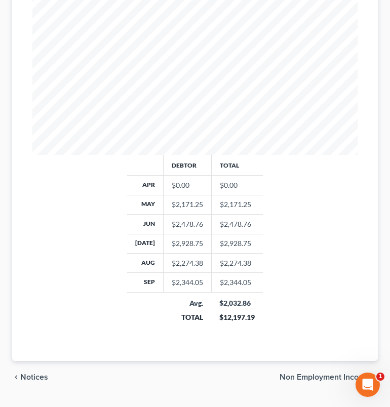
click at [308, 373] on span "Non Employment Income" at bounding box center [325, 377] width 90 height 8
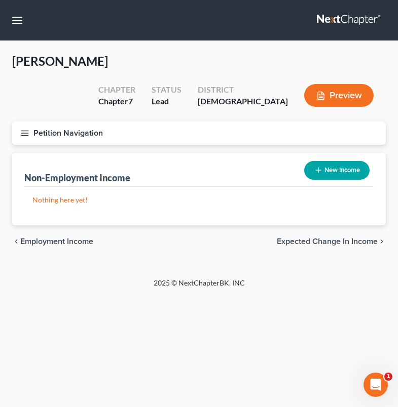
click at [335, 238] on span "Expected Change in Income" at bounding box center [327, 242] width 101 height 8
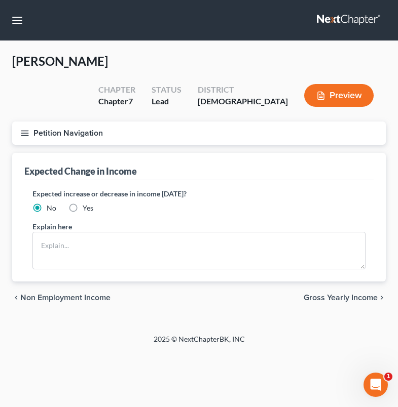
click at [336, 294] on span "Gross Yearly Income" at bounding box center [340, 298] width 74 height 8
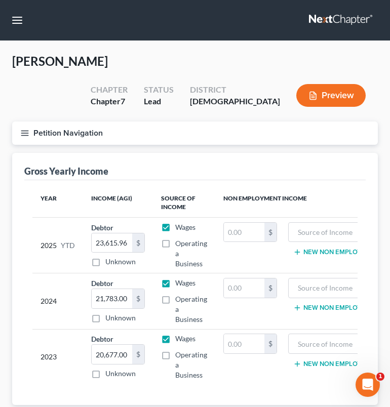
scroll to position [52, 0]
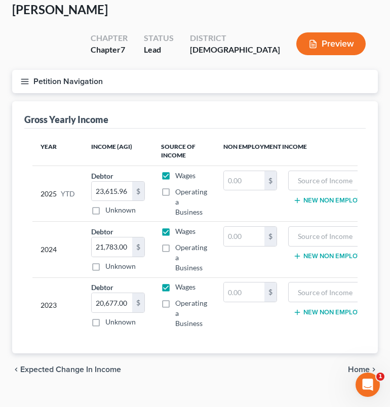
click at [361, 366] on span "Home" at bounding box center [359, 370] width 22 height 8
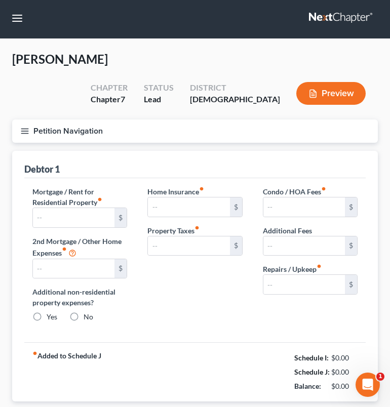
type input "0.00"
radio input "true"
type input "0.00"
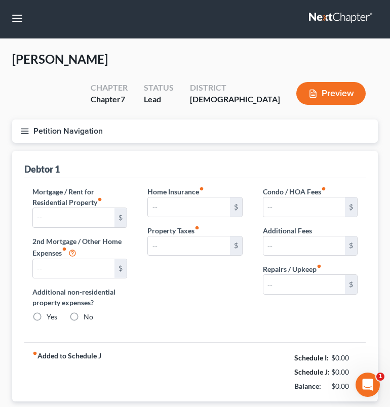
type input "0.00"
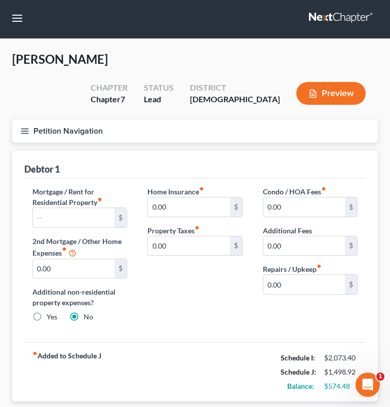
scroll to position [43, 0]
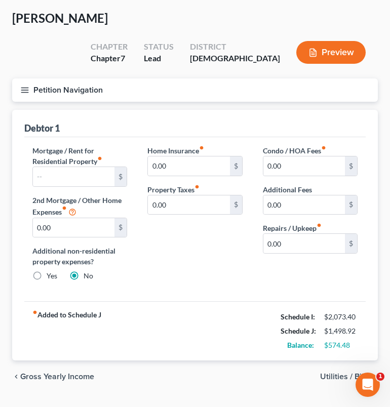
click at [359, 373] on span "Utilities / Bills" at bounding box center [345, 377] width 50 height 8
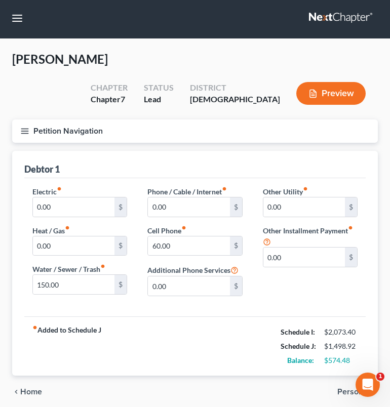
scroll to position [17, 0]
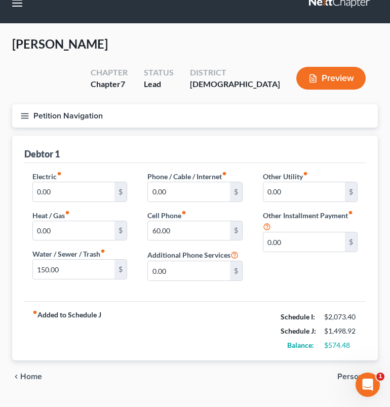
click at [356, 373] on span "Personal" at bounding box center [353, 377] width 32 height 8
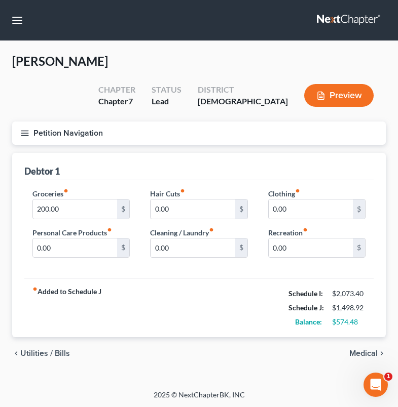
click at [359, 349] on span "Medical" at bounding box center [363, 353] width 28 height 8
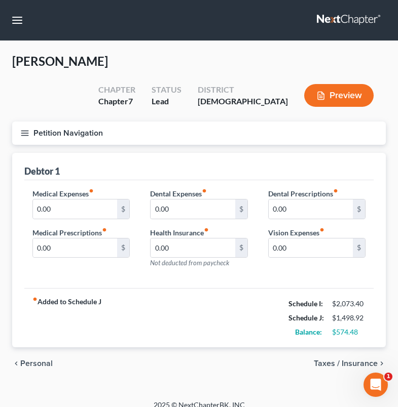
click at [350, 360] on span "Taxes / Insurance" at bounding box center [346, 364] width 64 height 8
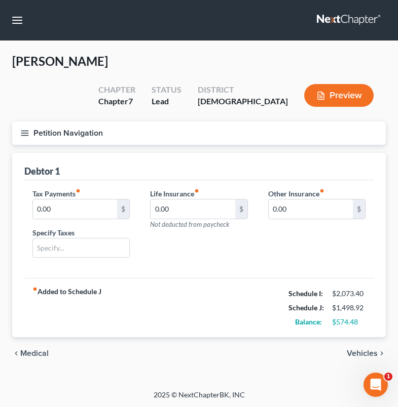
click at [354, 349] on span "Vehicles" at bounding box center [361, 353] width 31 height 8
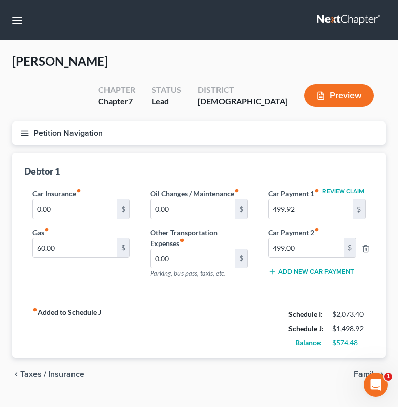
click at [377, 370] on span "Family" at bounding box center [366, 374] width 24 height 8
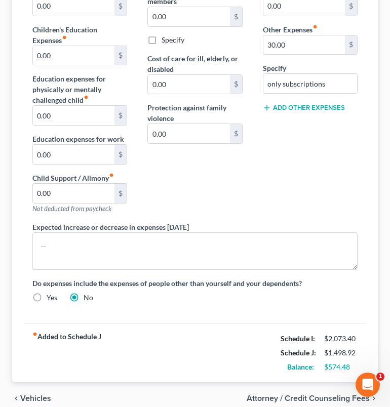
scroll to position [225, 0]
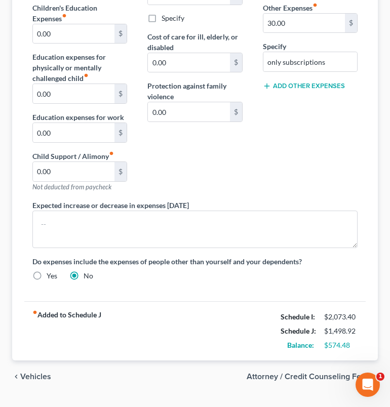
click at [311, 373] on span "Attorney / Credit Counseling Fees" at bounding box center [308, 377] width 123 height 8
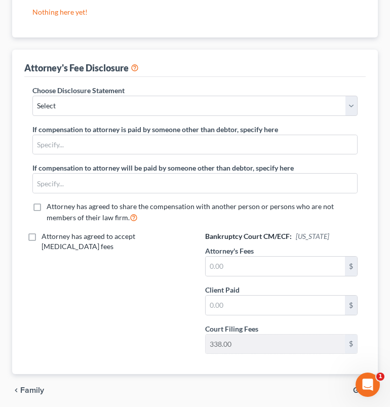
scroll to position [201, 0]
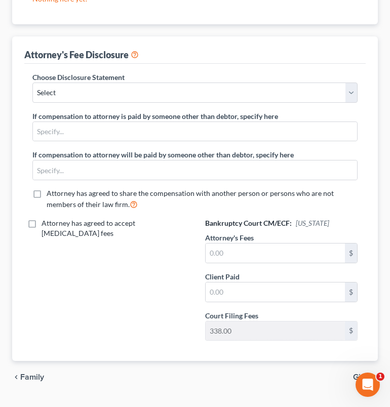
click at [357, 373] on span "Gifts" at bounding box center [361, 377] width 17 height 8
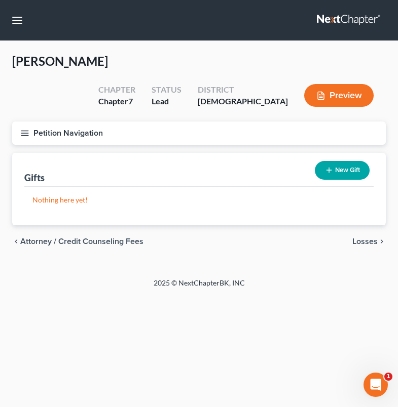
click at [375, 238] on span "Losses" at bounding box center [364, 242] width 25 height 8
click at [375, 238] on span "Environmental Hazards" at bounding box center [334, 242] width 85 height 8
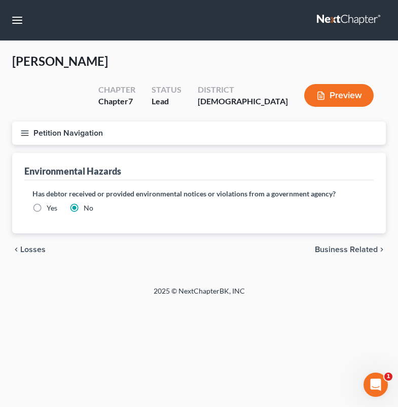
click at [340, 246] on span "Business Related" at bounding box center [346, 250] width 63 height 8
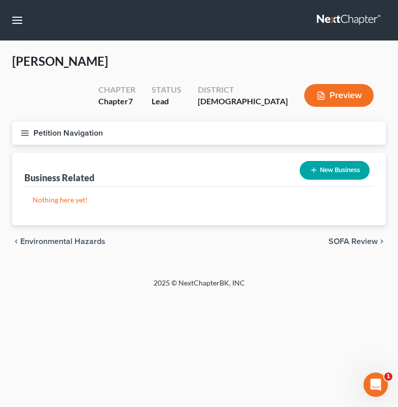
click at [347, 238] on span "SOFA Review" at bounding box center [352, 242] width 49 height 8
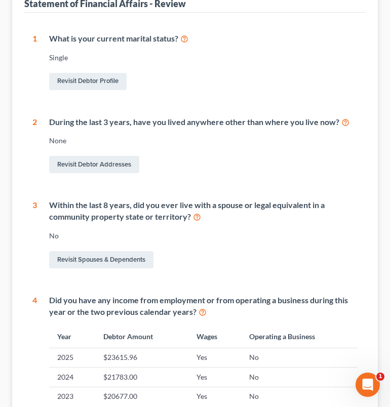
scroll to position [417, 0]
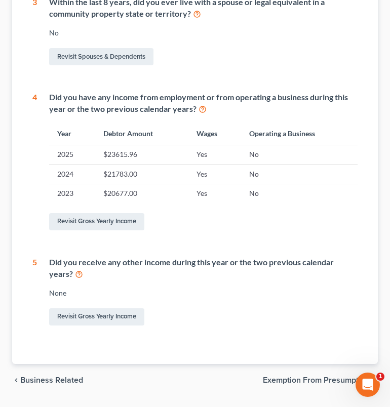
click at [309, 376] on span "Exemption from Presumption" at bounding box center [316, 380] width 107 height 8
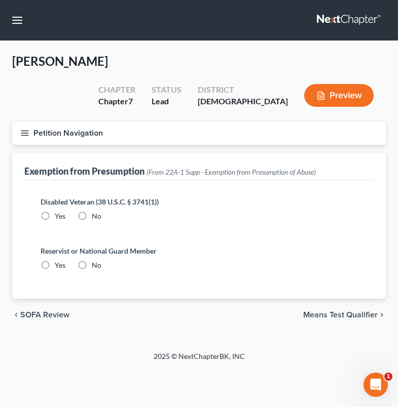
click at [325, 311] on span "Means Test Qualifier" at bounding box center [340, 315] width 74 height 8
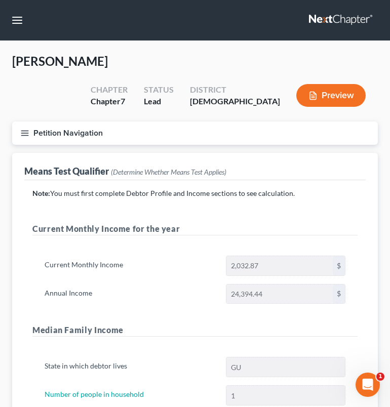
click at [333, 23] on link at bounding box center [341, 20] width 65 height 18
